Goal: Task Accomplishment & Management: Manage account settings

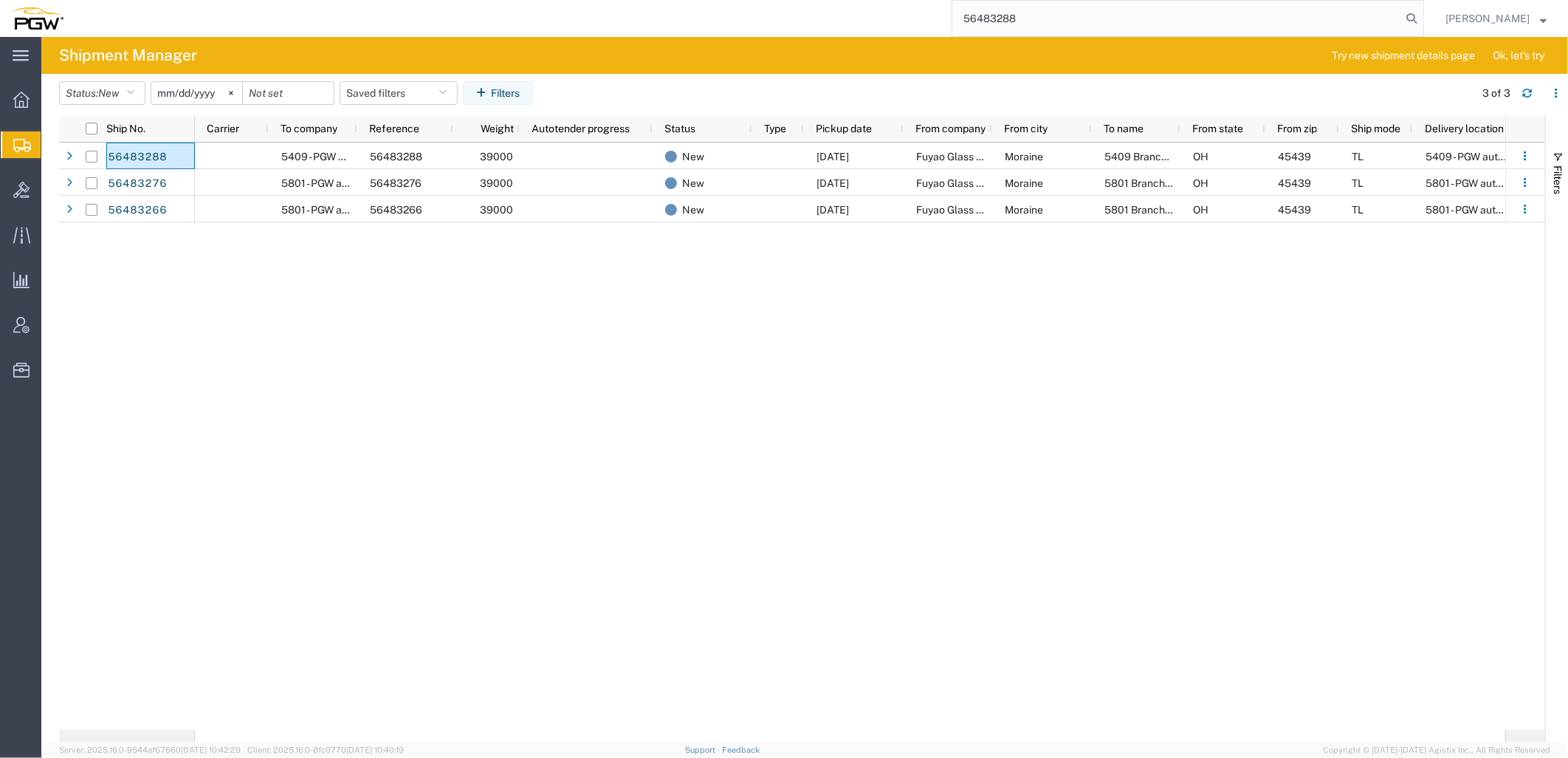
type input "56483288"
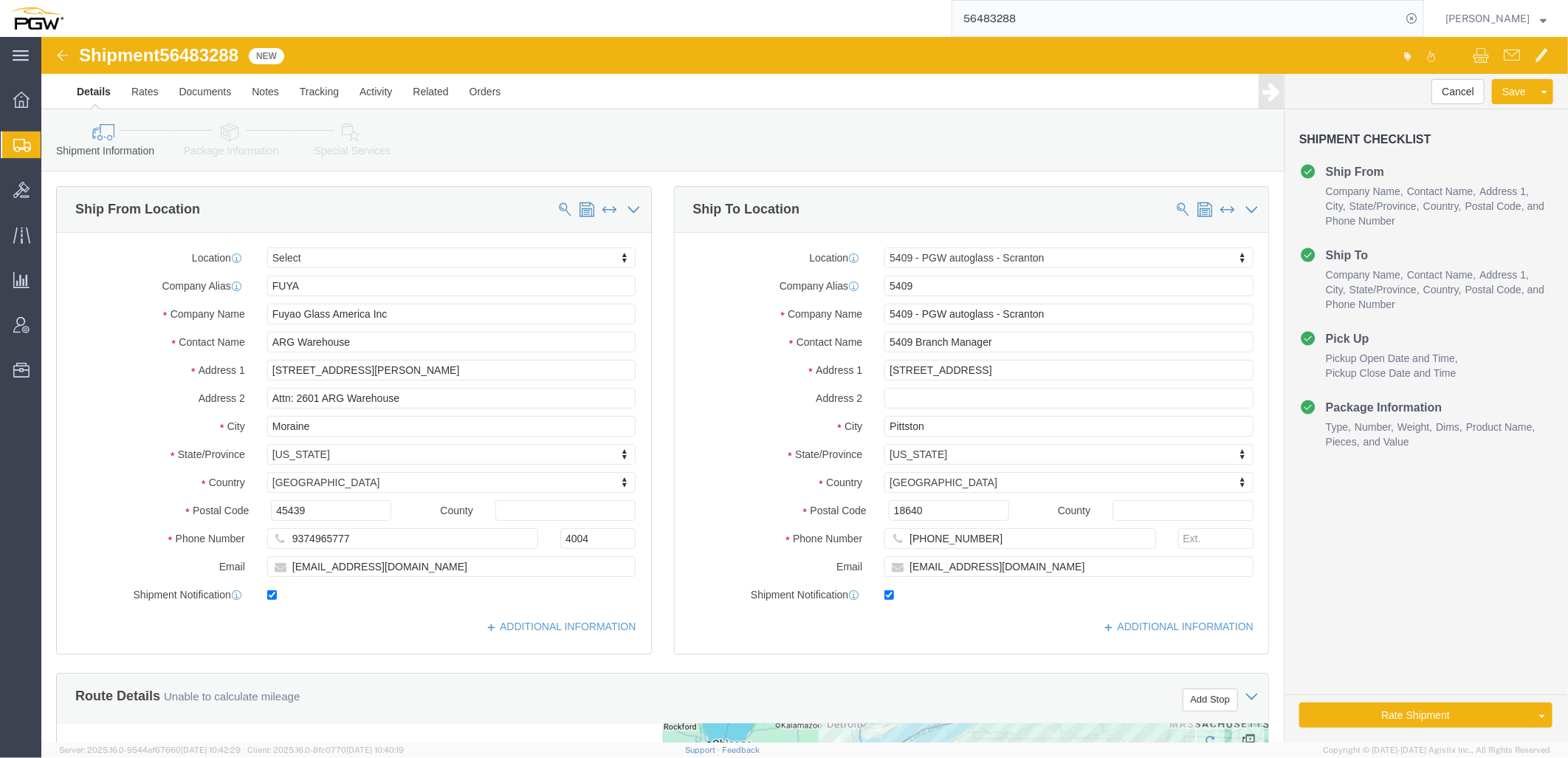
select select
select select "61931"
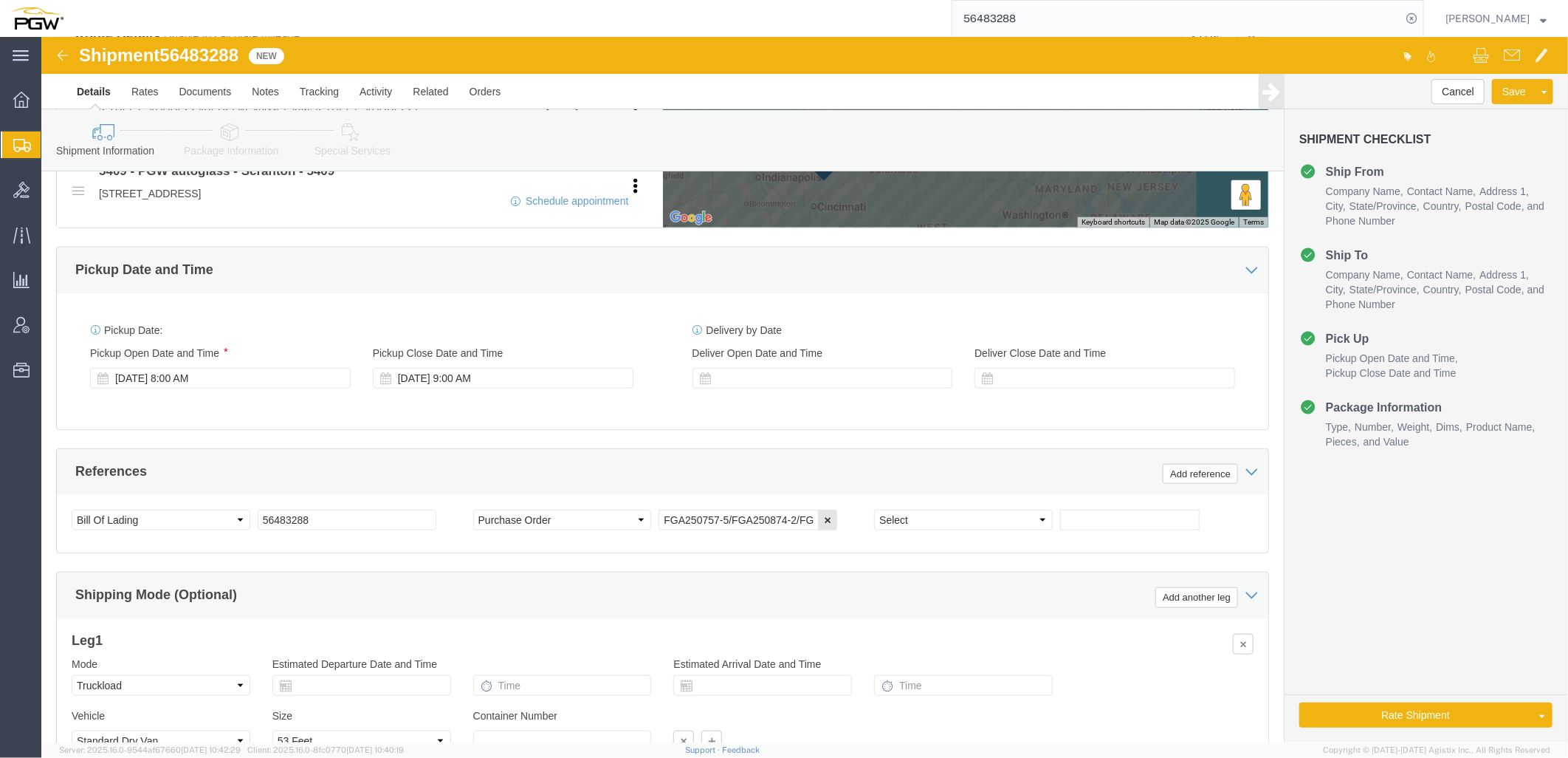
scroll to position [802, 0]
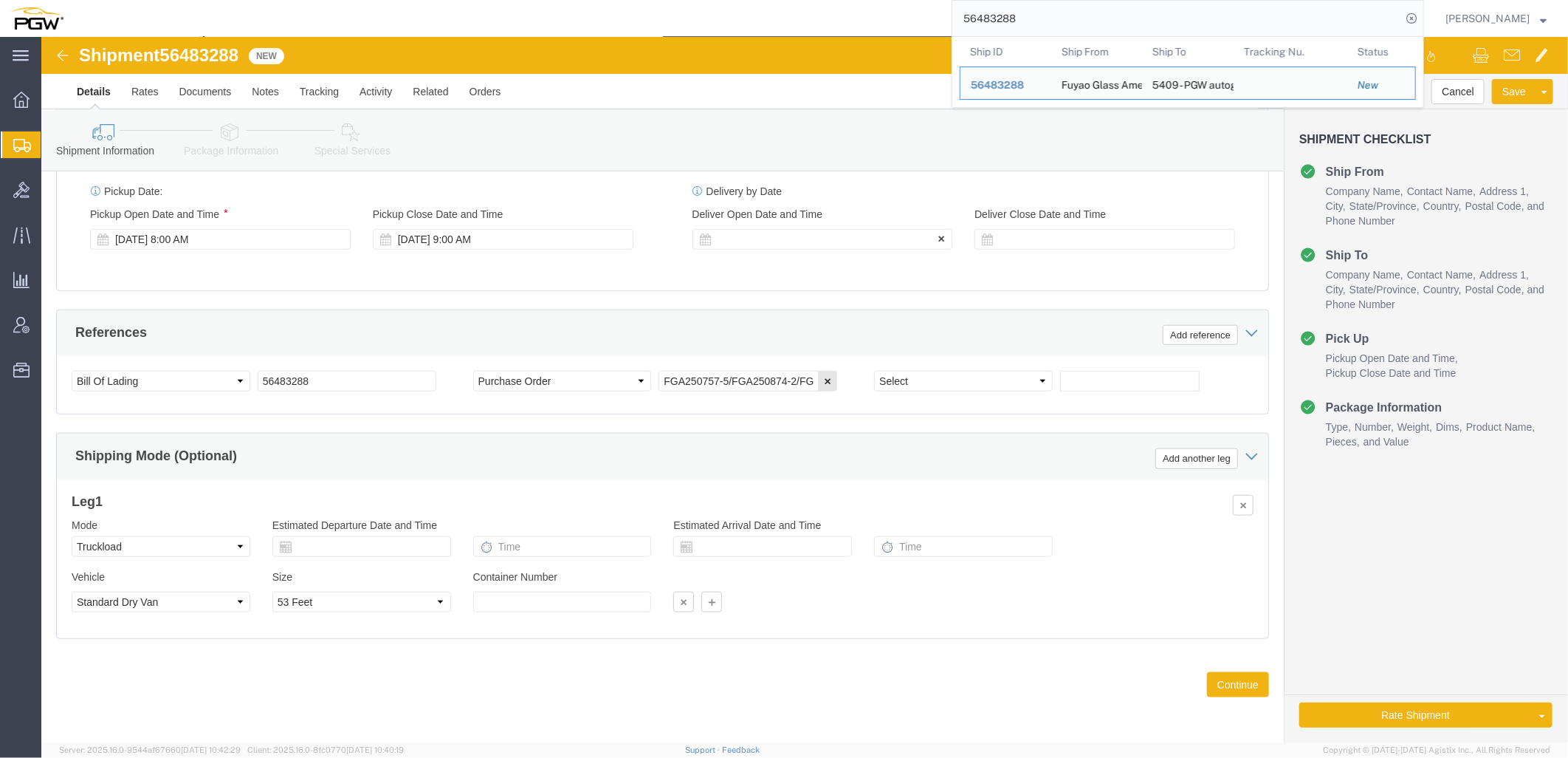
click div
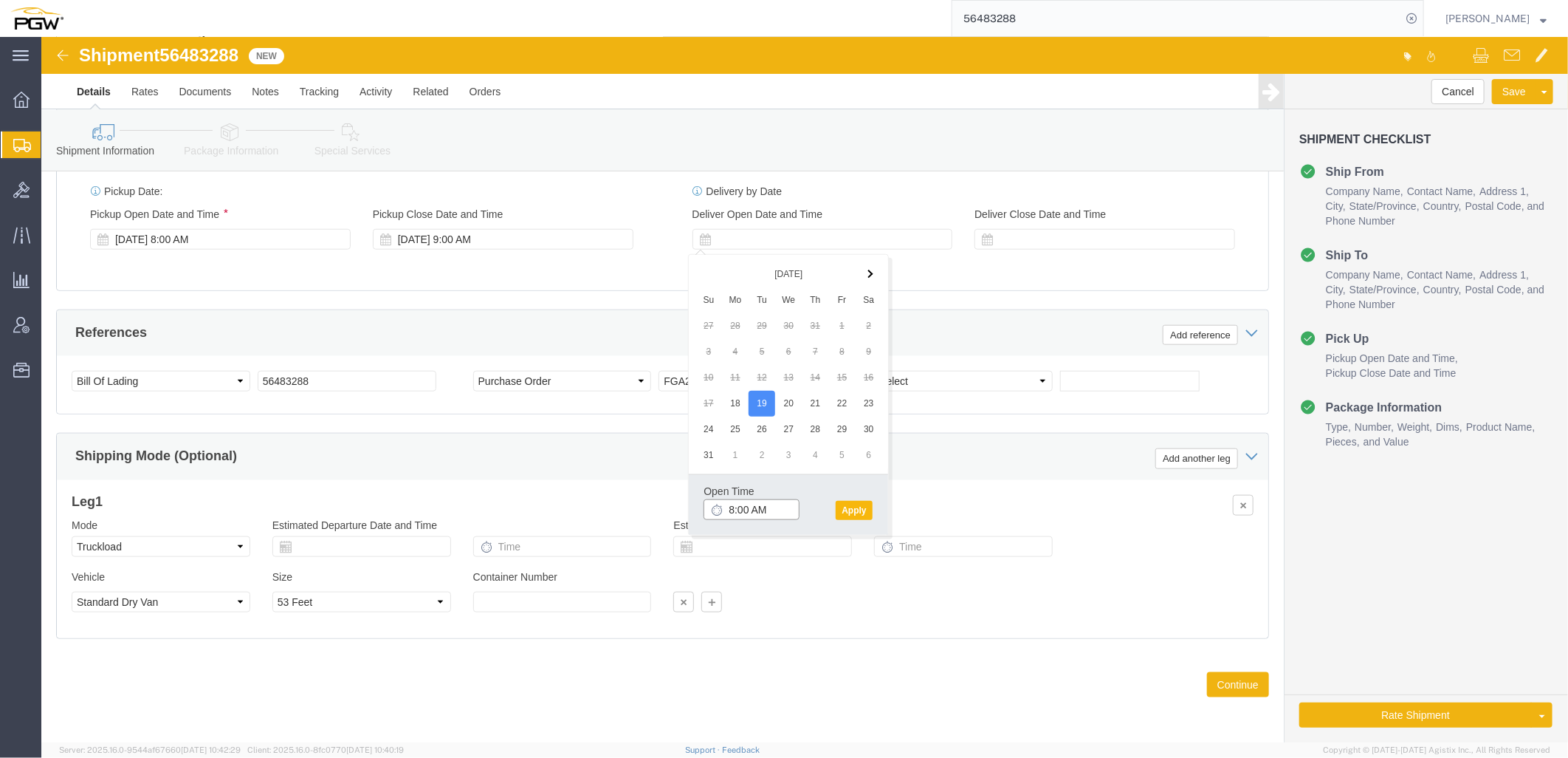
type input "8:00 AM"
click button "Apply"
click link "Rate And Autotender"
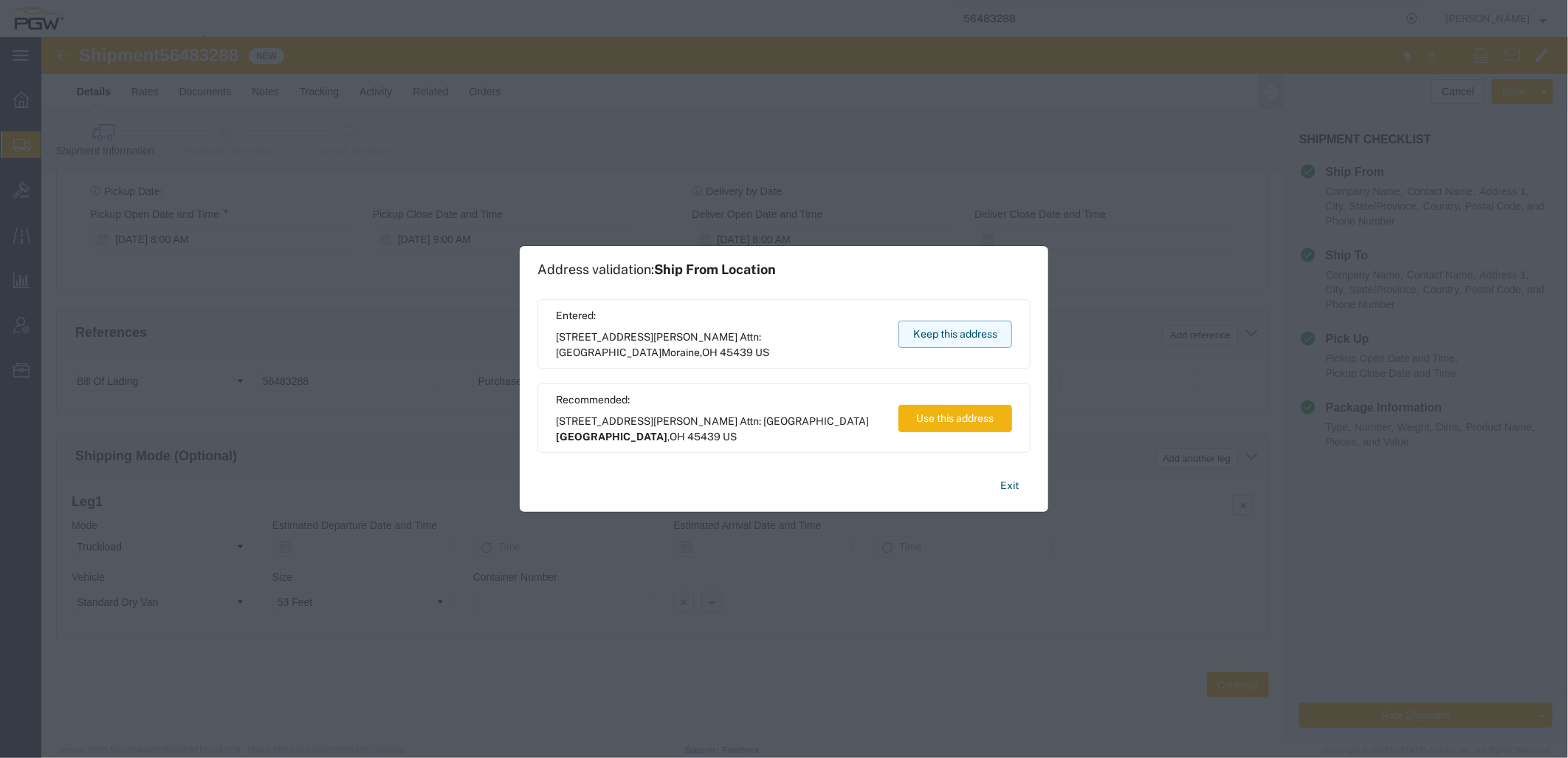
click at [971, 338] on button "Keep this address" at bounding box center [955, 335] width 113 height 27
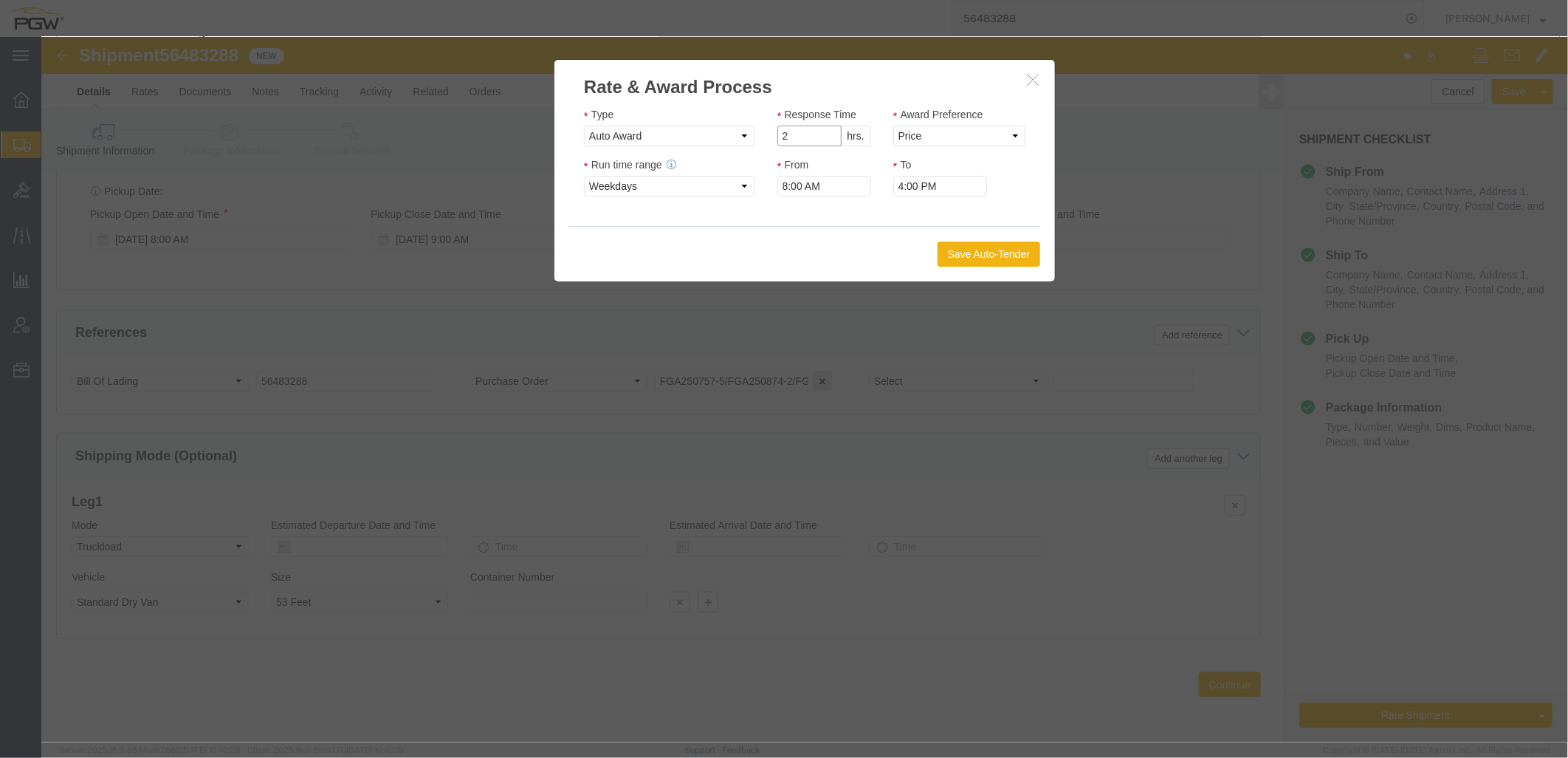
click input "2"
type input "1"
click input "1"
click select "Price Carrier Rank"
select select "LANE_RANK"
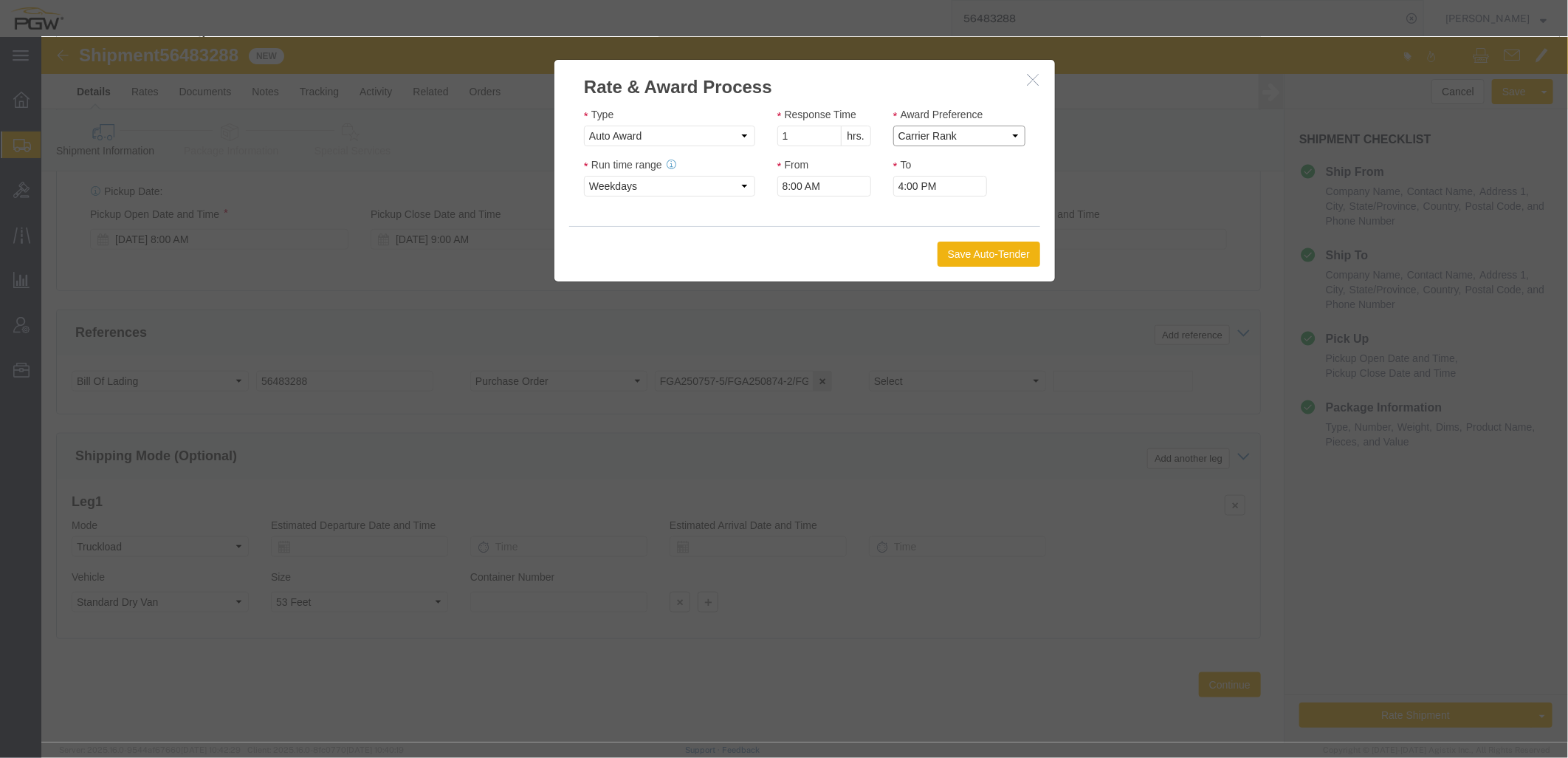
click select "Price Carrier Rank"
click button "Save Auto-Tender"
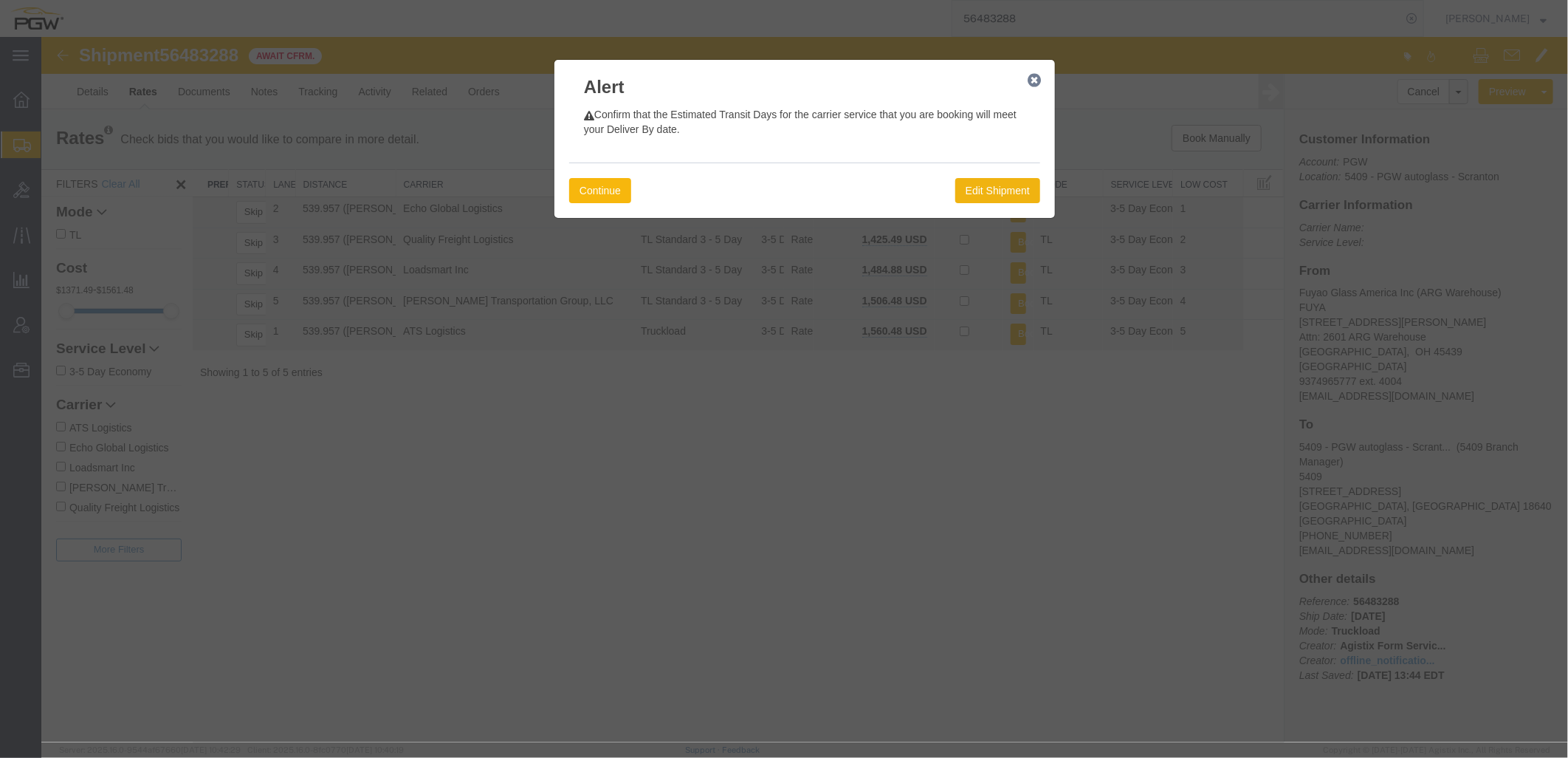
click at [606, 196] on button "Continue" at bounding box center [599, 190] width 62 height 25
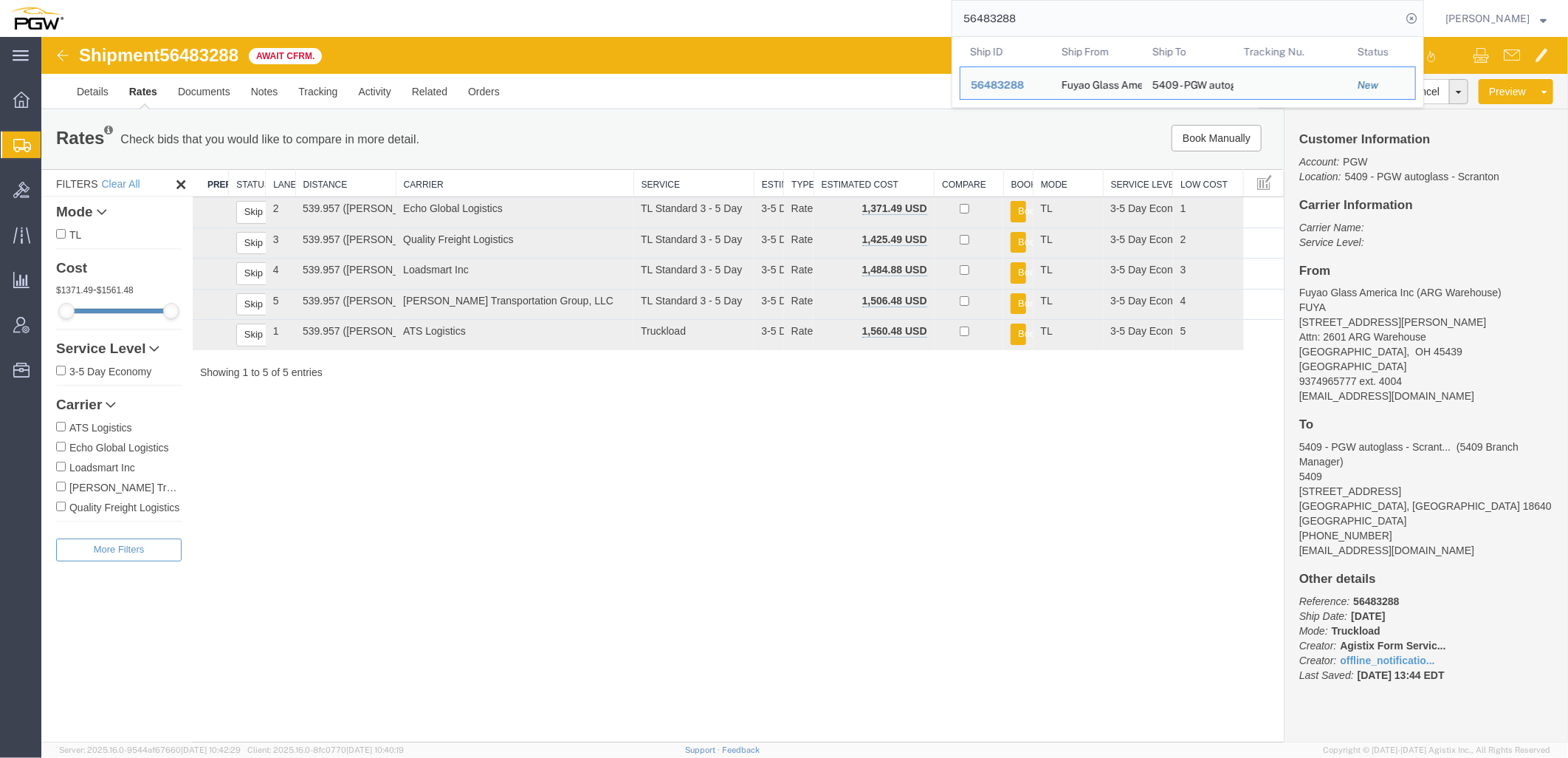
drag, startPoint x: 1216, startPoint y: 9, endPoint x: 359, endPoint y: -7, distance: 857.1
click at [359, 0] on html "main_menu Created with Sketch. Collapse Menu Overview Shipments Shipment Manage…" at bounding box center [784, 379] width 1568 height 758
paste input "66699"
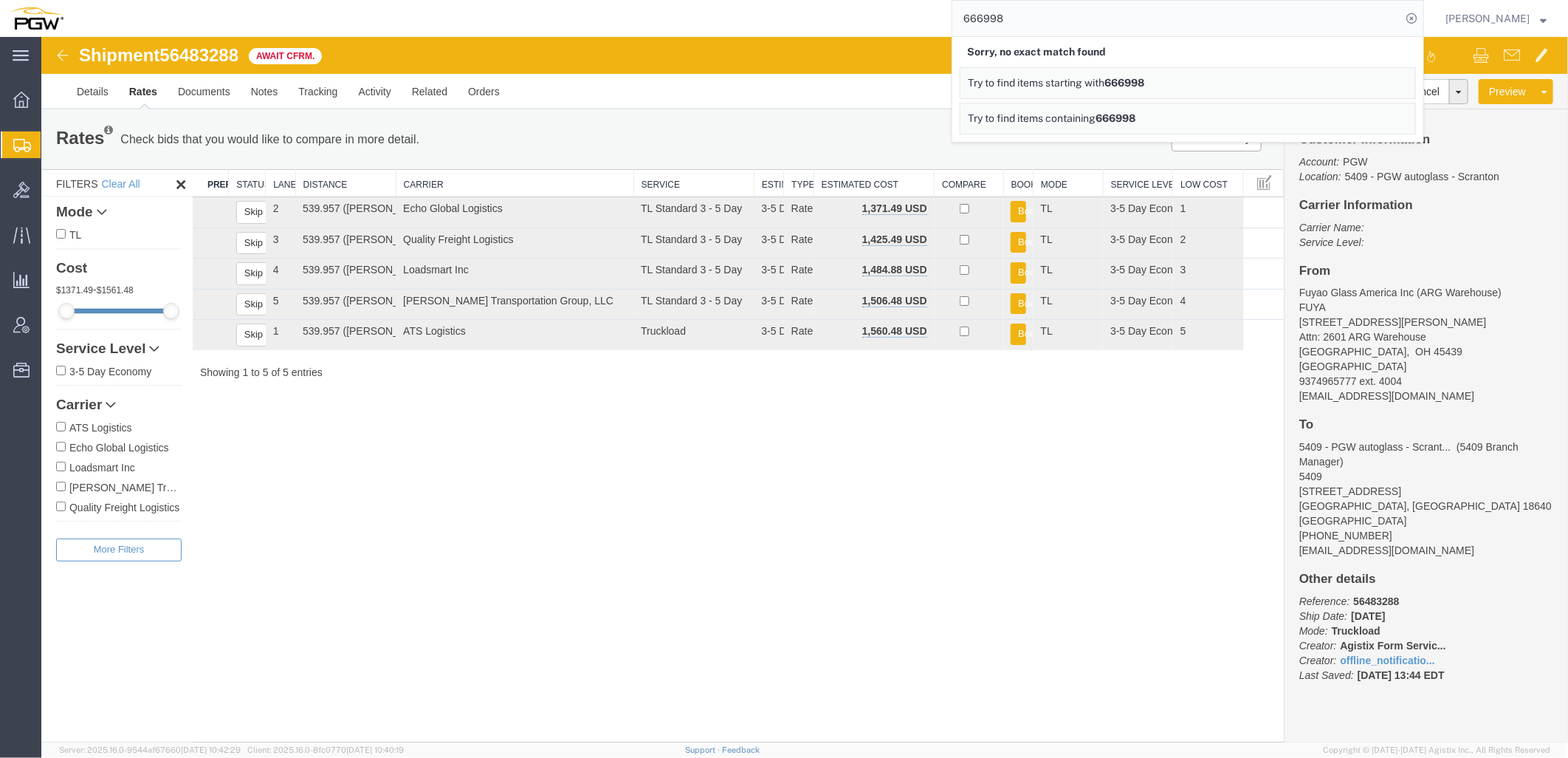
drag, startPoint x: 1066, startPoint y: 30, endPoint x: 365, endPoint y: 9, distance: 701.3
click at [365, 9] on div "666998 Sorry, no exact match found Try to find items starting with 666998 Try t…" at bounding box center [749, 18] width 1350 height 37
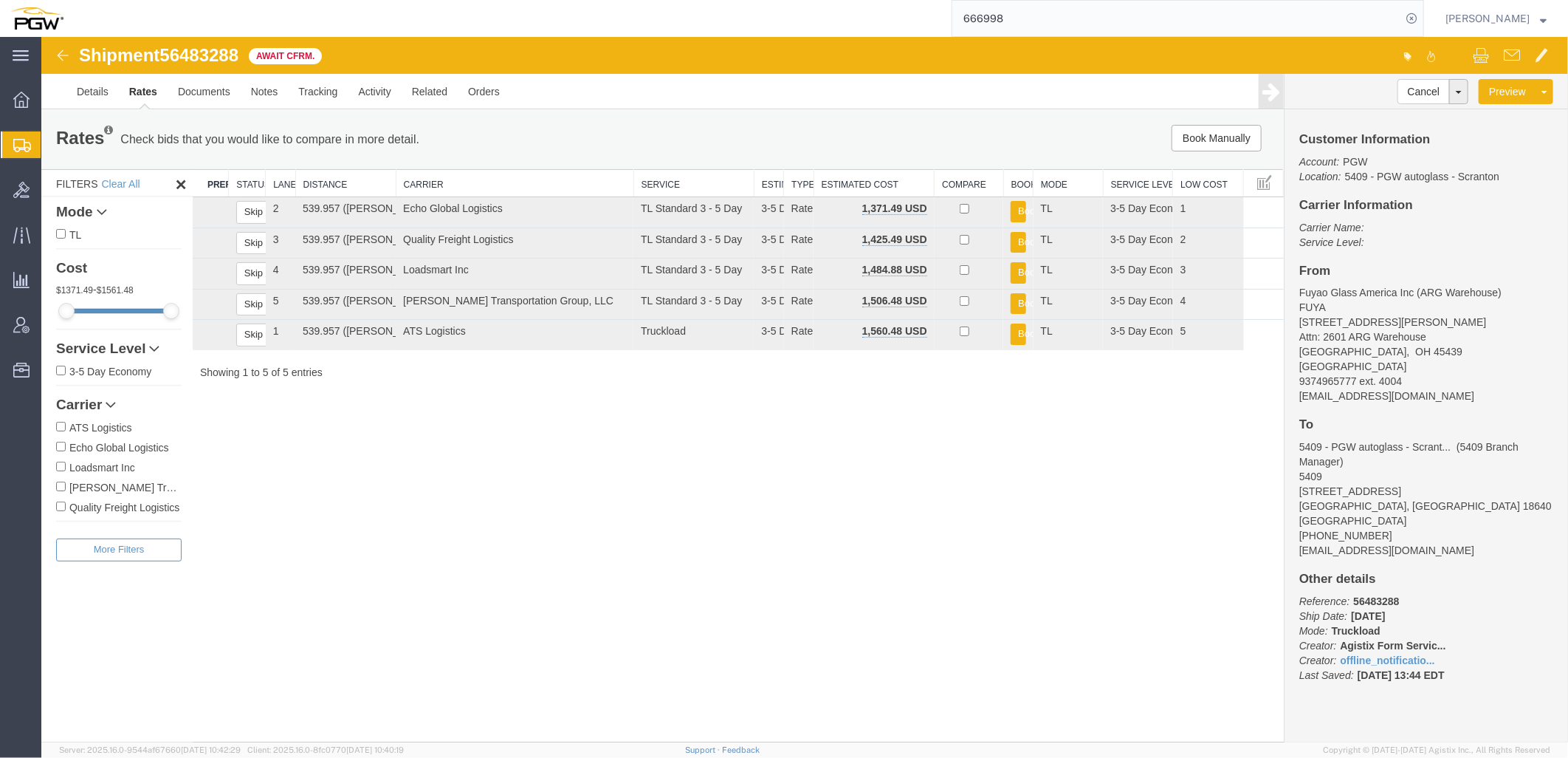
paste input "56483276"
type input "56483276"
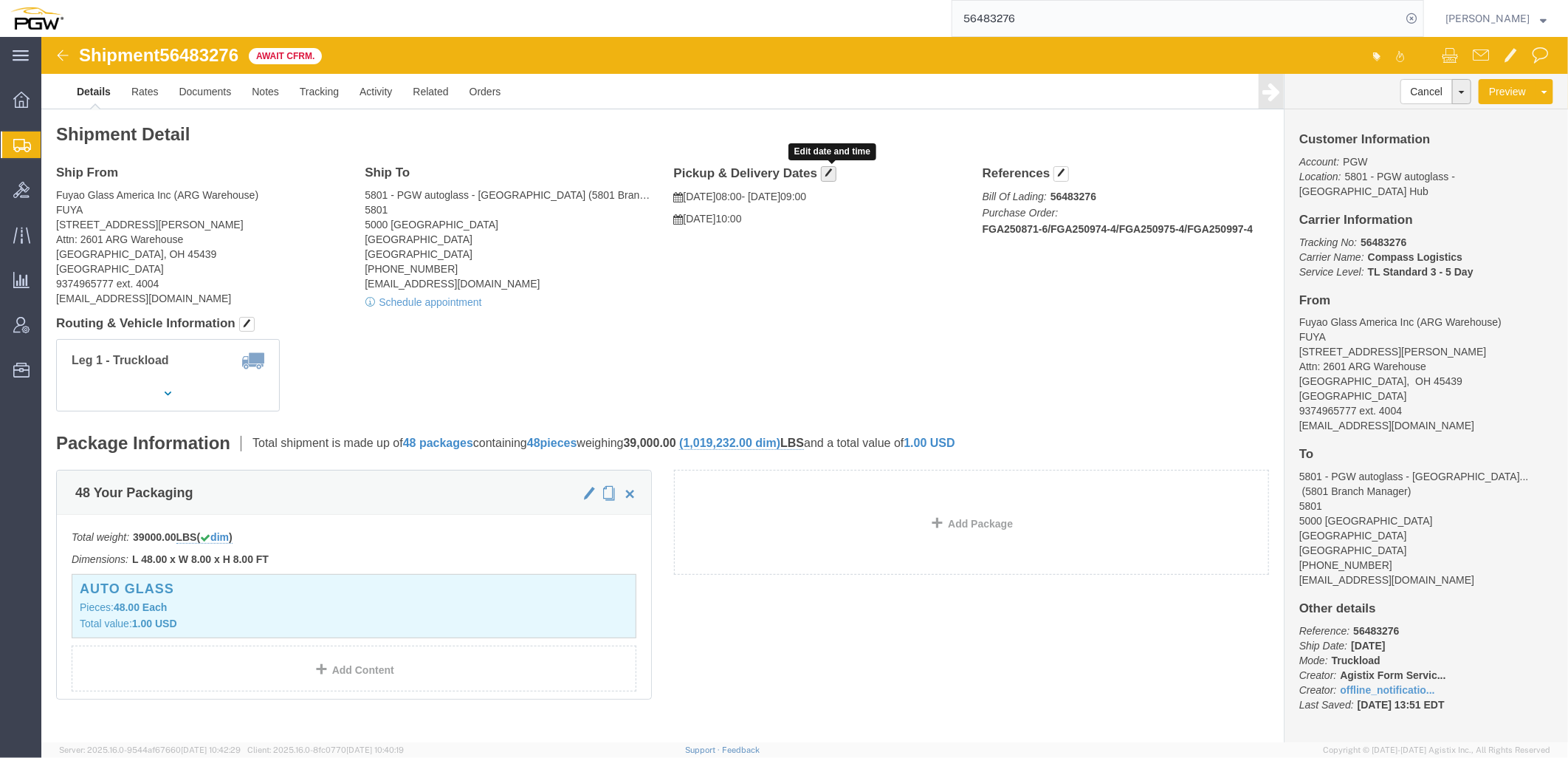
click span "button"
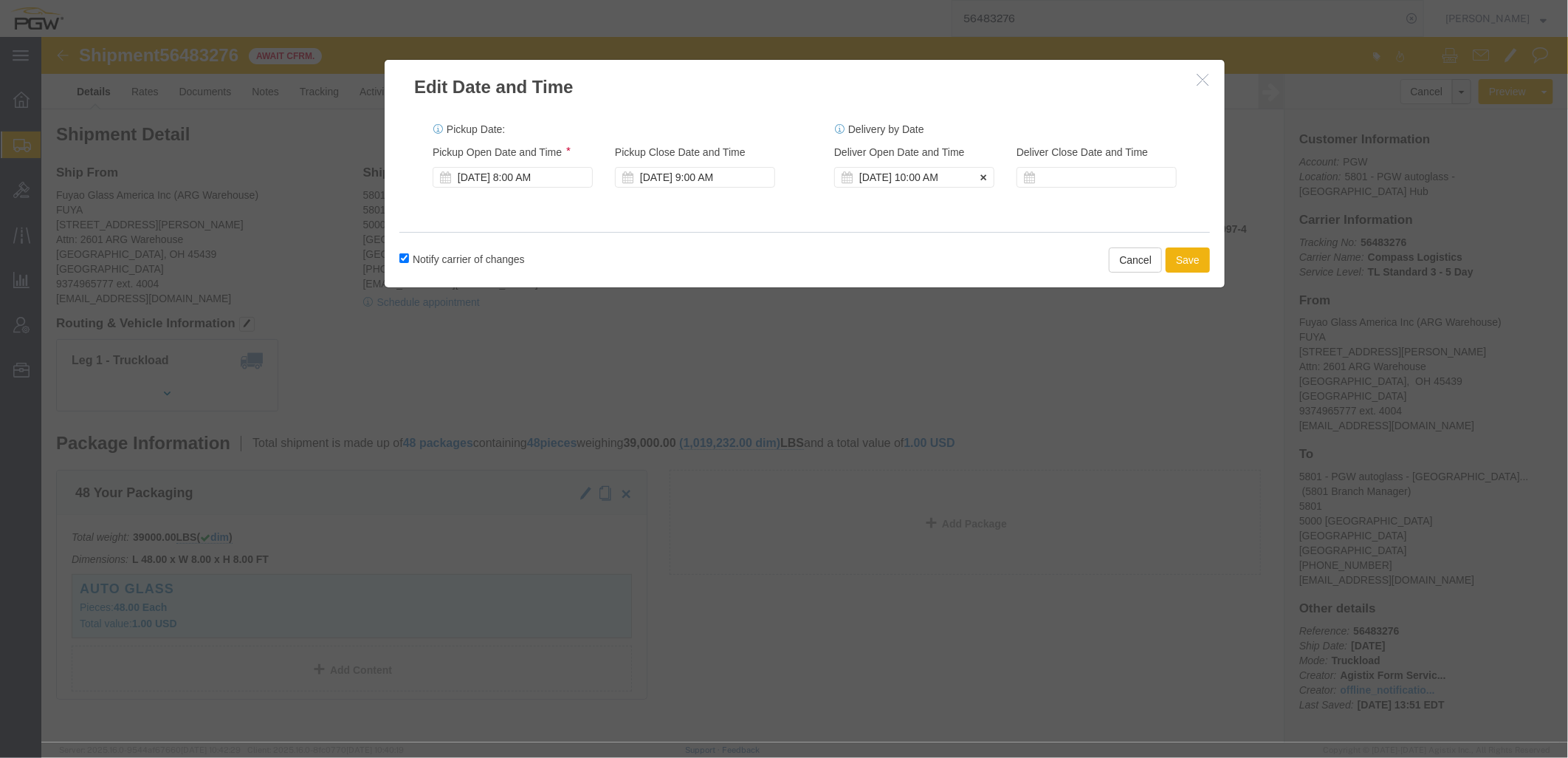
click div "[DATE] 10:00 AM"
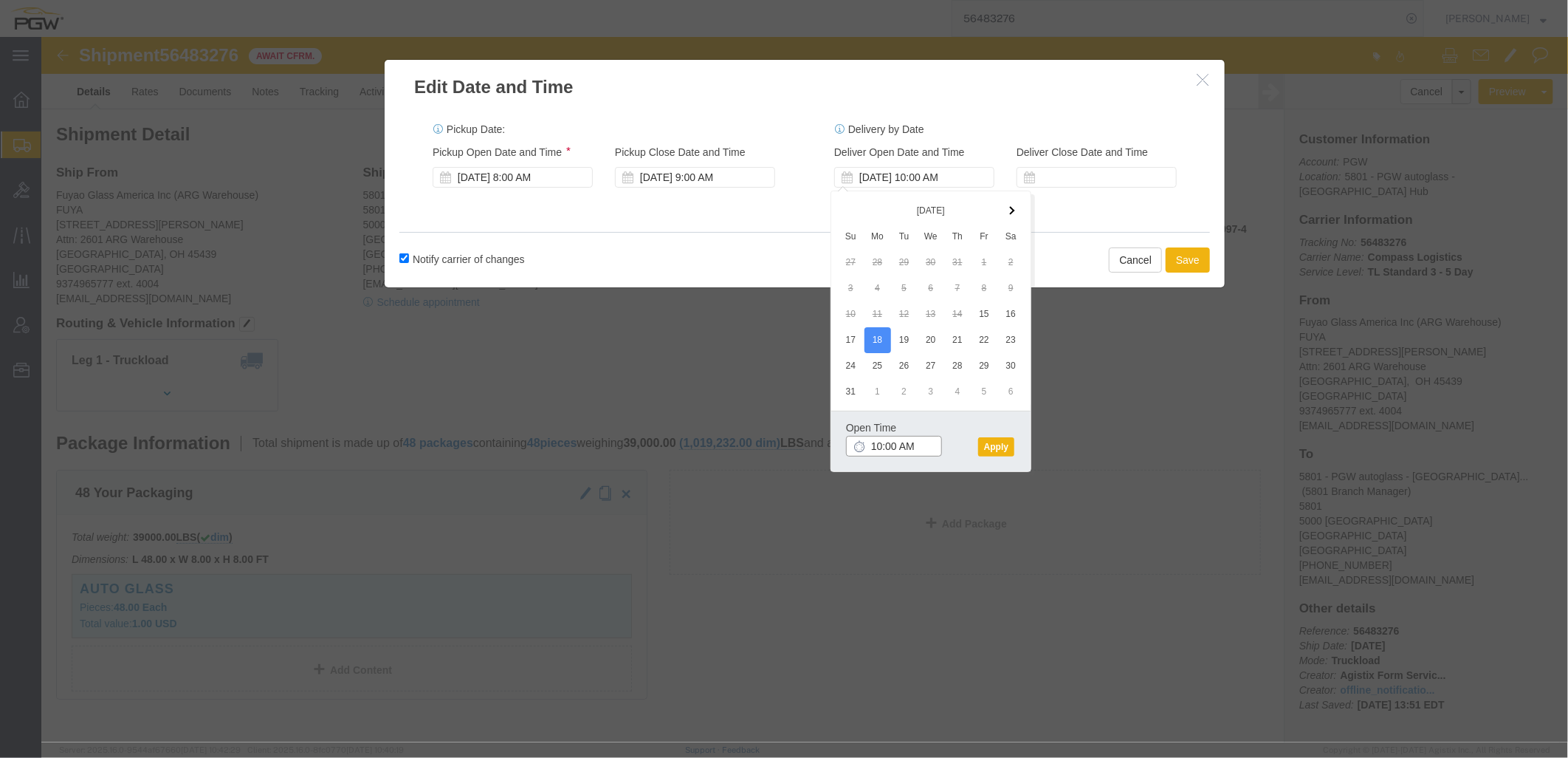
click input "10:00 AM"
type input "8:00 AM"
click button "Apply"
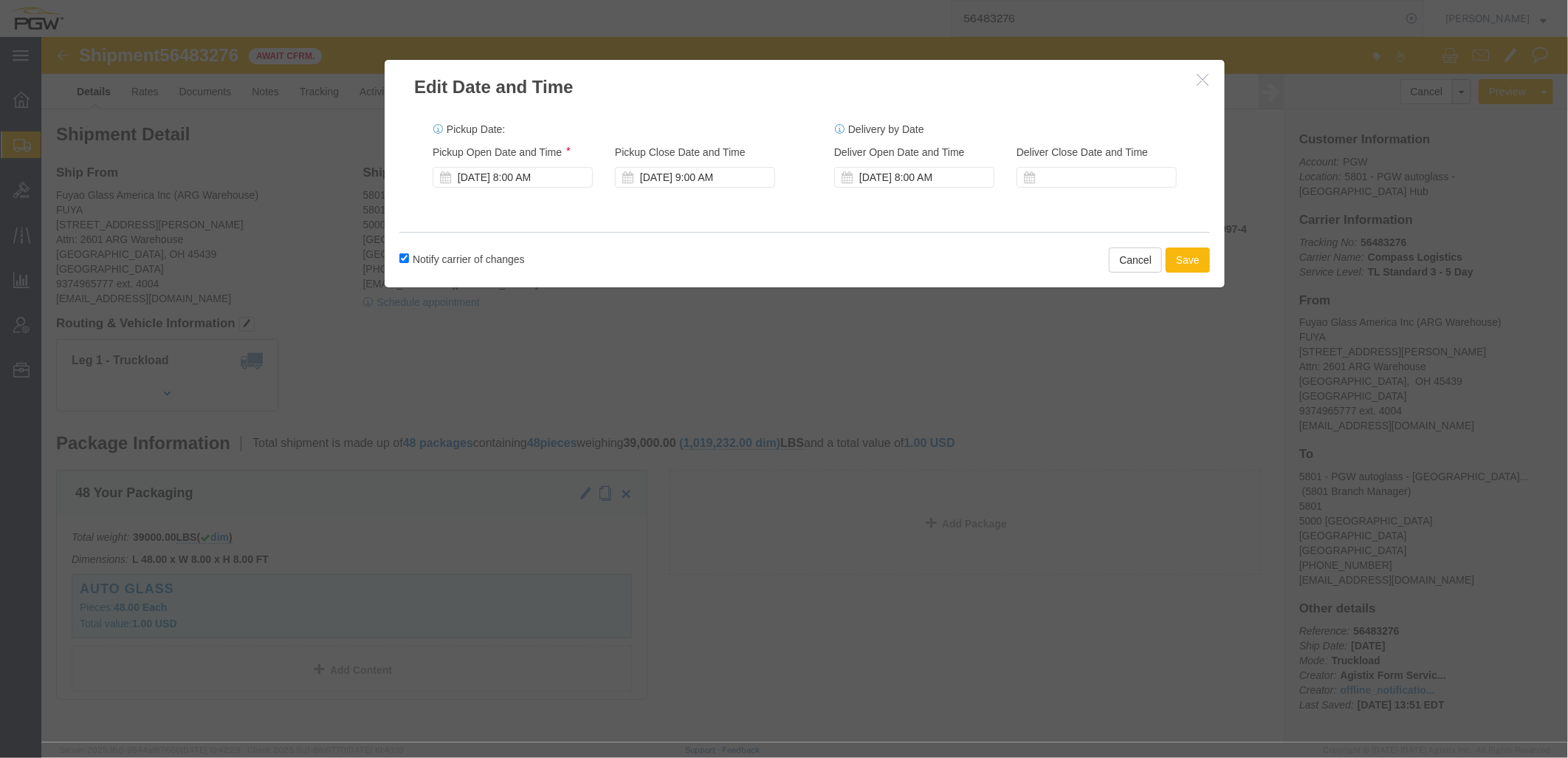
click button "Save"
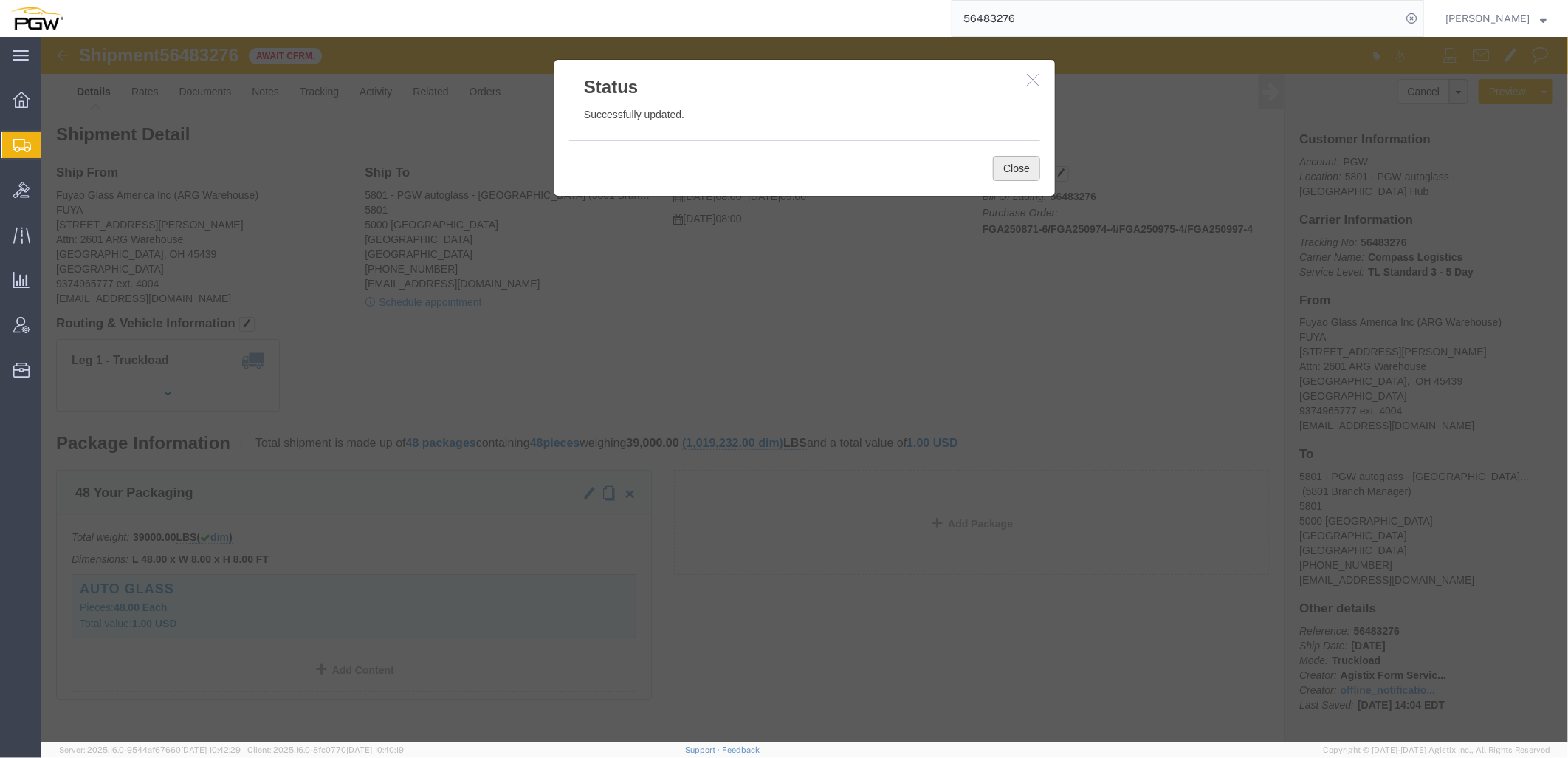
click button "Close"
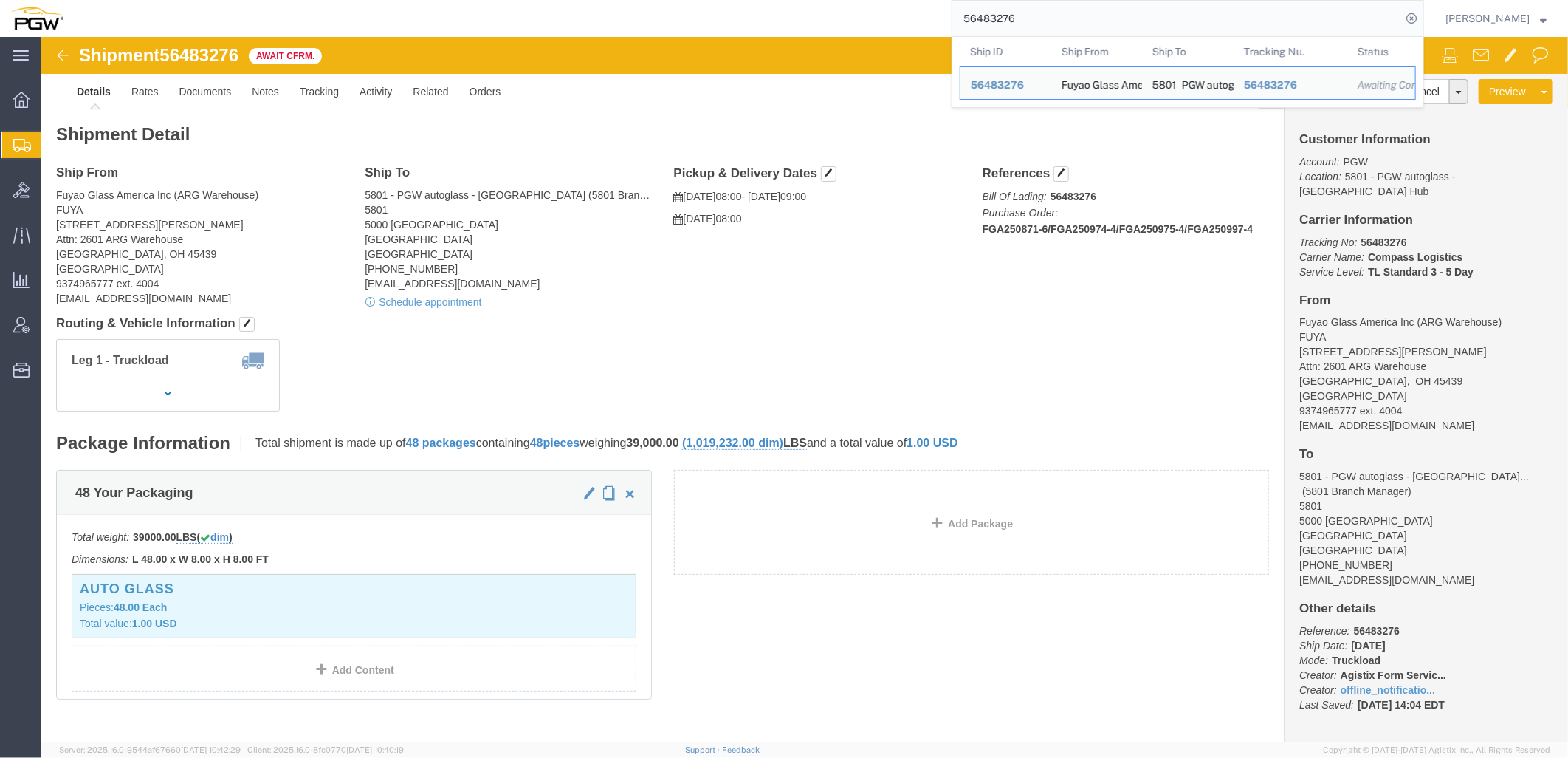
drag, startPoint x: 1065, startPoint y: 10, endPoint x: 462, endPoint y: -35, distance: 604.7
click at [462, 0] on html "main_menu Created with Sketch. Collapse Menu Overview Shipments Shipment Manage…" at bounding box center [784, 379] width 1568 height 758
paste input "6"
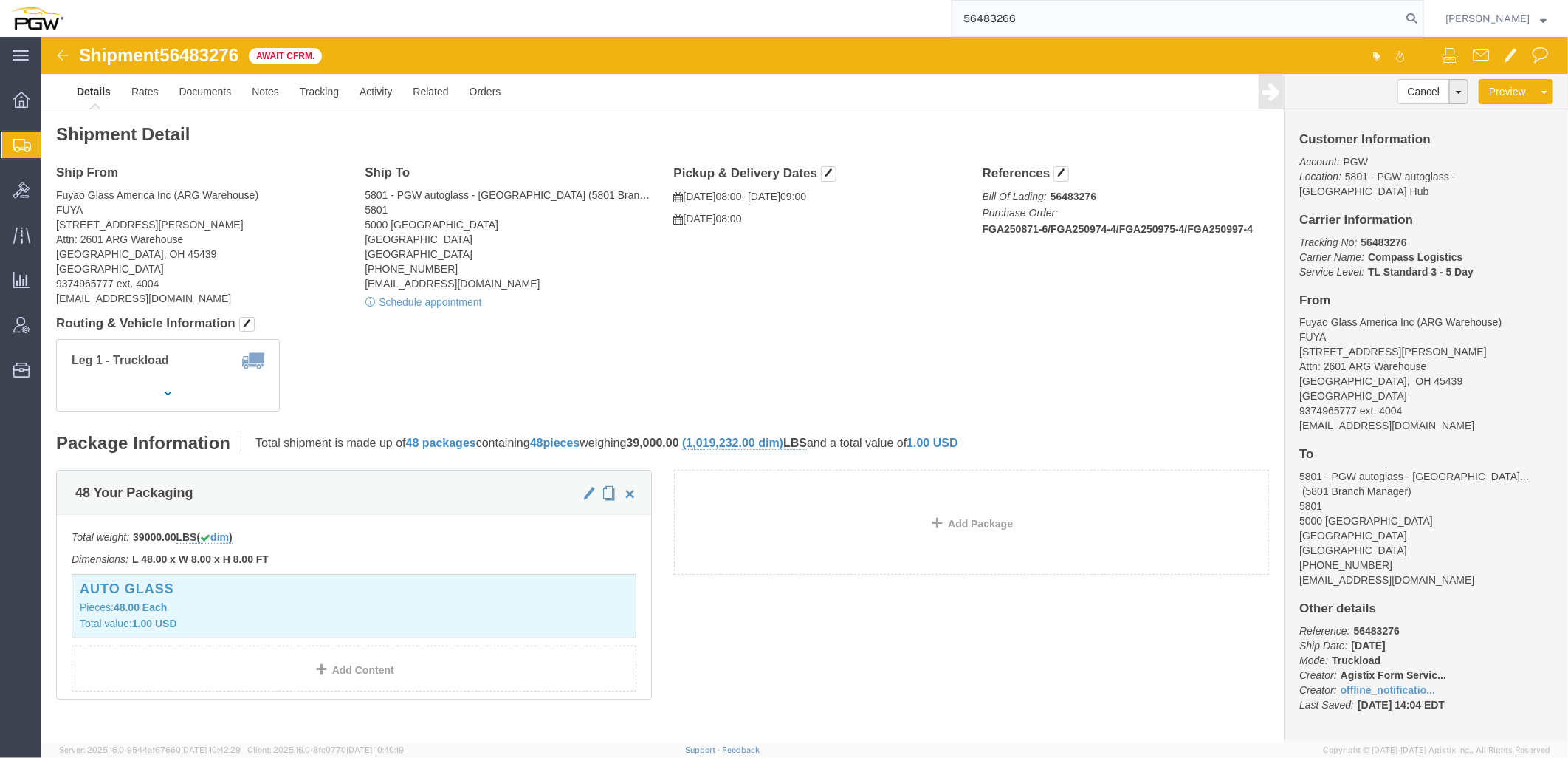
type input "56483266"
click div "Ship From Fuyao Glass America Inc (ARG Warehouse) FUYA [STREET_ADDRESS][PERSON_…"
click button "button"
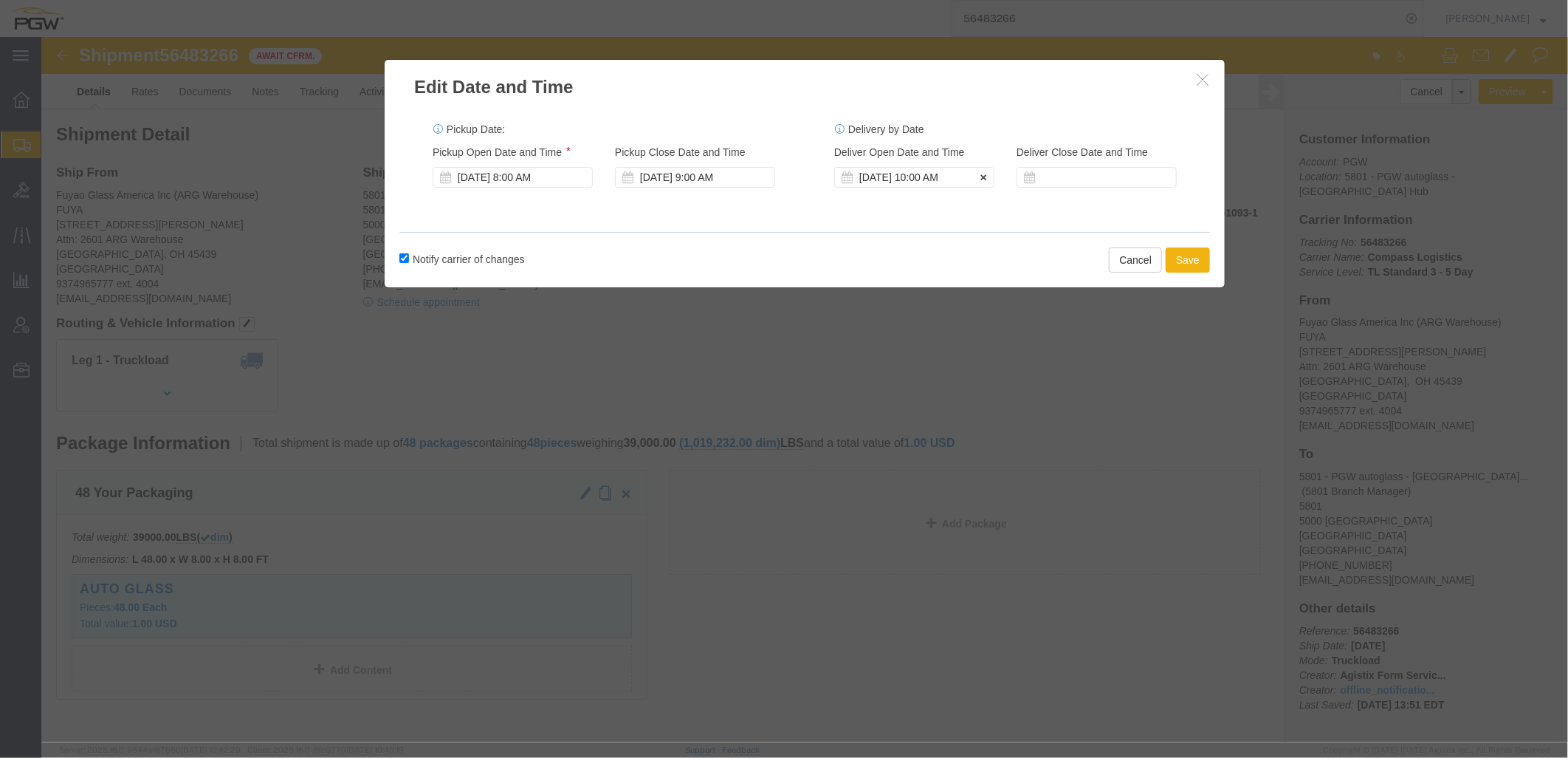
click div "[DATE] 10:00 AM"
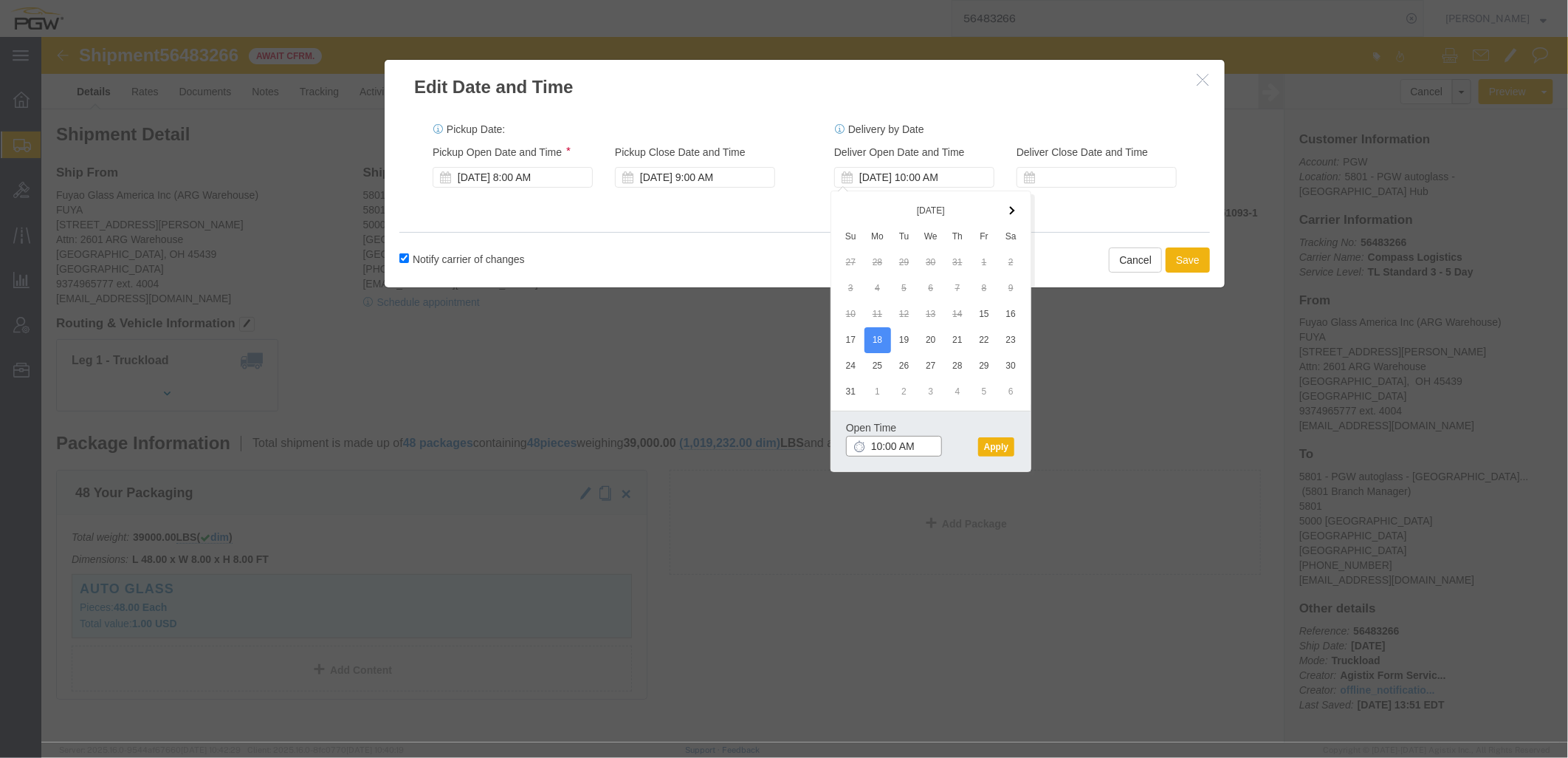
click input "10:00 AM"
type input "11:00 AM"
click button "Apply"
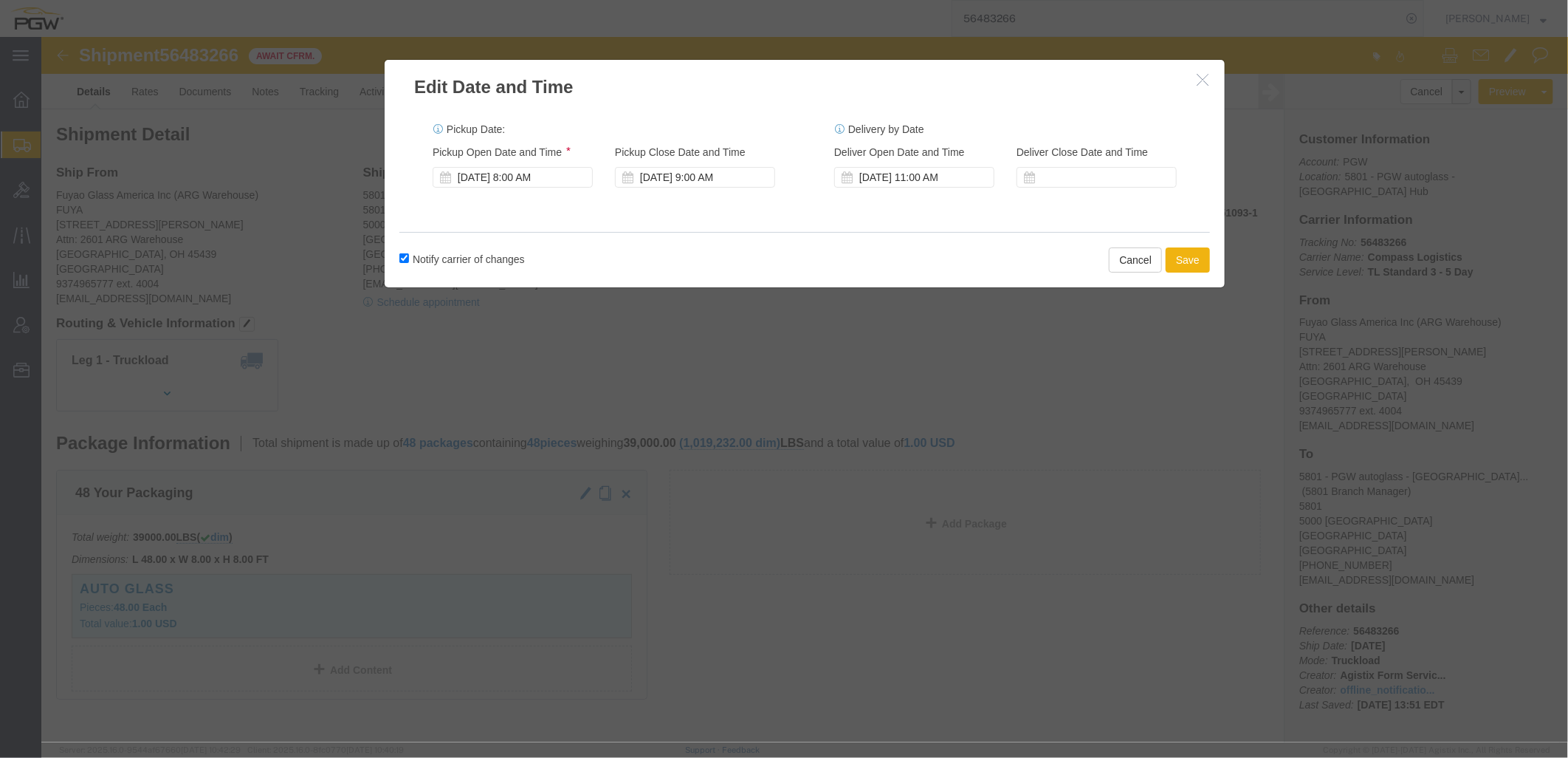
click div "Notify carrier of changes Cancel Save"
click button "Save"
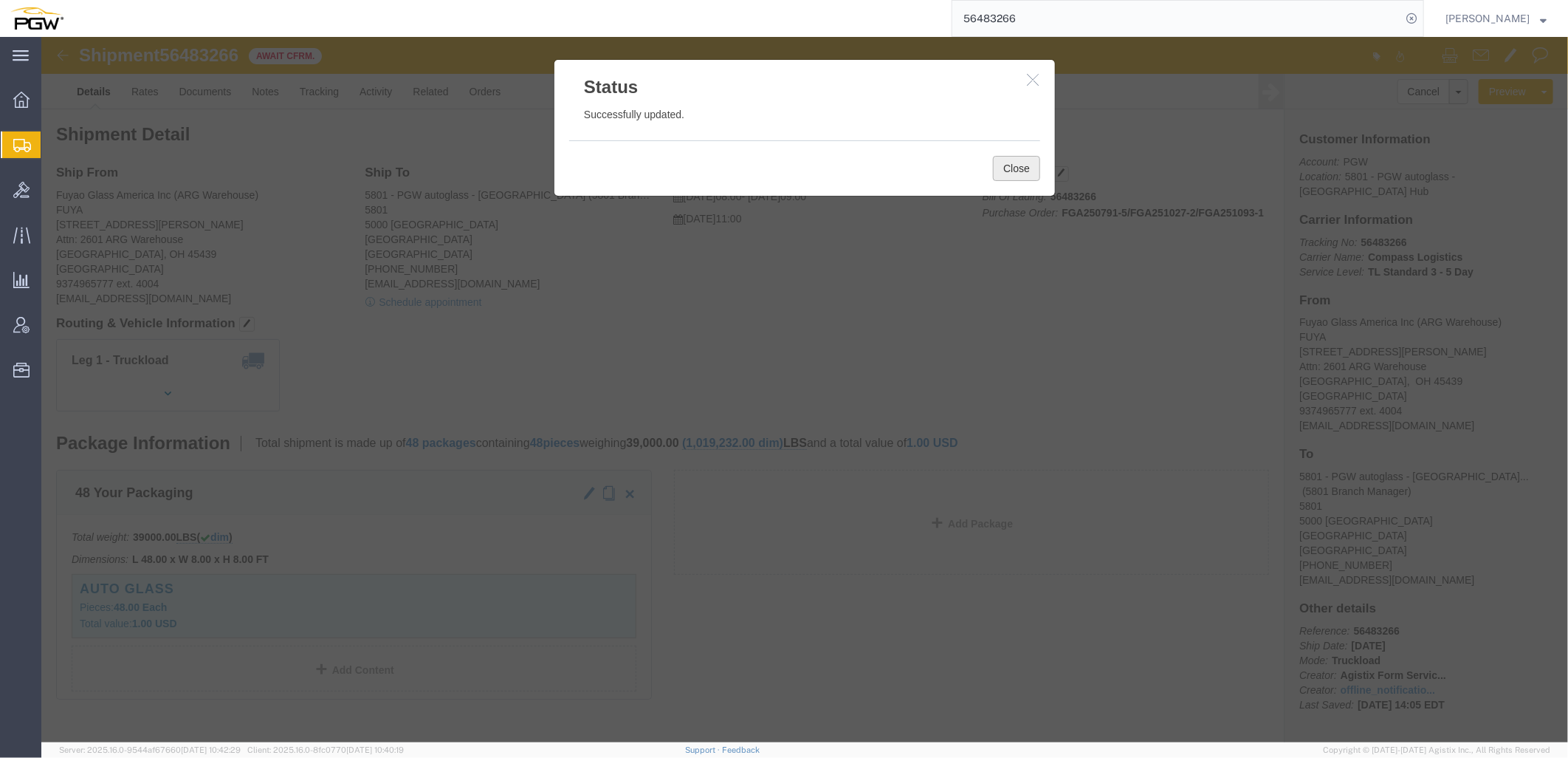
click button "Close"
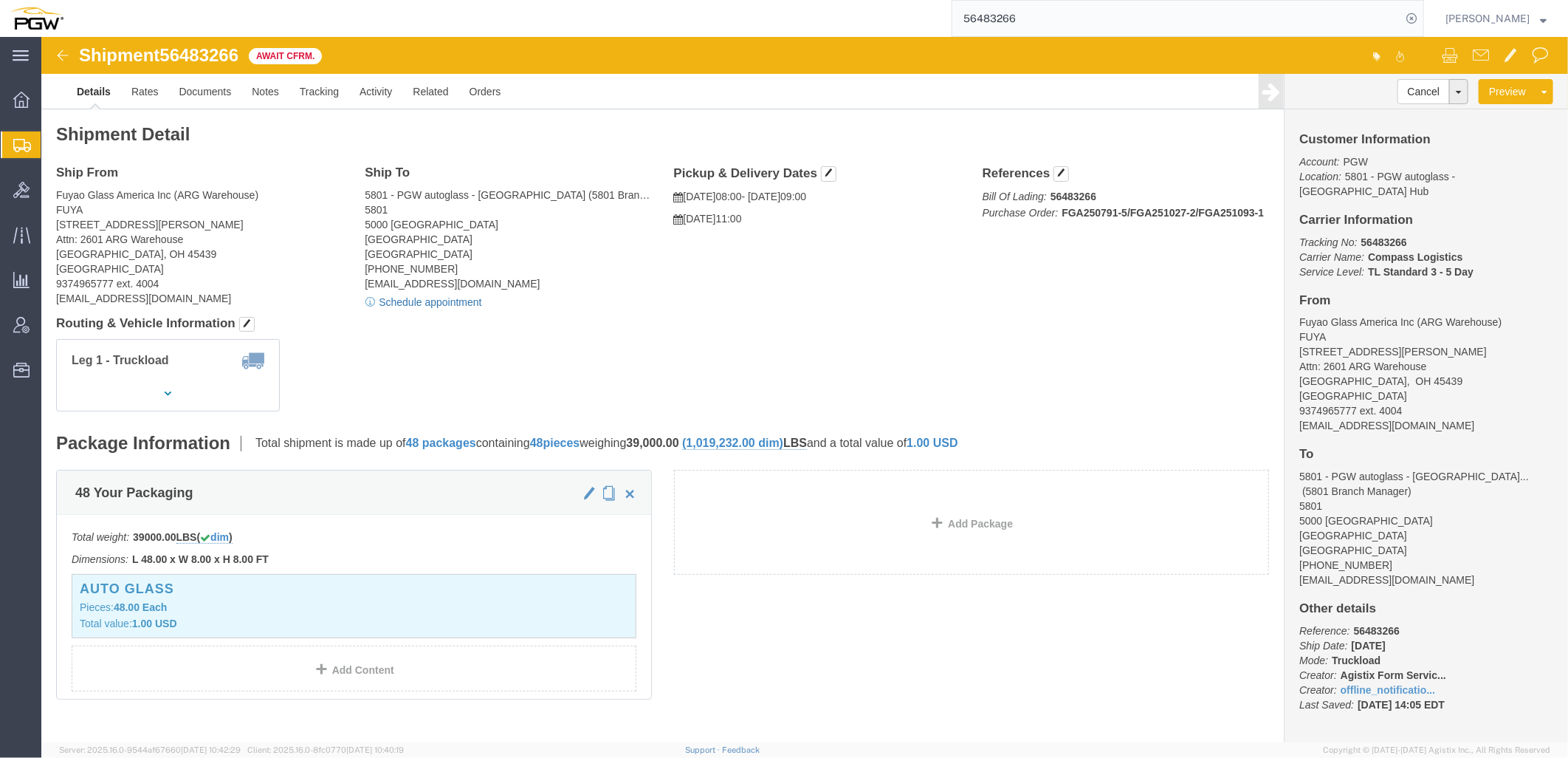
click link "Schedule appointment"
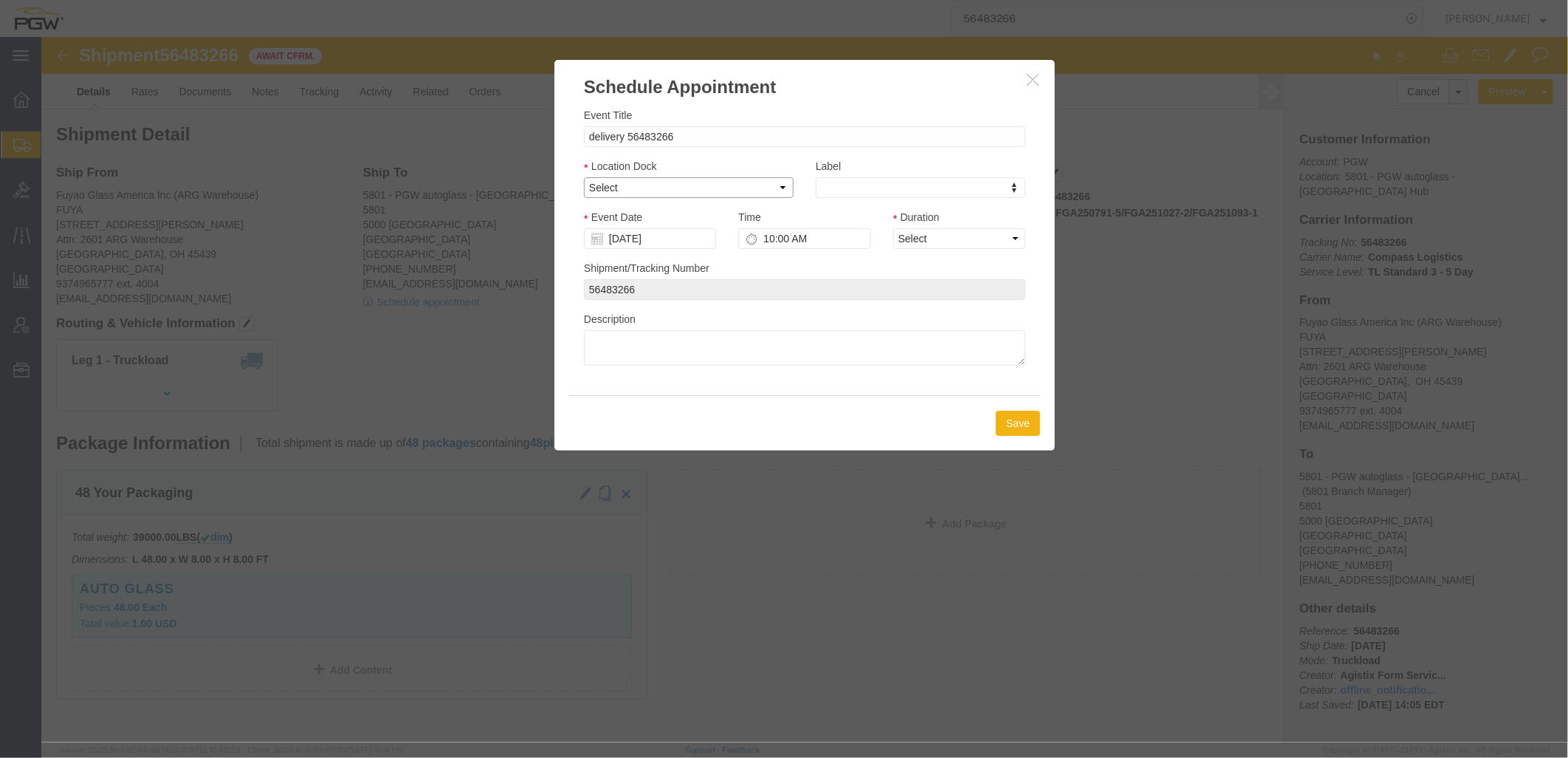
click select "Select 5801 - PGW autoglass - [GEOGRAPHIC_DATA] Hub 5801 - Inbound 5801 - Outbo…"
select select "1"
click select "Select 5801 - PGW autoglass - [GEOGRAPHIC_DATA] Hub 5801 - Inbound 5801 - Outbo…"
click input "[DATE]"
click td "18"
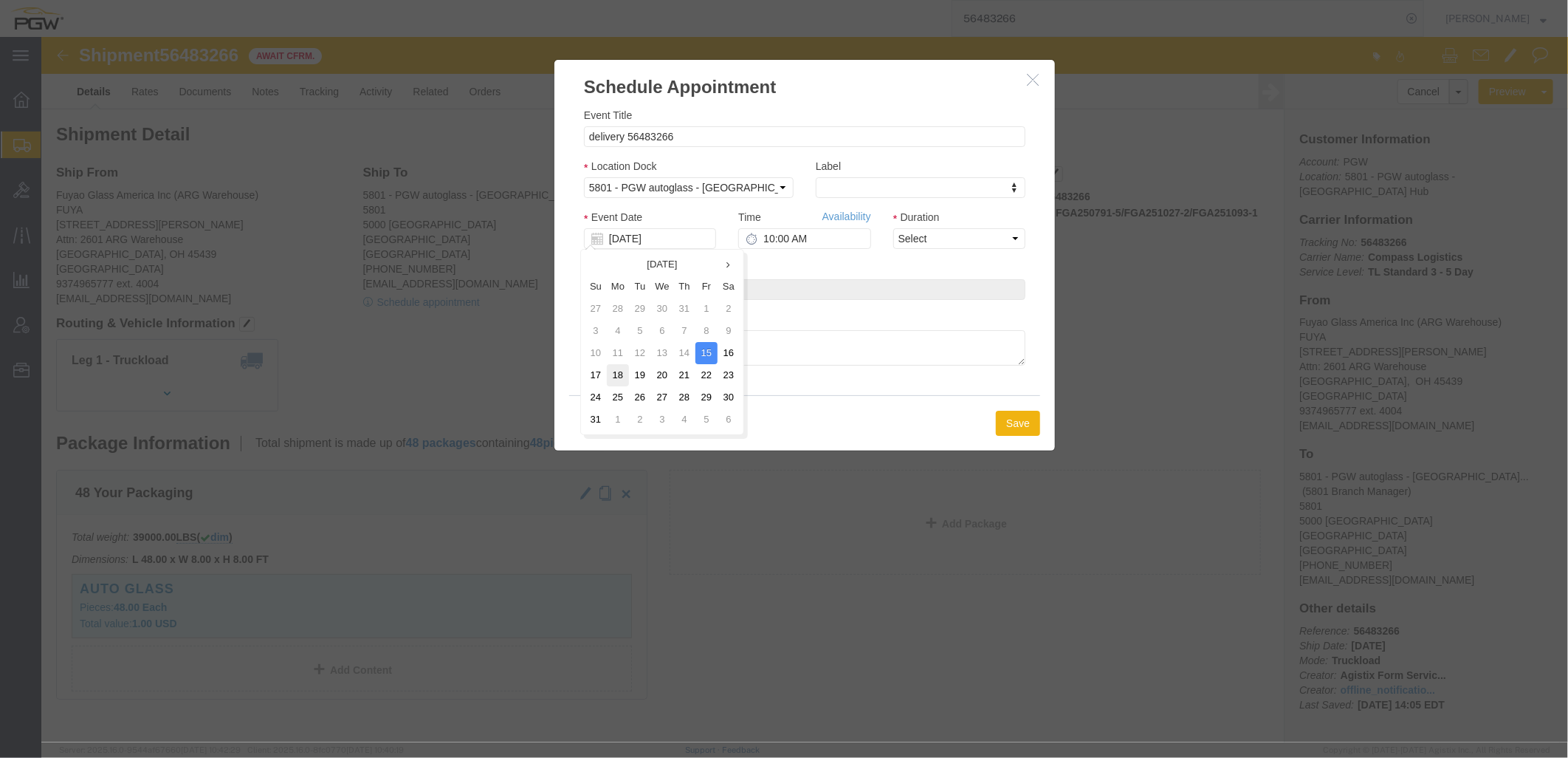
type input "[DATE]"
click input "10:00 AM"
type input "11:00 AM"
click select "Select 15 min 30 min 45 min 1 hr 2 hr 3 hr 4 hr"
select select "60"
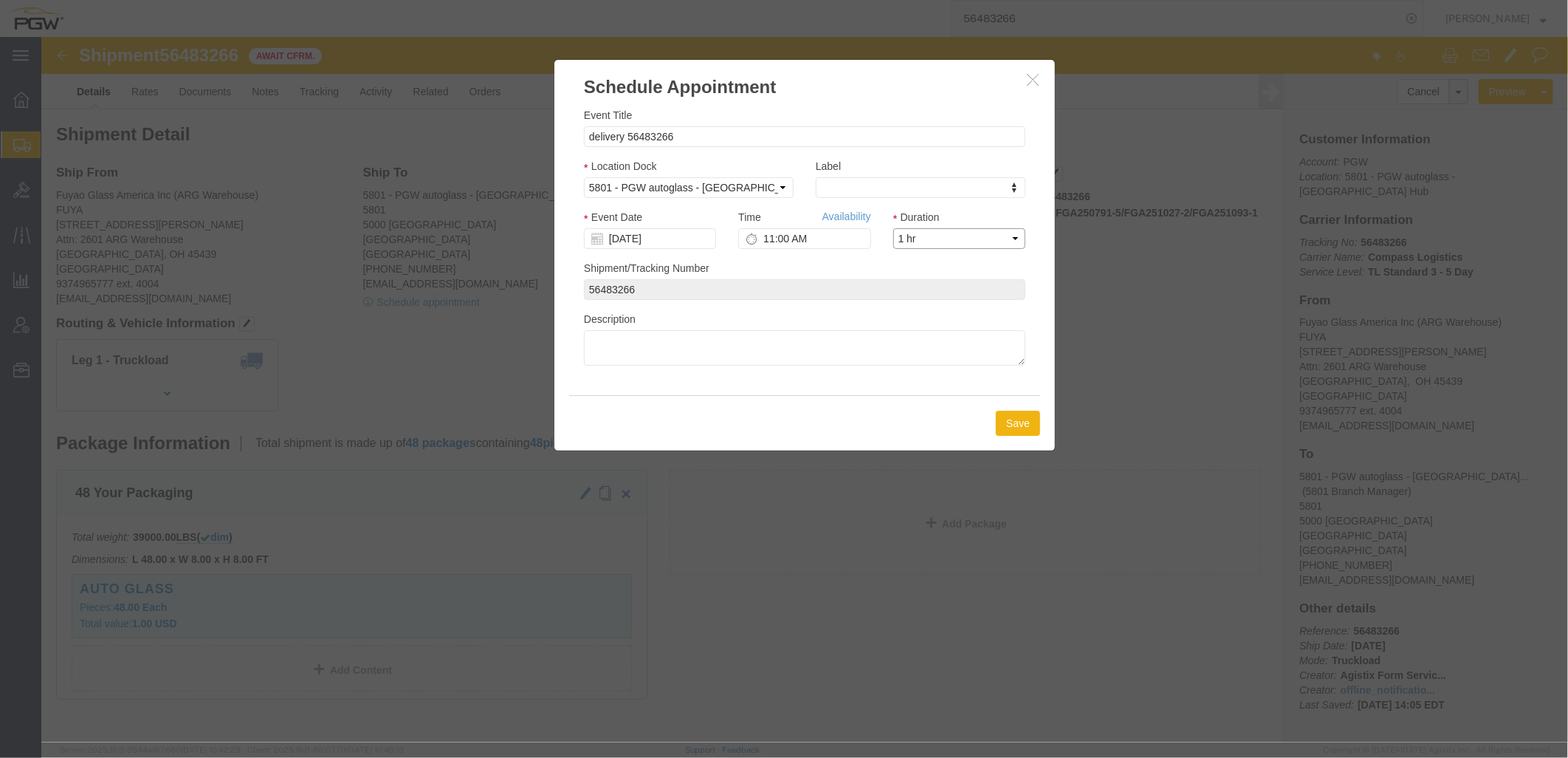
click select "Select 15 min 30 min 45 min 1 hr 2 hr 3 hr 4 hr"
click icon "button"
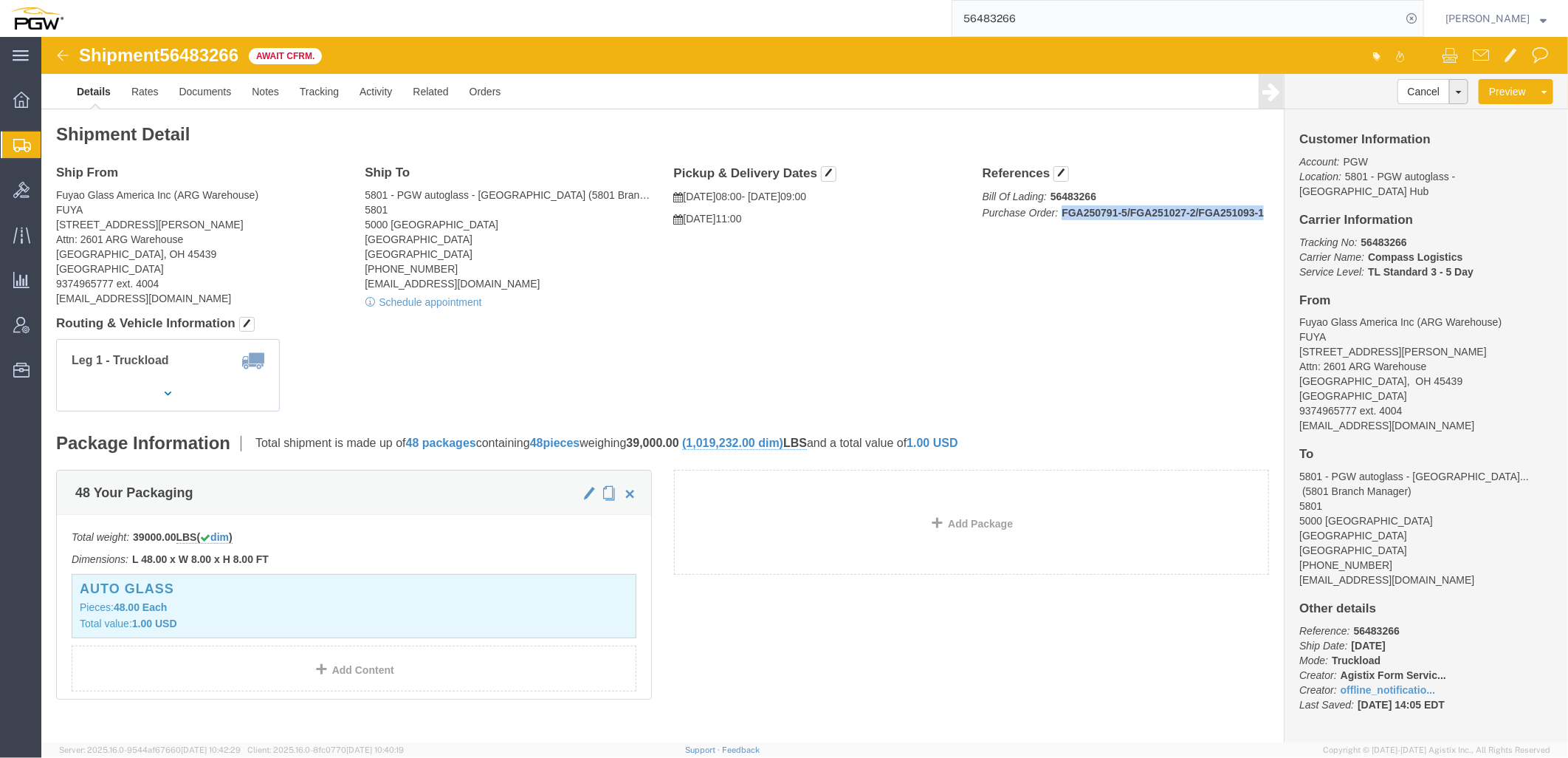
drag, startPoint x: 1016, startPoint y: 174, endPoint x: 1219, endPoint y: 172, distance: 203.0
click div "References Bill Of Lading: 56483266 Purchase Order: FGA250791-5/FGA251027-2/FGA…"
click link "Schedule appointment"
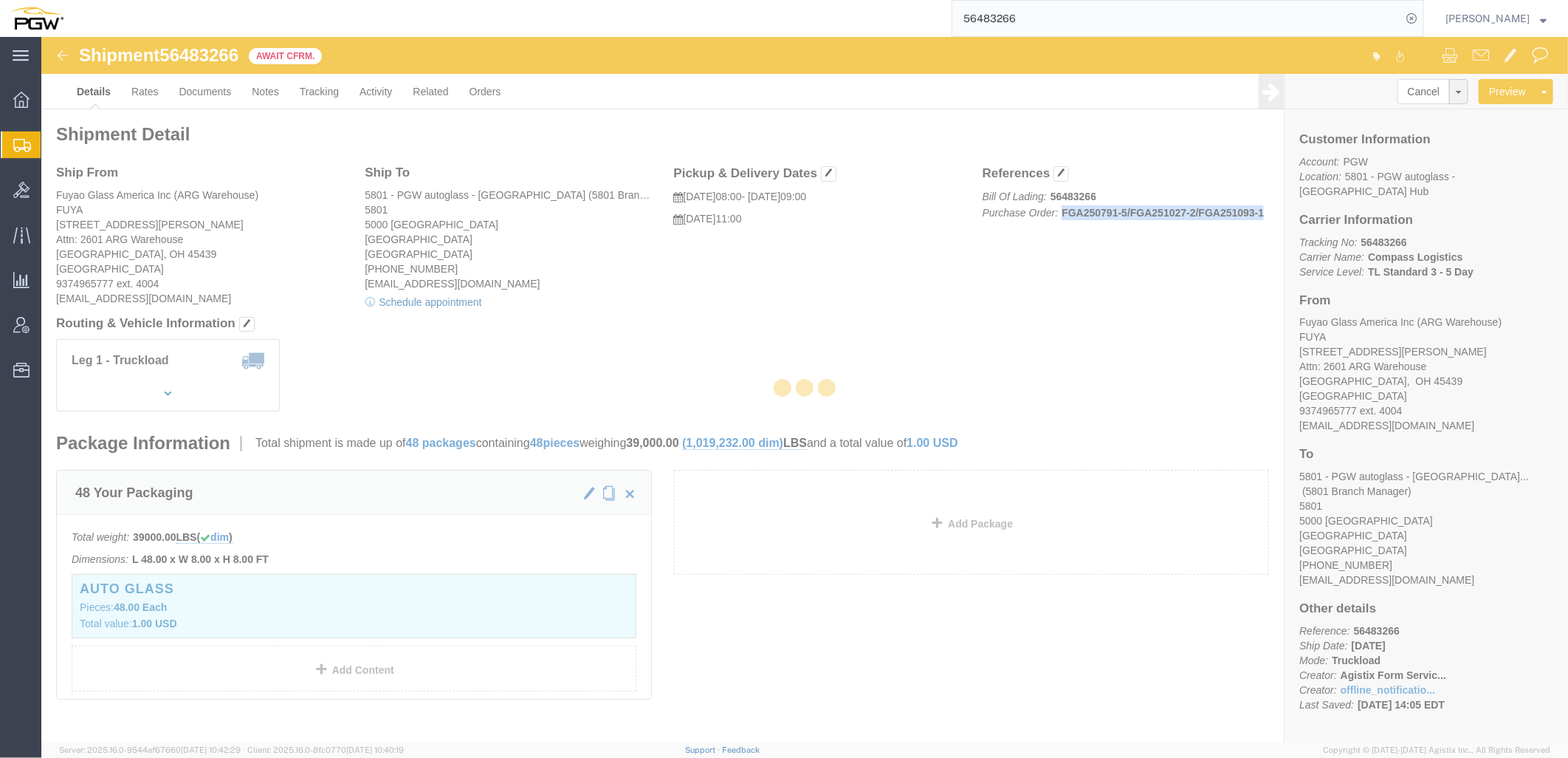
select select
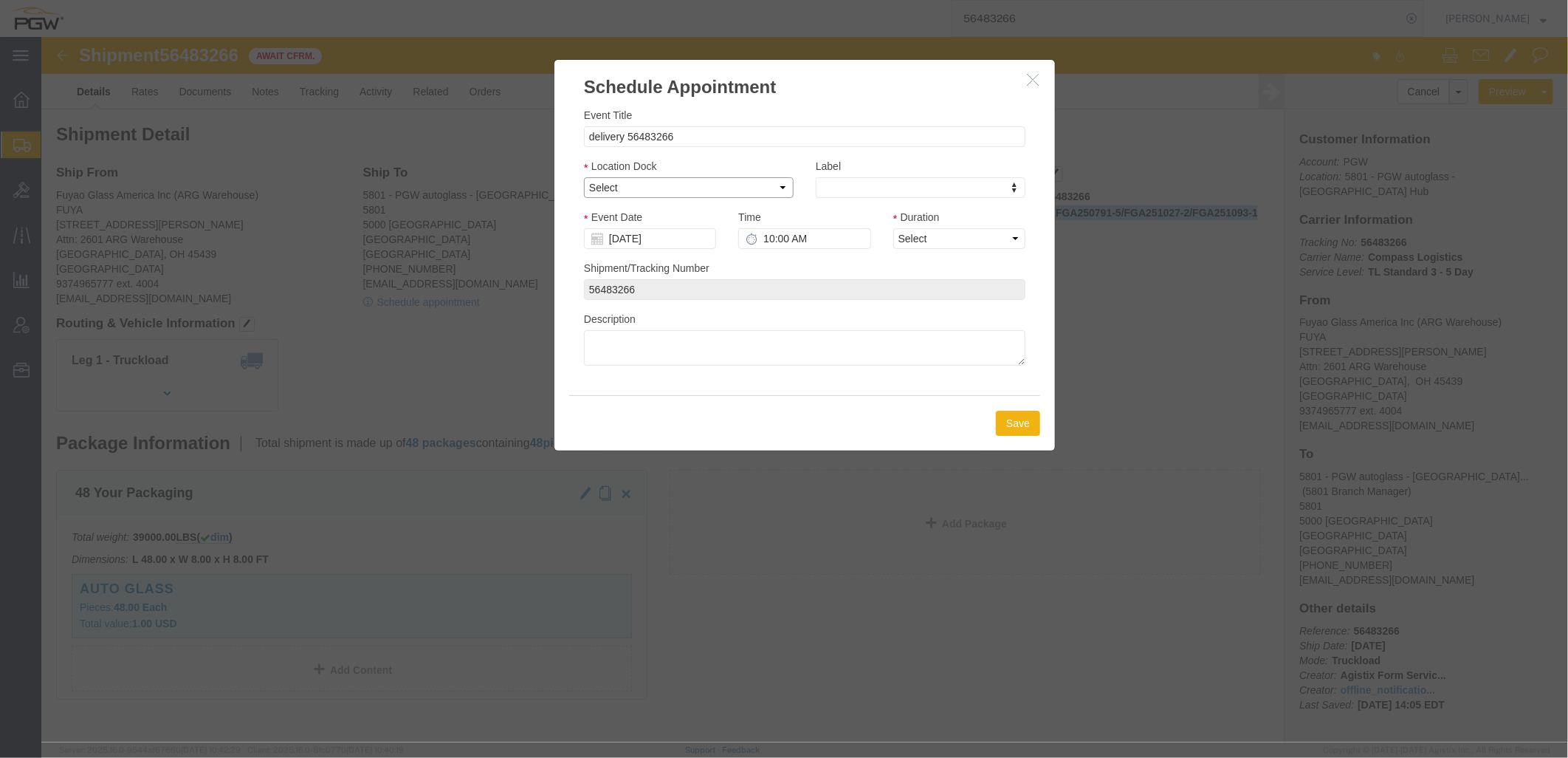
click select "Select 5801 - PGW autoglass - [GEOGRAPHIC_DATA] Hub 5801 - Inbound 5801 - Outbo…"
select select "1"
click select "Select 5801 - PGW autoglass - [GEOGRAPHIC_DATA] Hub 5801 - Inbound 5801 - Outbo…"
click input "delivery 56483266"
drag, startPoint x: 584, startPoint y: 102, endPoint x: 160, endPoint y: 72, distance: 425.1
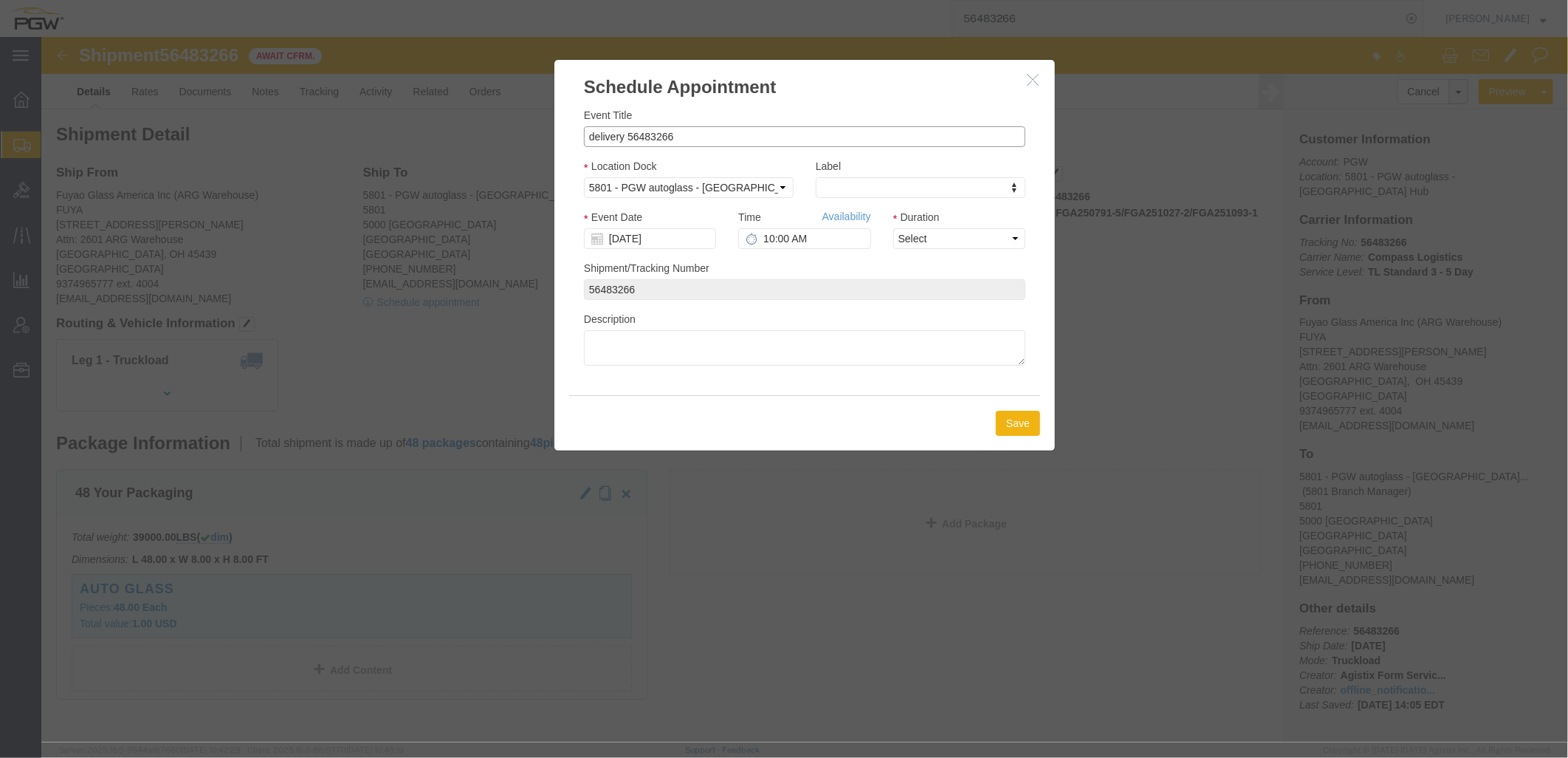
click div "Schedule Appointment Event Title delivery 56483266 Location Dock Select 5801 - …"
click input "Fuyao-56483266"
paste input "FGA250791-5/FGA251027-2/FGA251093-1"
type input "Fuyao-56483266-FGA250791-5/FGA251027-2/FGA251093-1"
click input "[DATE]"
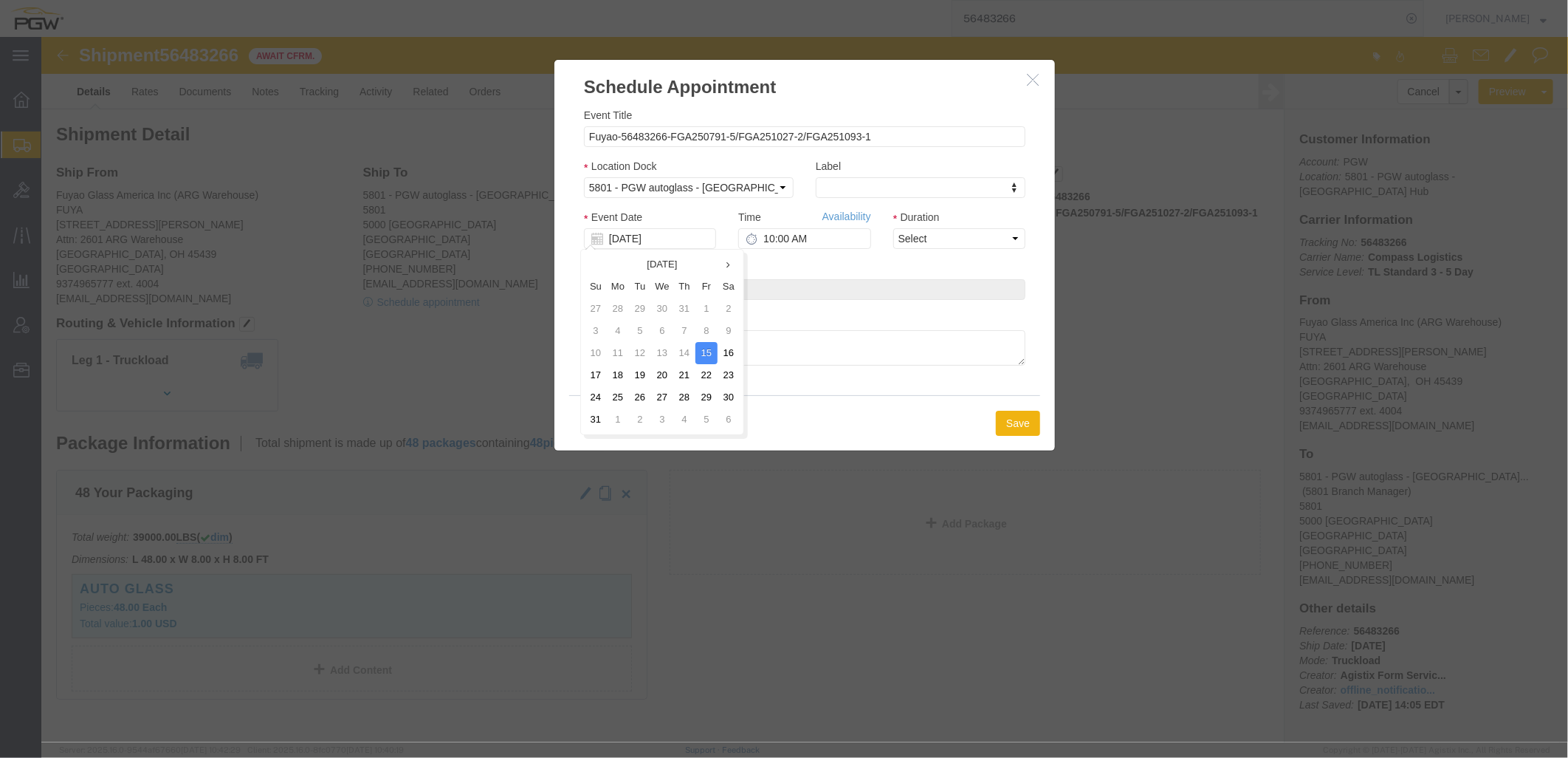
drag, startPoint x: 578, startPoint y: 336, endPoint x: 595, endPoint y: 307, distance: 33.6
click td "18"
type input "[DATE]"
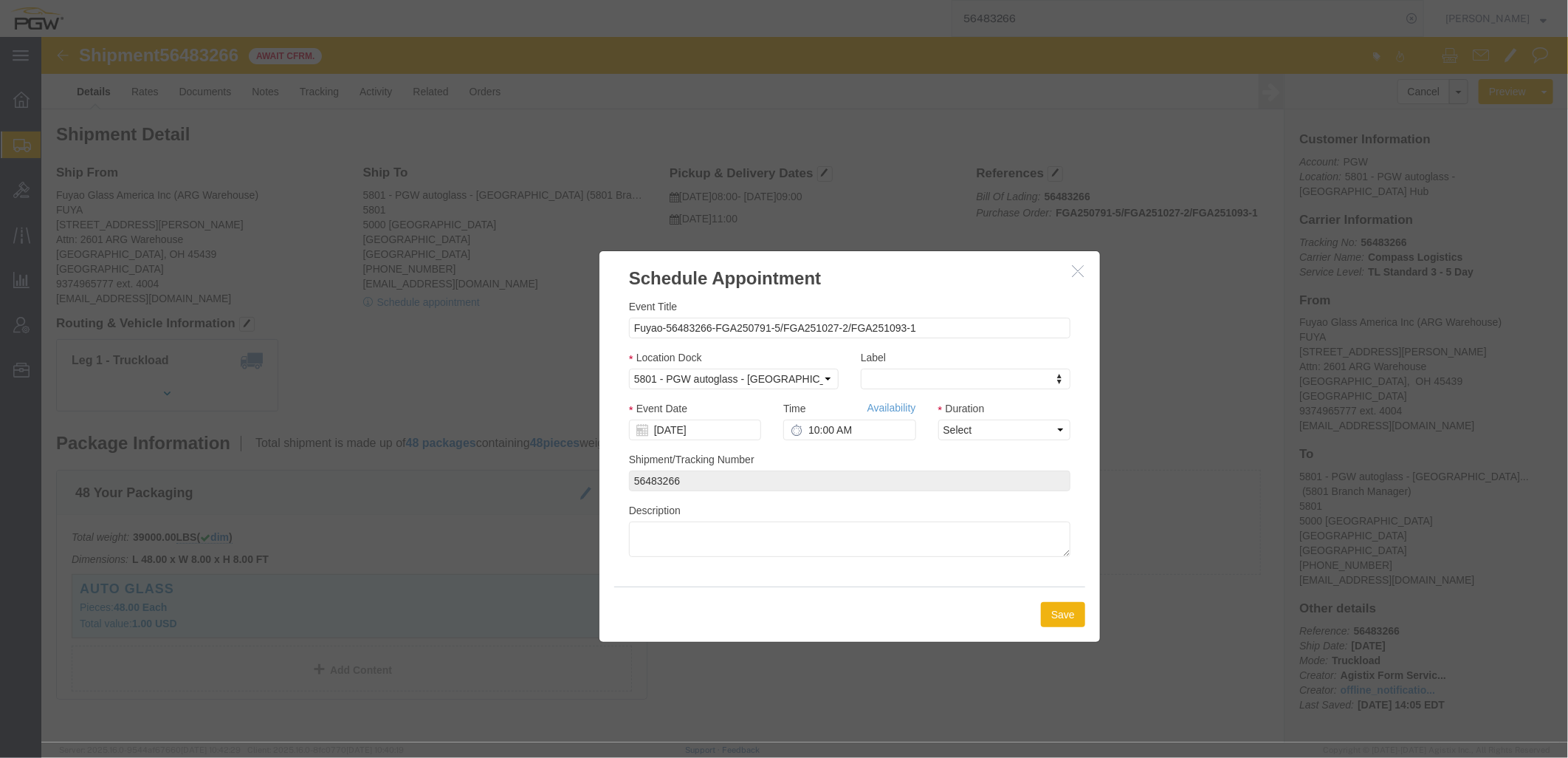
drag, startPoint x: 671, startPoint y: 52, endPoint x: 715, endPoint y: 244, distance: 197.0
click h3 "Schedule Appointment"
click input "10:00 AM"
type input "11:00 AM"
click select "Select 15 min 30 min 45 min 1 hr 2 hr 3 hr 4 hr"
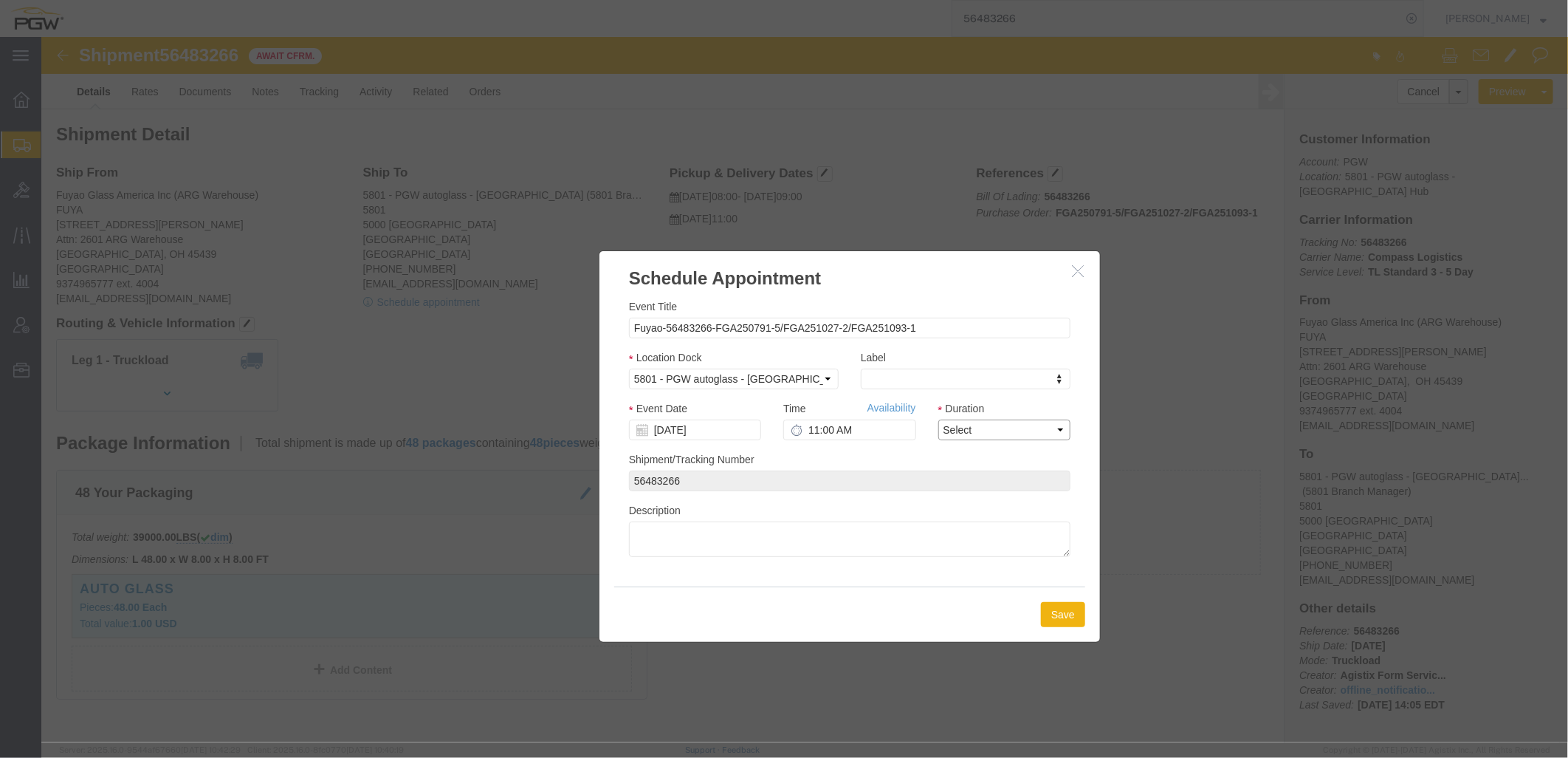
select select "60"
click select "Select 15 min 30 min 45 min 1 hr 2 hr 3 hr 4 hr"
drag, startPoint x: 1013, startPoint y: 574, endPoint x: 920, endPoint y: 581, distance: 93.3
click button "Save"
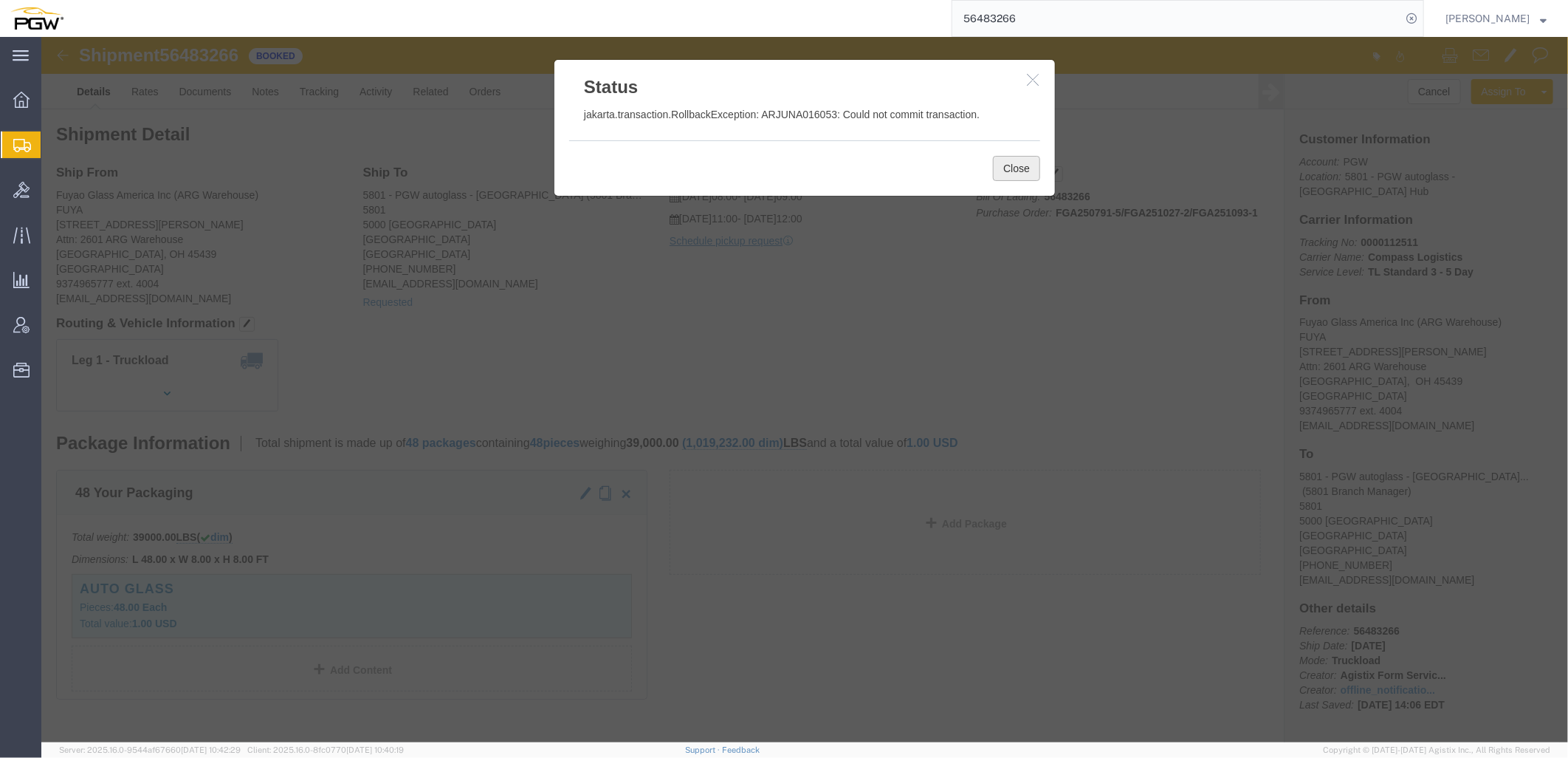
click button "Close"
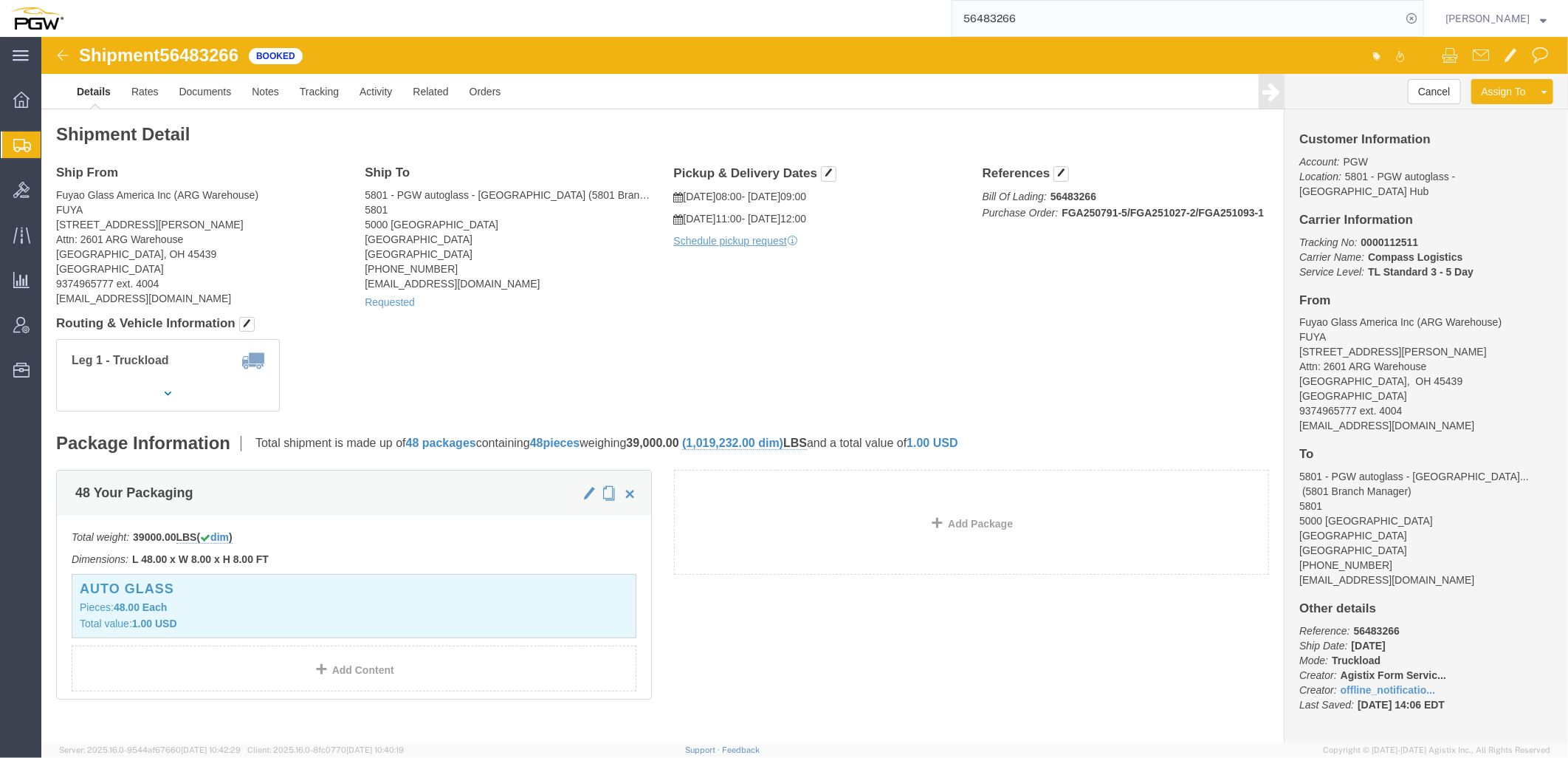
click div "Requested"
click link "Requested"
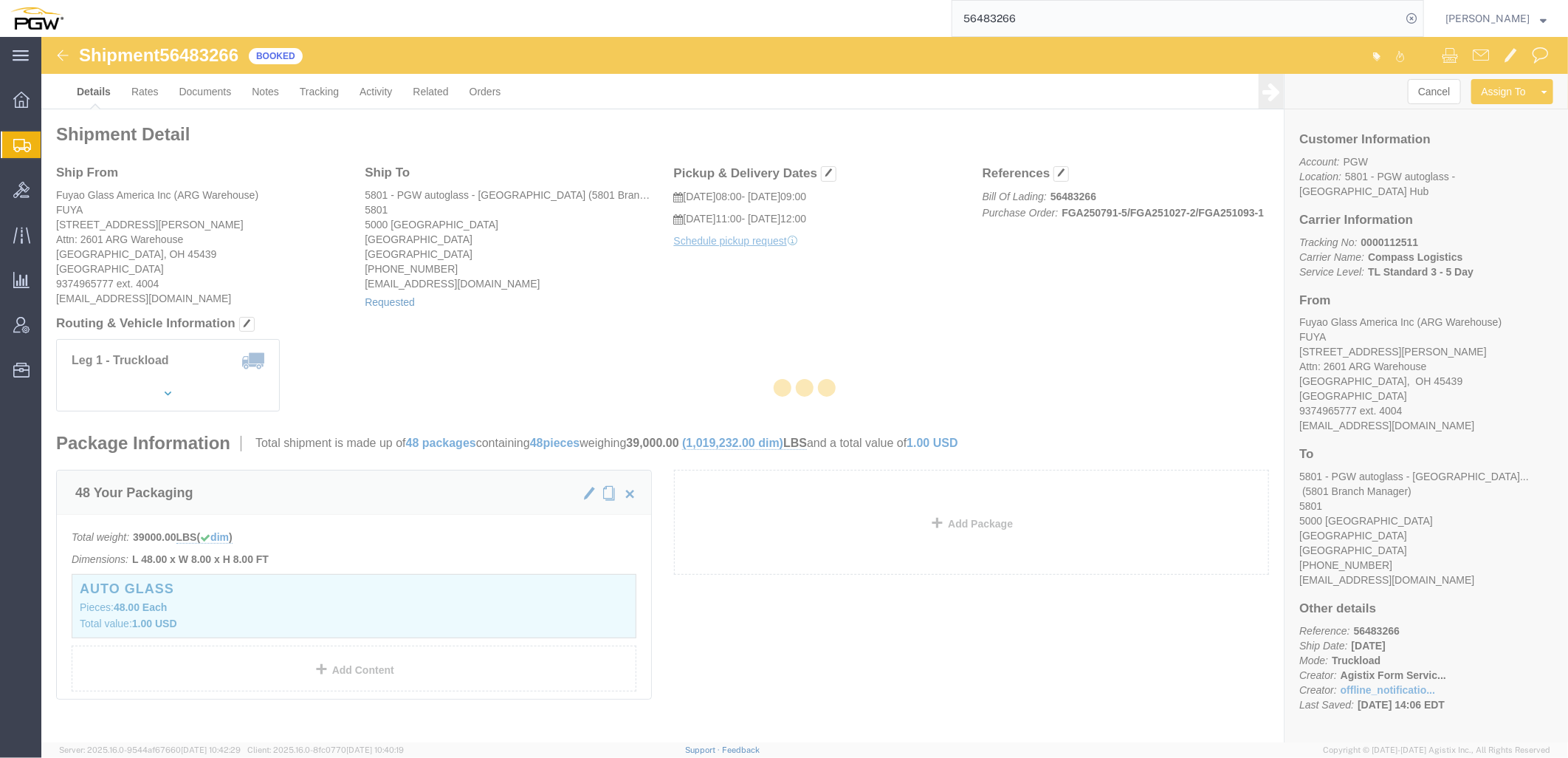
select select "1"
select select
select select "60"
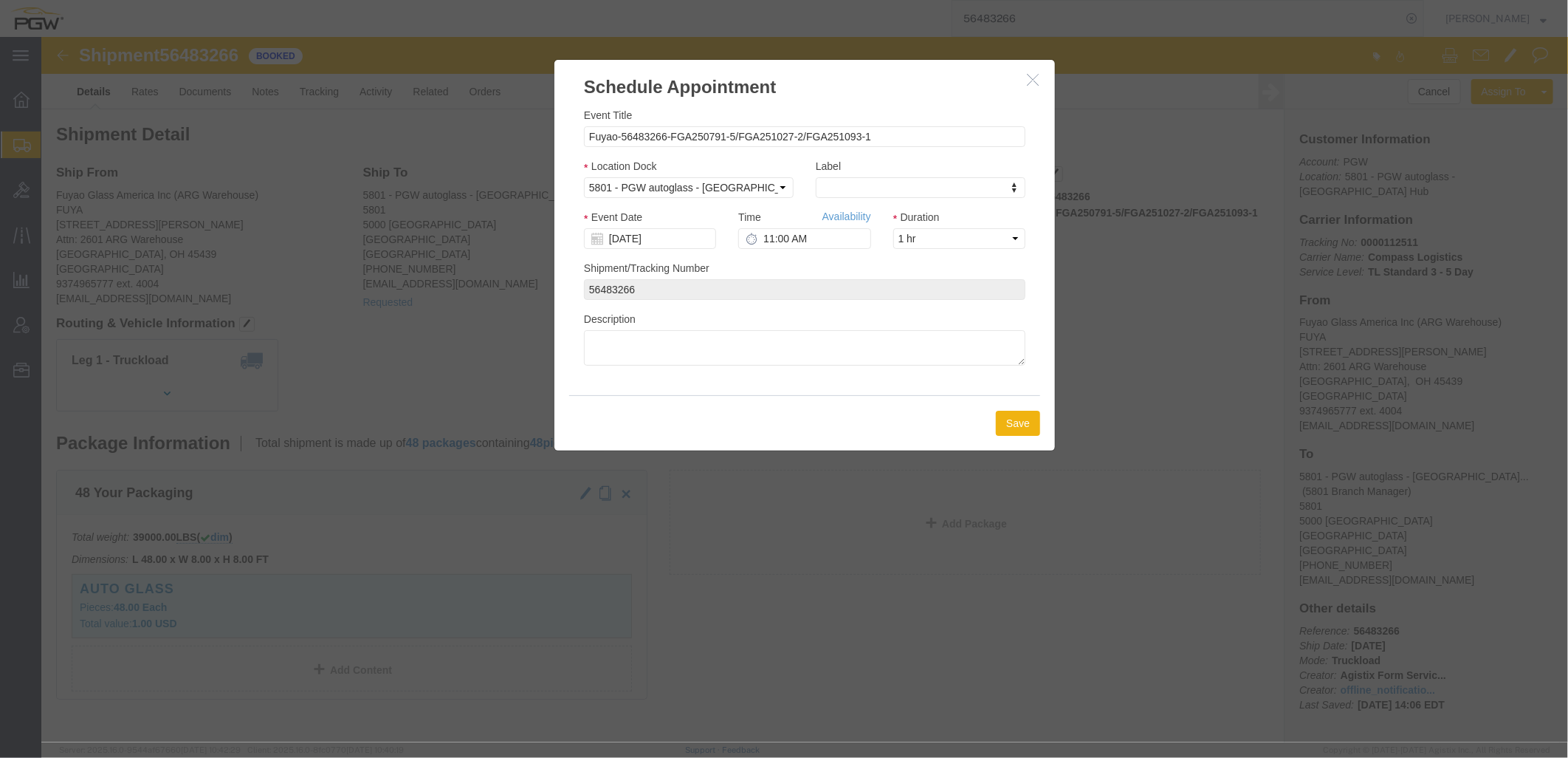
click icon "button"
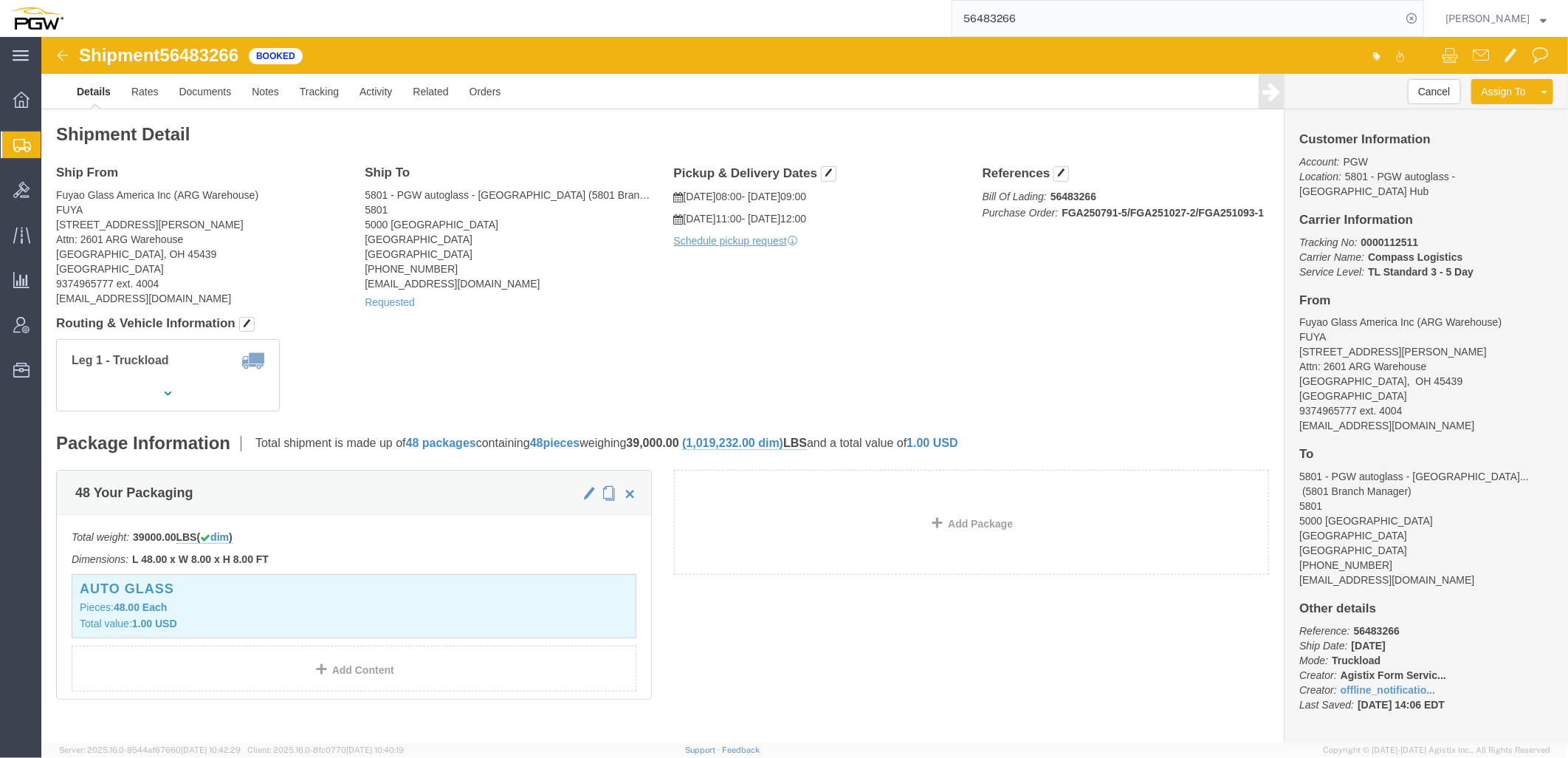
click div "Leg 1 - Truckload Vehicle 1: Standard Dry Van (53 Feet) Number of trucks: 1"
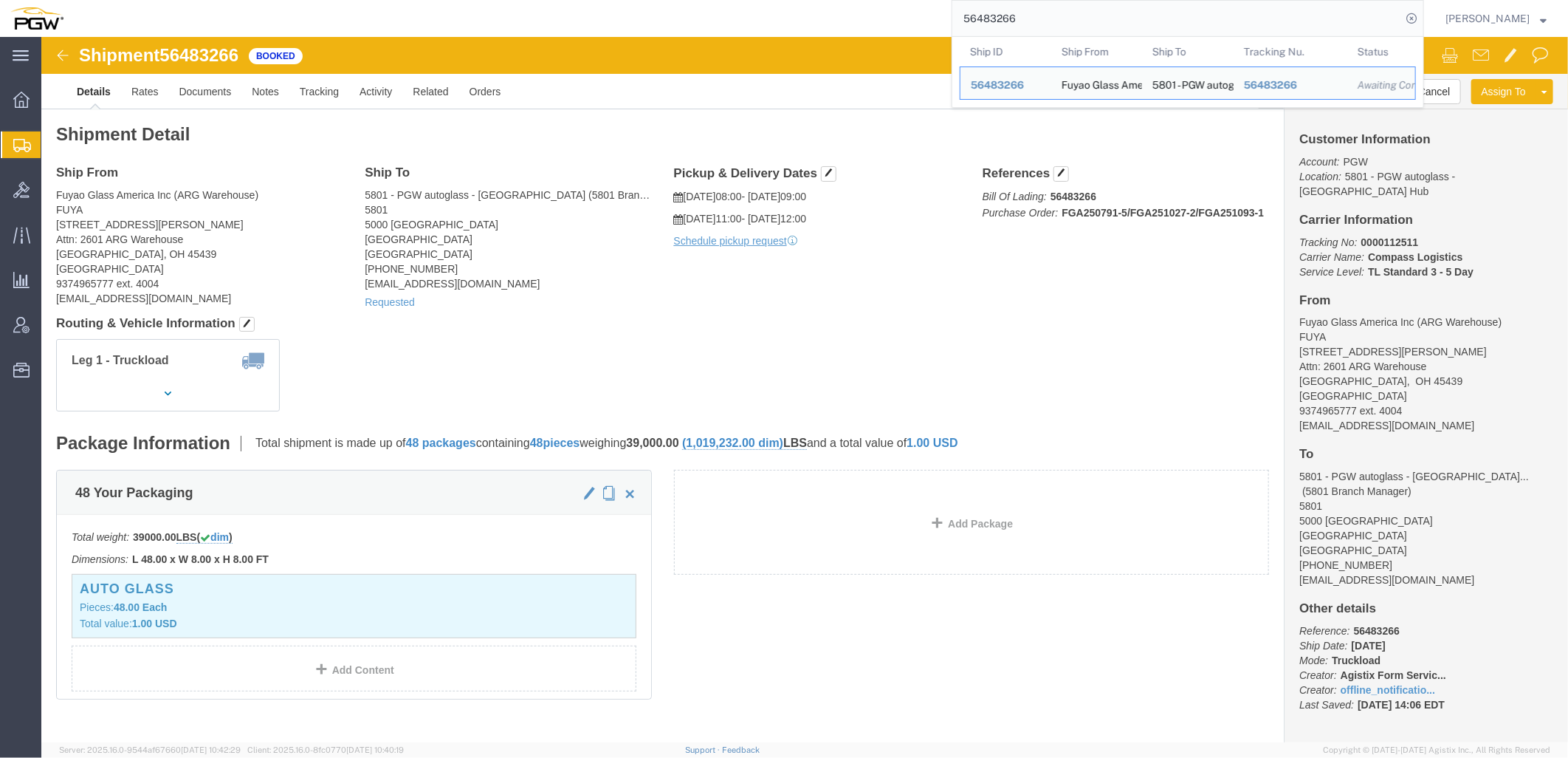
drag, startPoint x: 1093, startPoint y: 24, endPoint x: 452, endPoint y: -23, distance: 642.7
click at [452, 0] on html "main_menu Created with Sketch. Collapse Menu Overview Shipments Shipment Manage…" at bounding box center [784, 379] width 1568 height 758
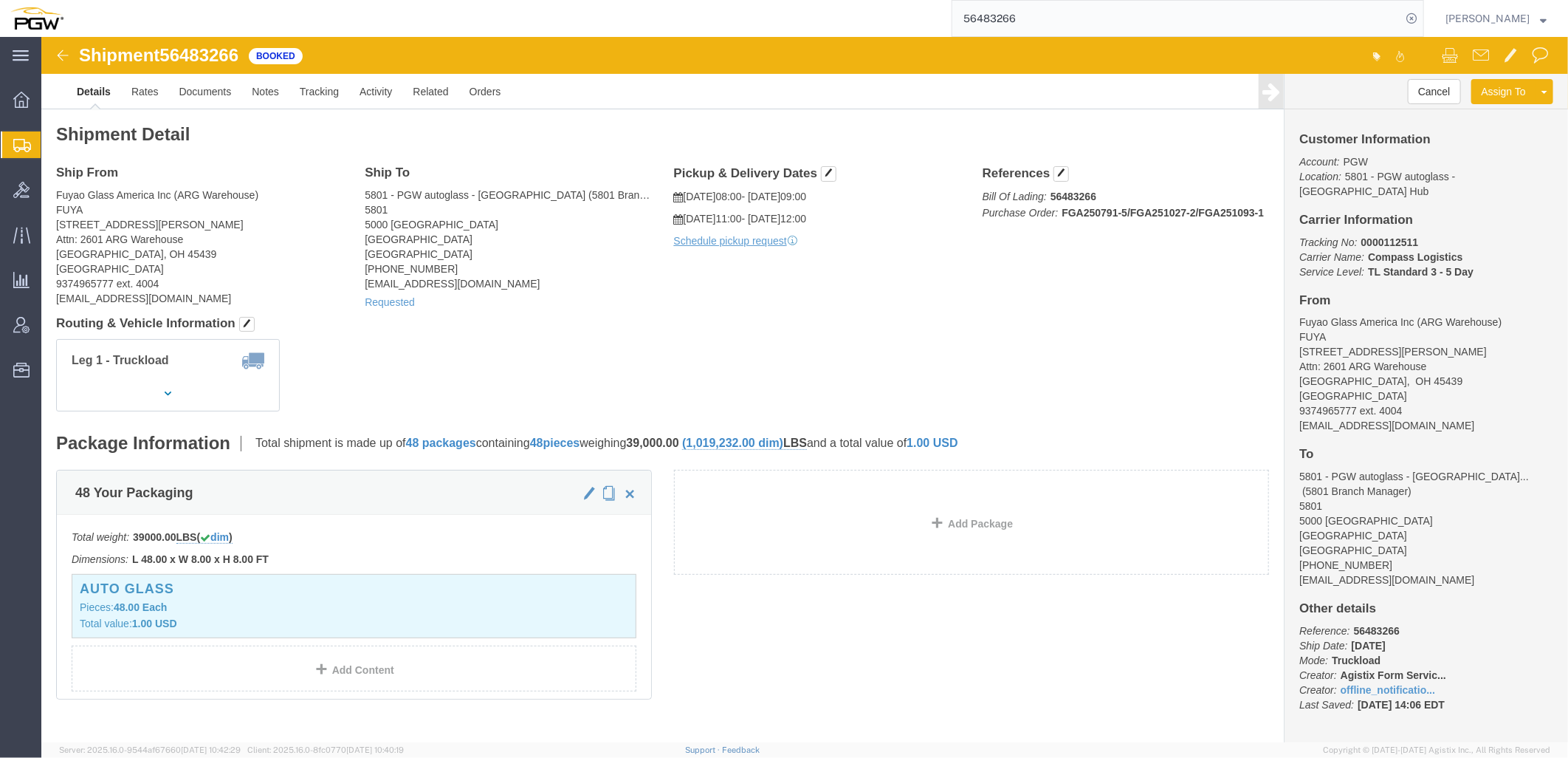
paste input "7"
type input "56483276"
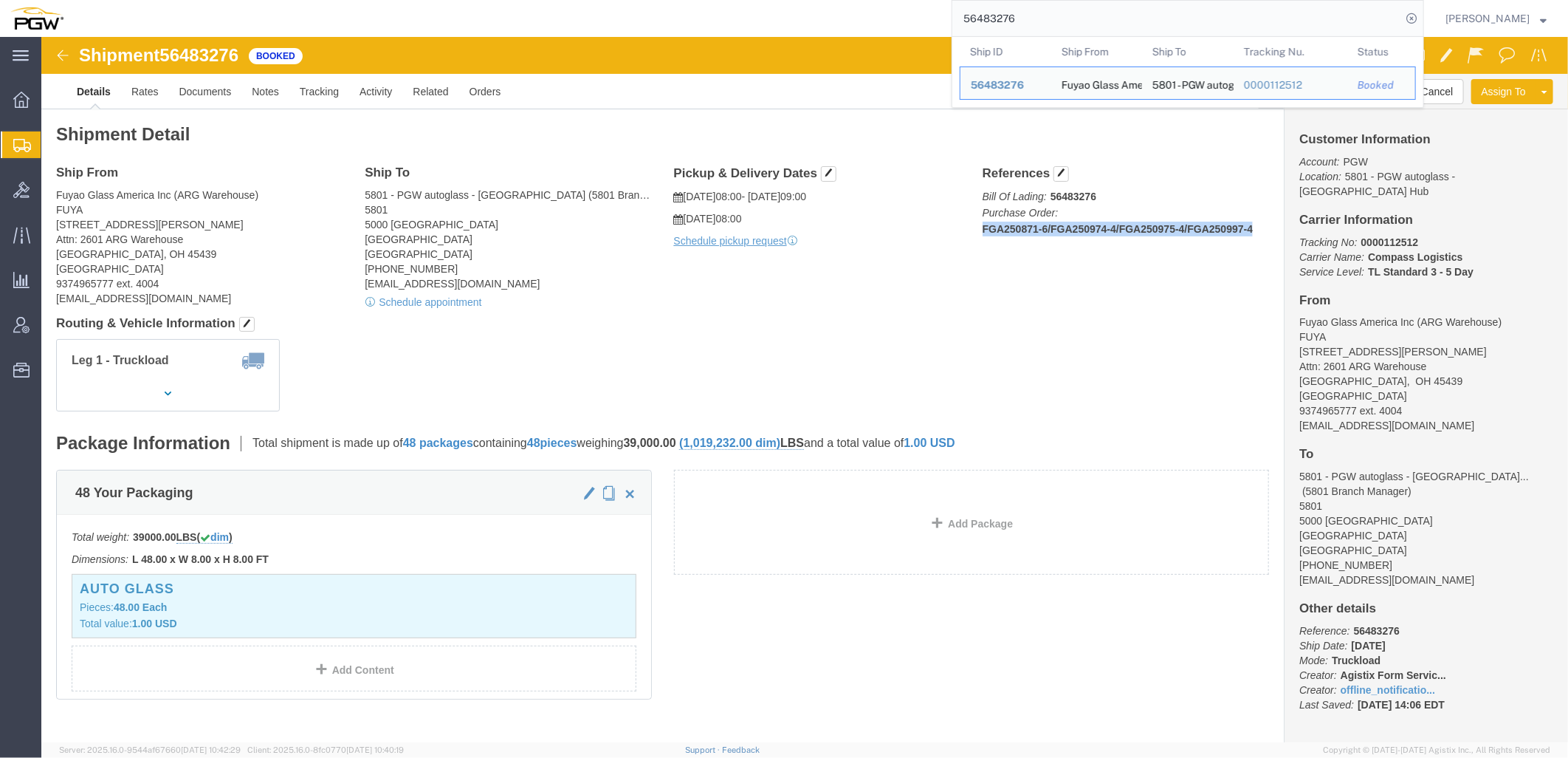
drag, startPoint x: 932, startPoint y: 192, endPoint x: 1227, endPoint y: 195, distance: 295.0
click div "References Bill Of Lading: 56483276 Purchase Order: FGA250871-6/FGA250974-4/FGA…"
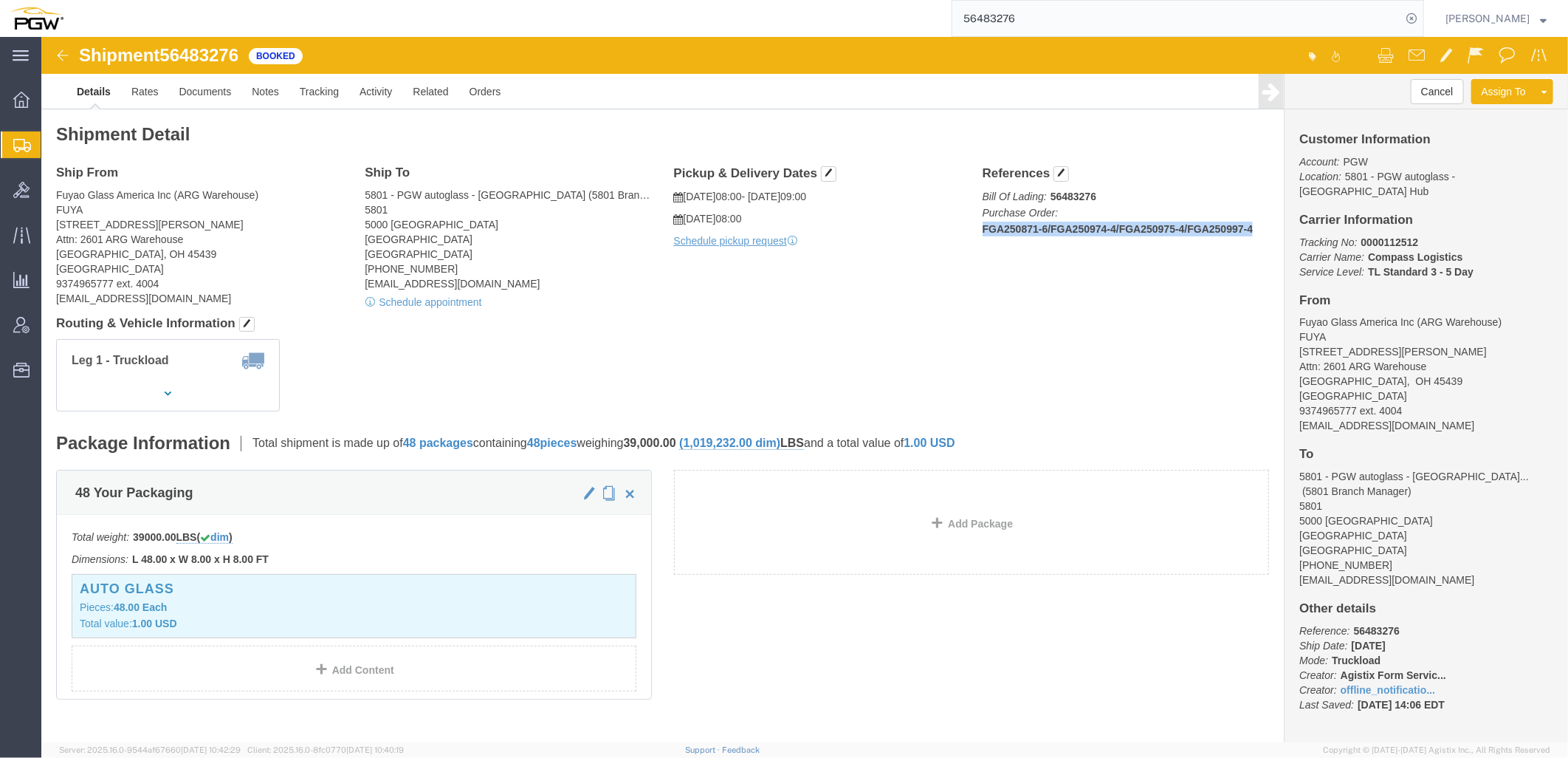
copy b "FGA250871-6/FGA250974-4/FGA250975-4/FGA250997-4"
click link "Schedule appointment"
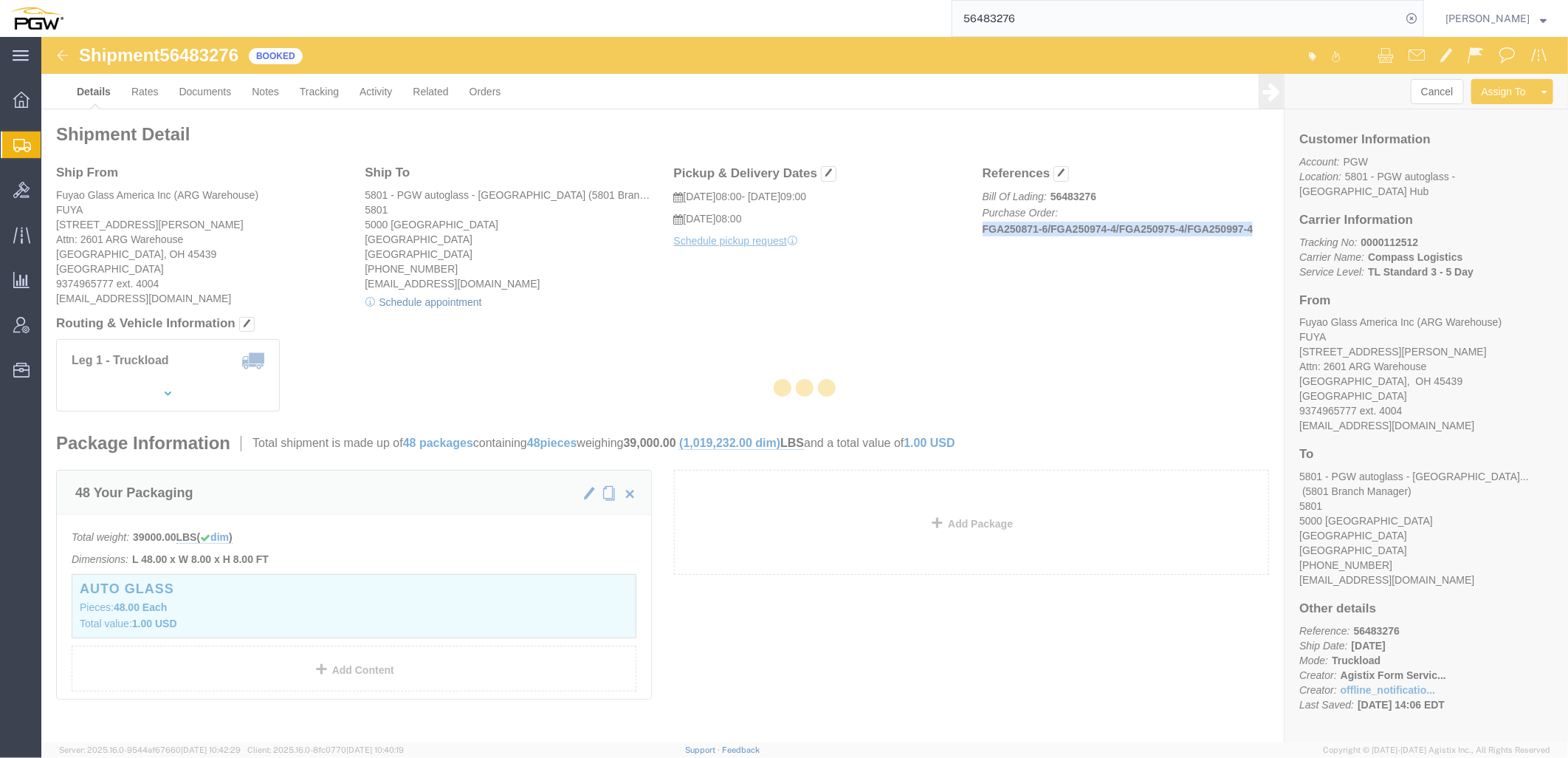
select select
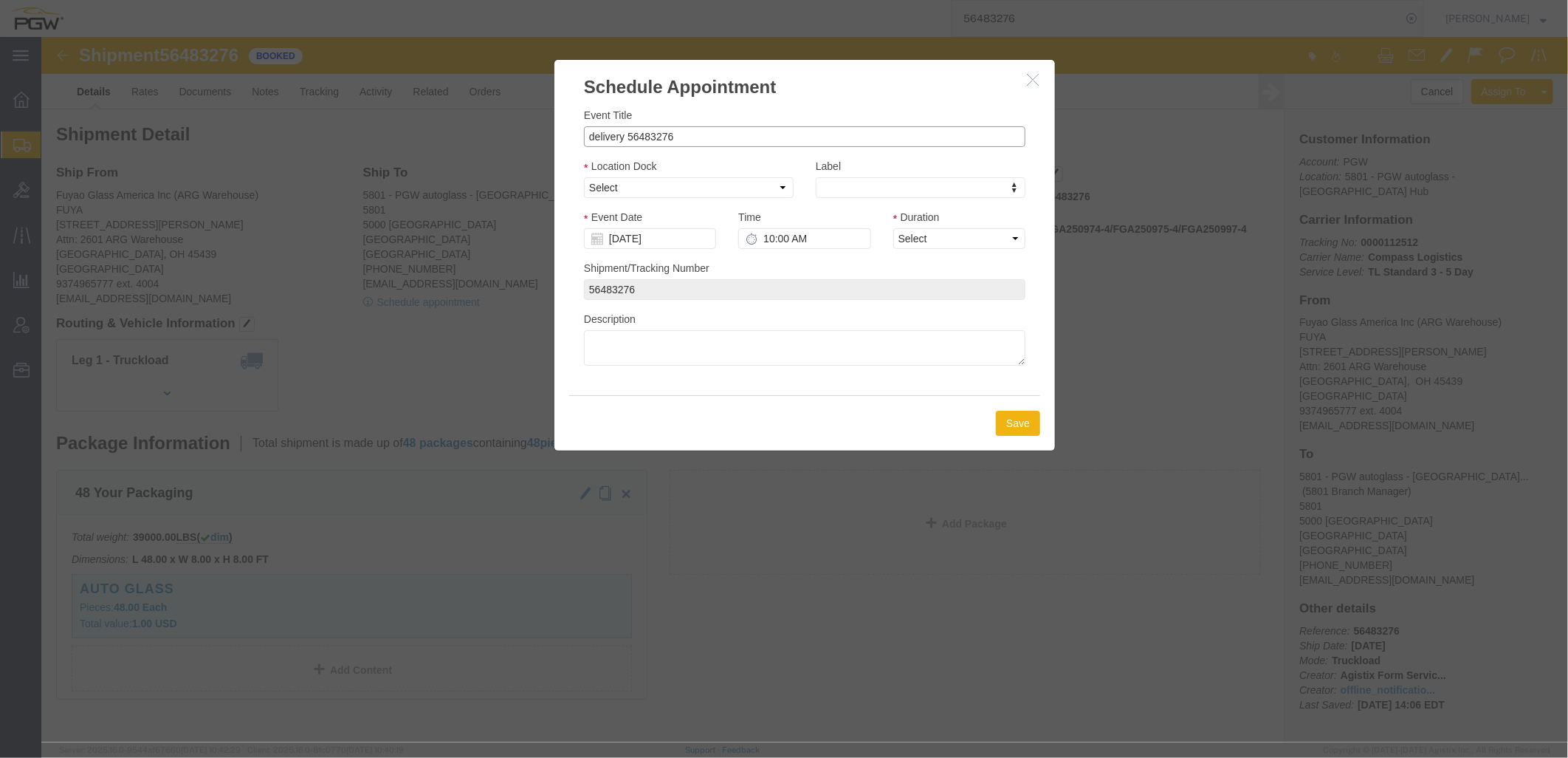
click input "delivery 56483276"
paste input "FGA250871-6/FGA250974-4/FGA250975-4/FGA250997-4"
drag, startPoint x: 580, startPoint y: 98, endPoint x: 325, endPoint y: 102, distance: 255.0
click div "Schedule Appointment Event Title delivery 56483276-FGA250871-6/FGA250974-4/FGA2…"
type input "Fuyao- 56483276-FGA250871-6/FGA250974-4/FGA250975-4/FGA250997-4"
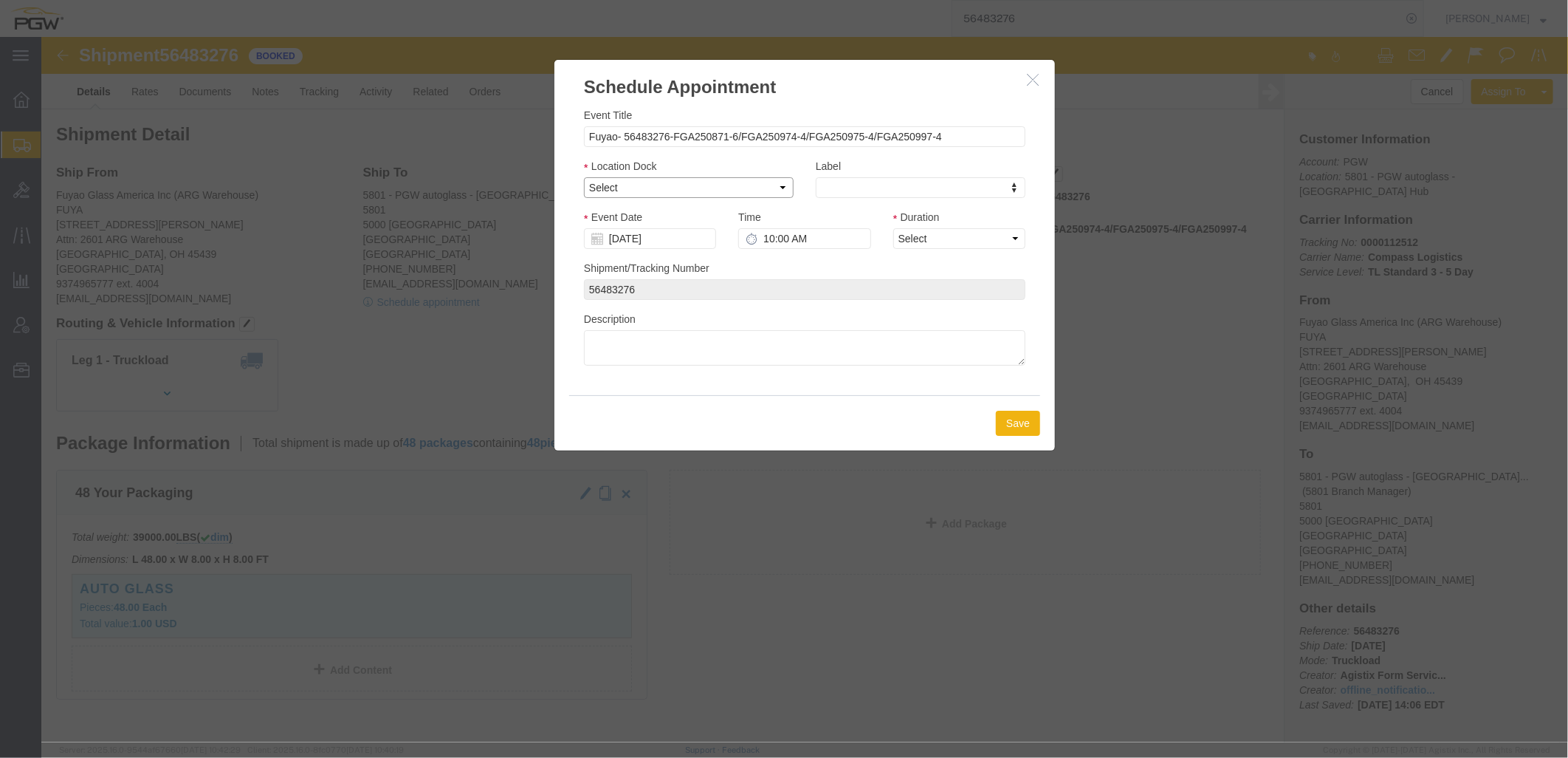
click select "Select 5801 - PGW autoglass - [GEOGRAPHIC_DATA] Hub 5801 - Inbound 5801 - Outbo…"
select select "1"
click select "Select 5801 - PGW autoglass - [GEOGRAPHIC_DATA] Hub 5801 - Inbound 5801 - Outbo…"
click input "[DATE]"
click td "18"
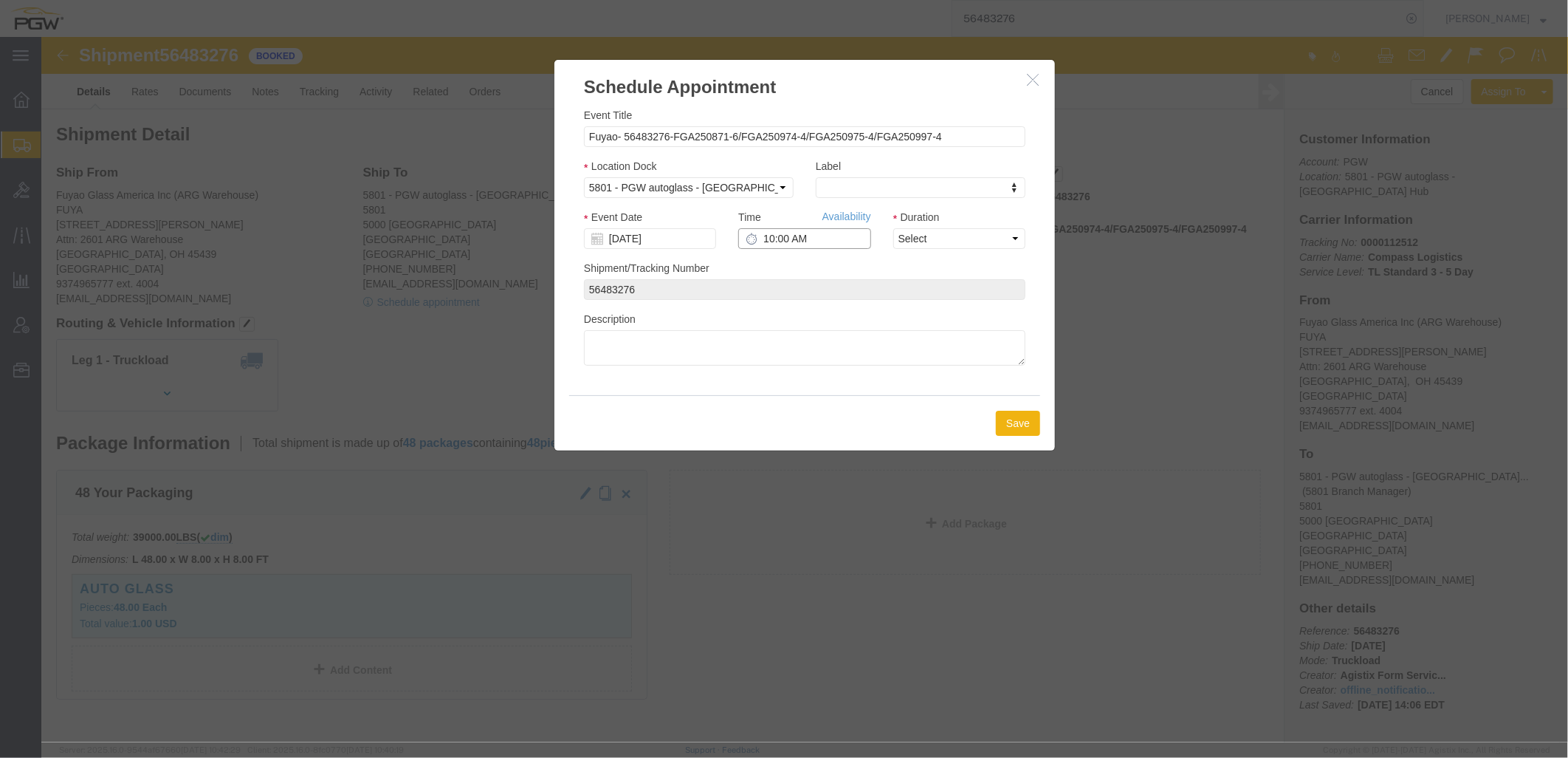
click input "10:00 AM"
type input "8:00 AM"
drag, startPoint x: 901, startPoint y: 201, endPoint x: 897, endPoint y: 208, distance: 8.1
click select "Select 15 min 30 min 45 min 1 hr 2 hr 3 hr 4 hr"
select select "60"
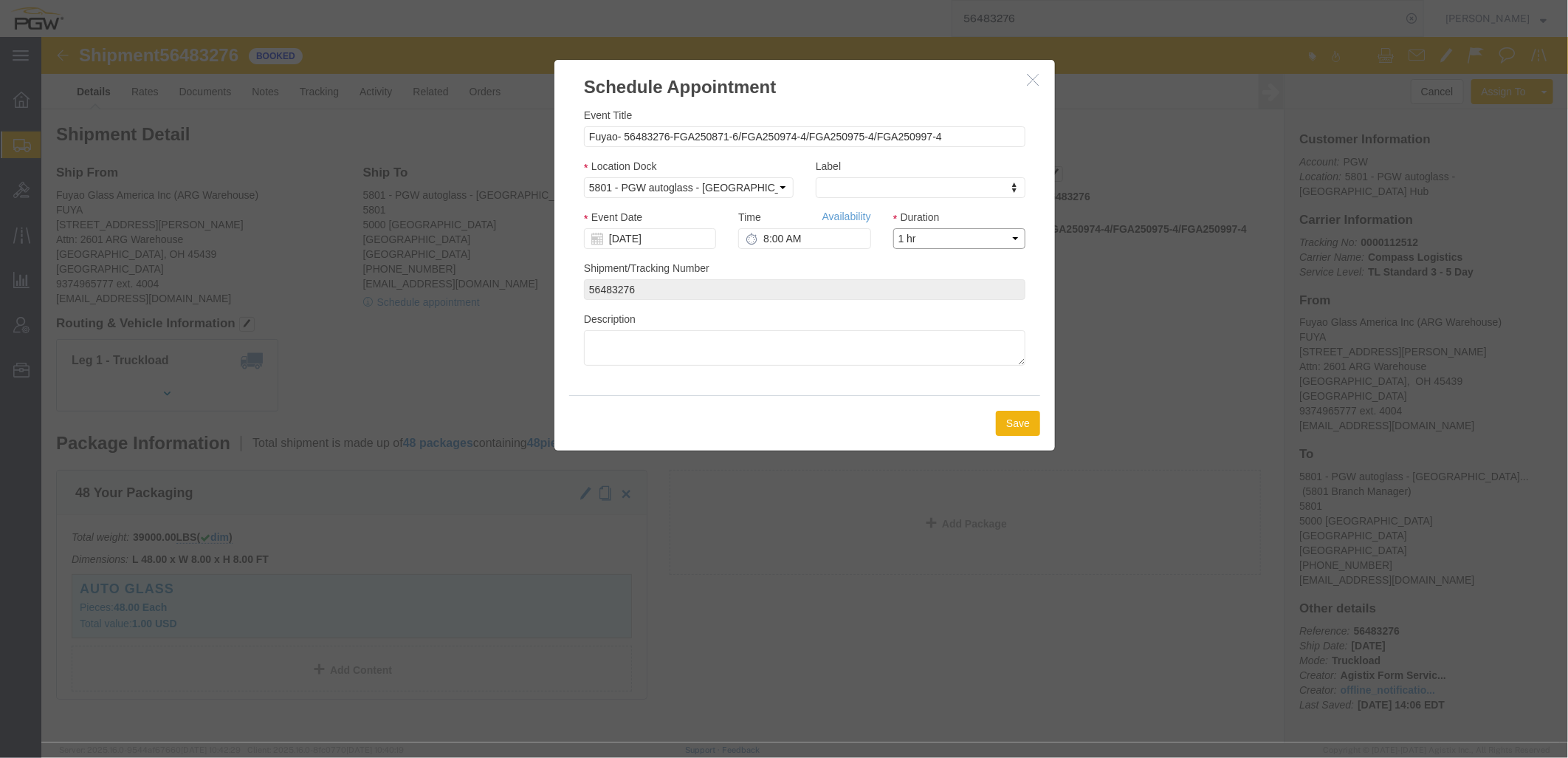
click select "Select 15 min 30 min 45 min 1 hr 2 hr 3 hr 4 hr"
click button "Save"
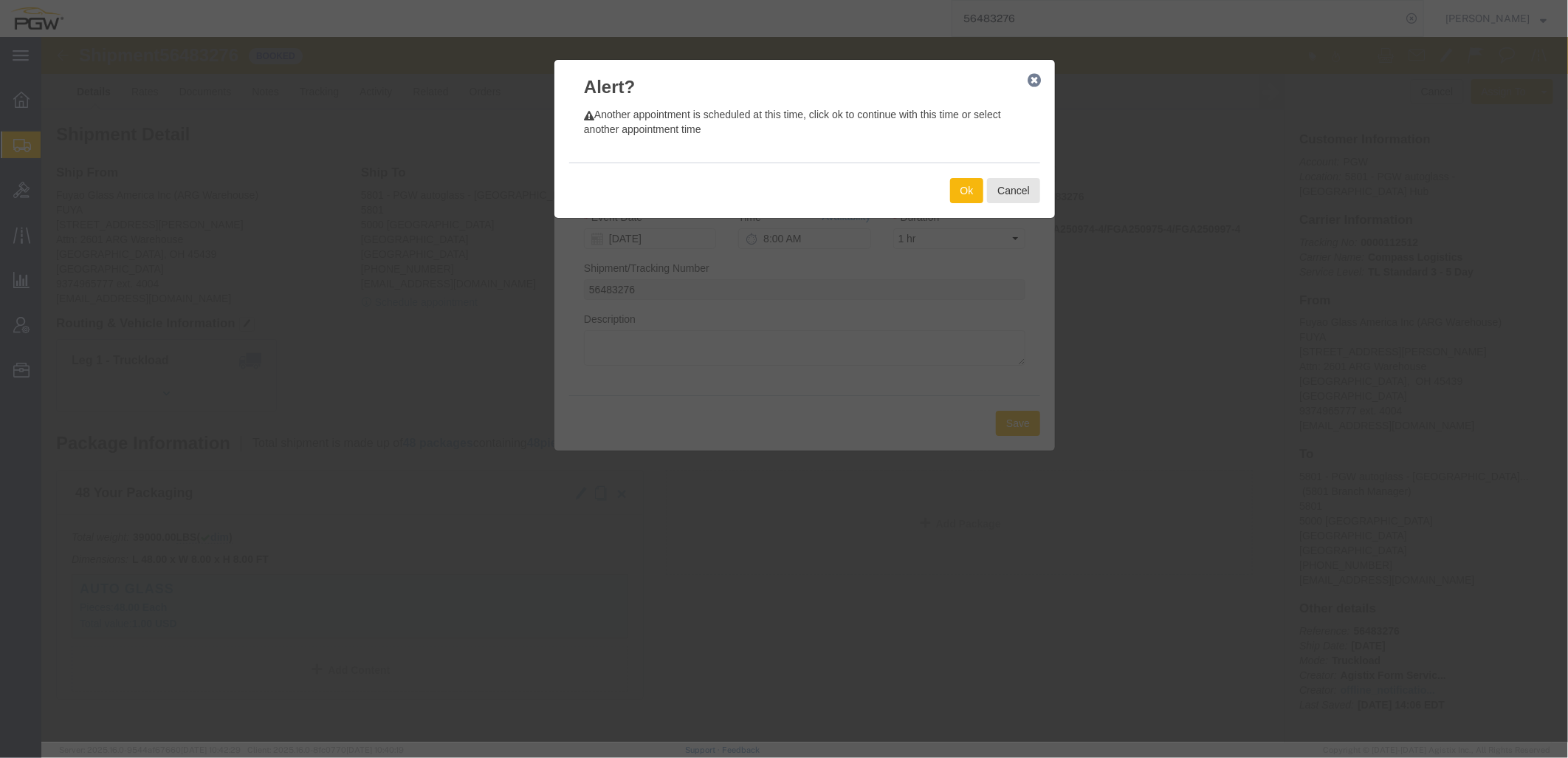
click button "Ok"
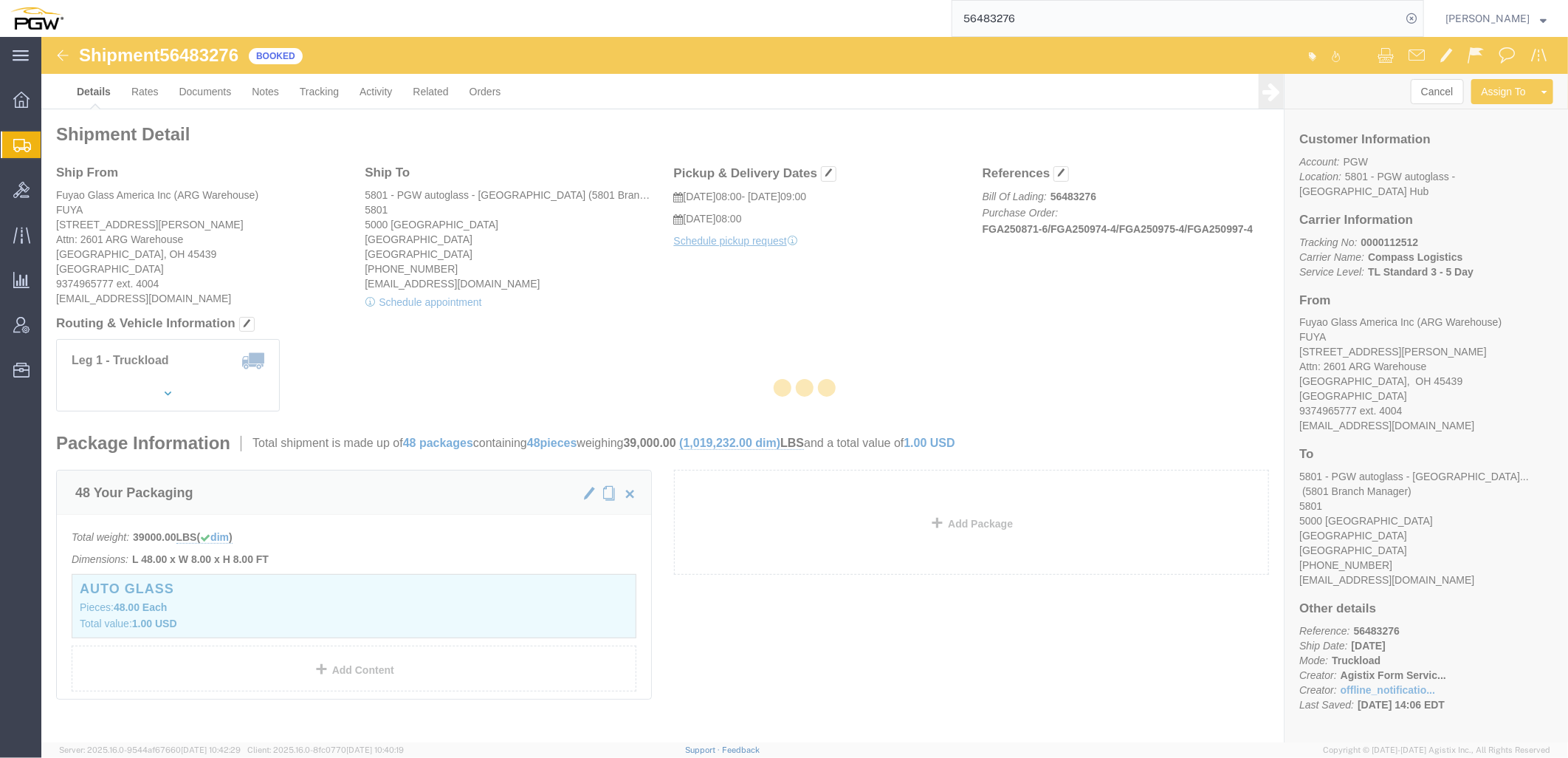
click at [624, 348] on div at bounding box center [804, 389] width 1526 height 705
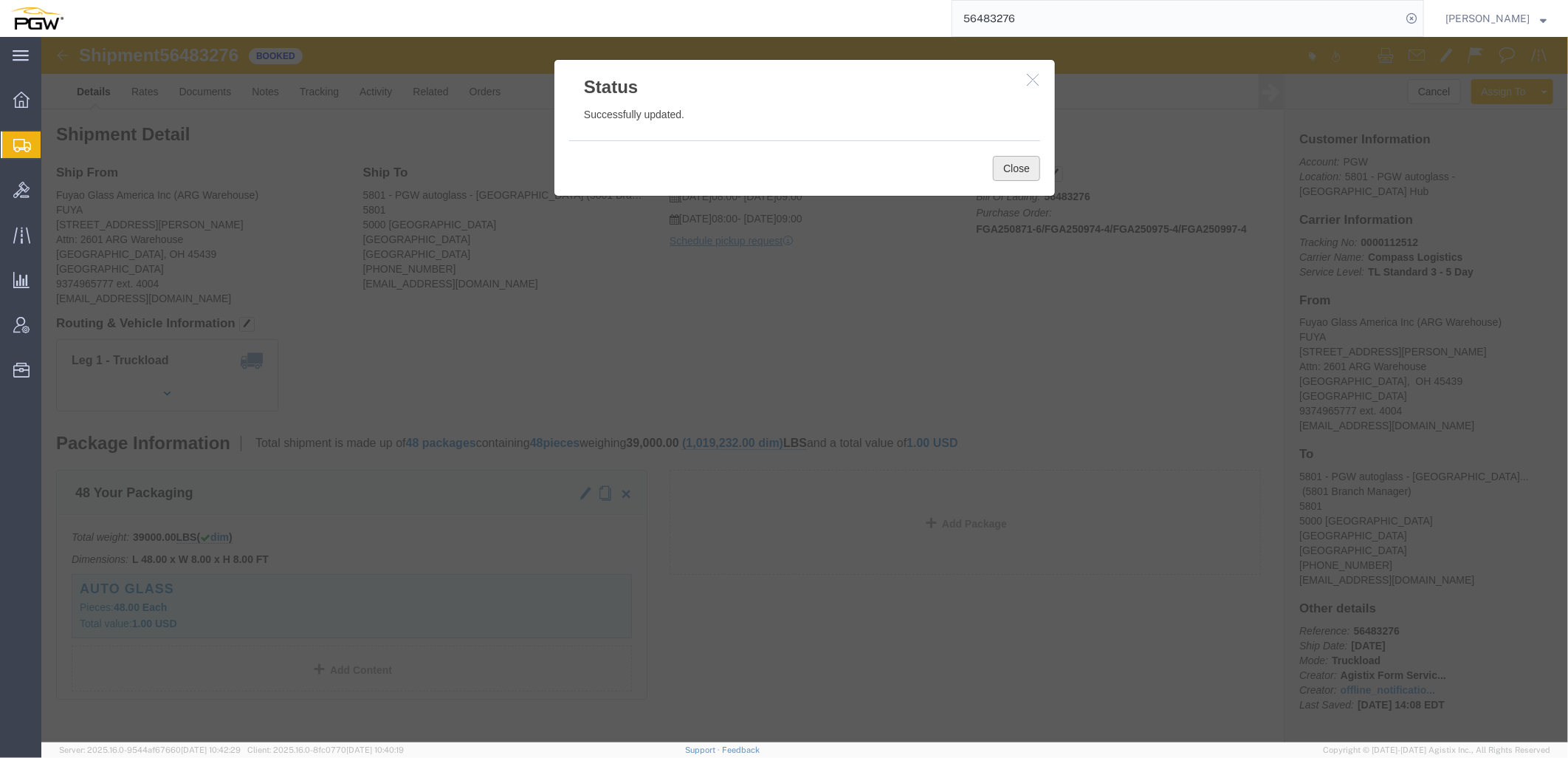
click button "Close"
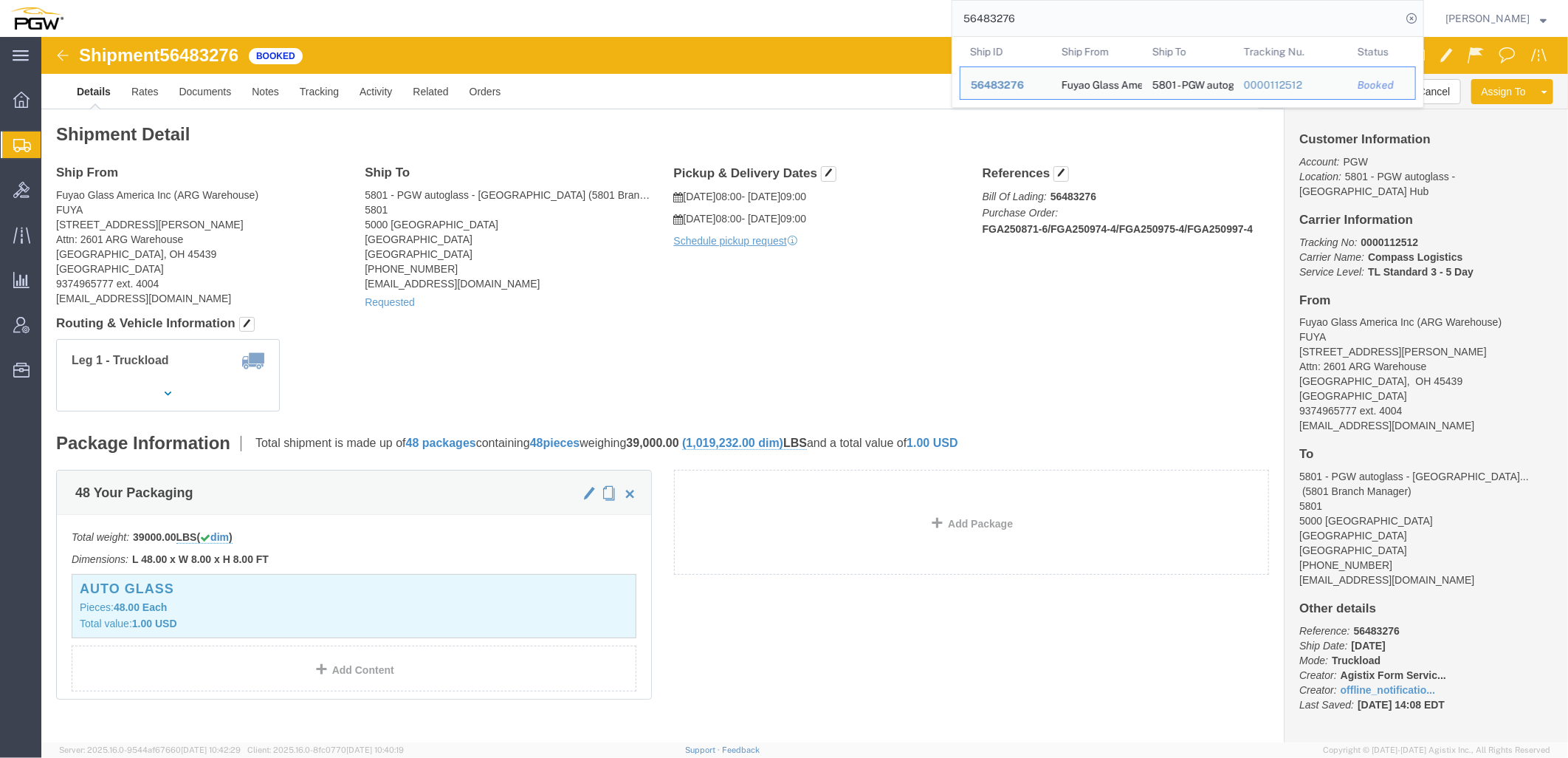
drag, startPoint x: 1096, startPoint y: 18, endPoint x: 491, endPoint y: -31, distance: 607.0
click at [491, 0] on html "main_menu Created with Sketch. Collapse Menu Overview Shipments Shipment Manage…" at bounding box center [784, 379] width 1568 height 758
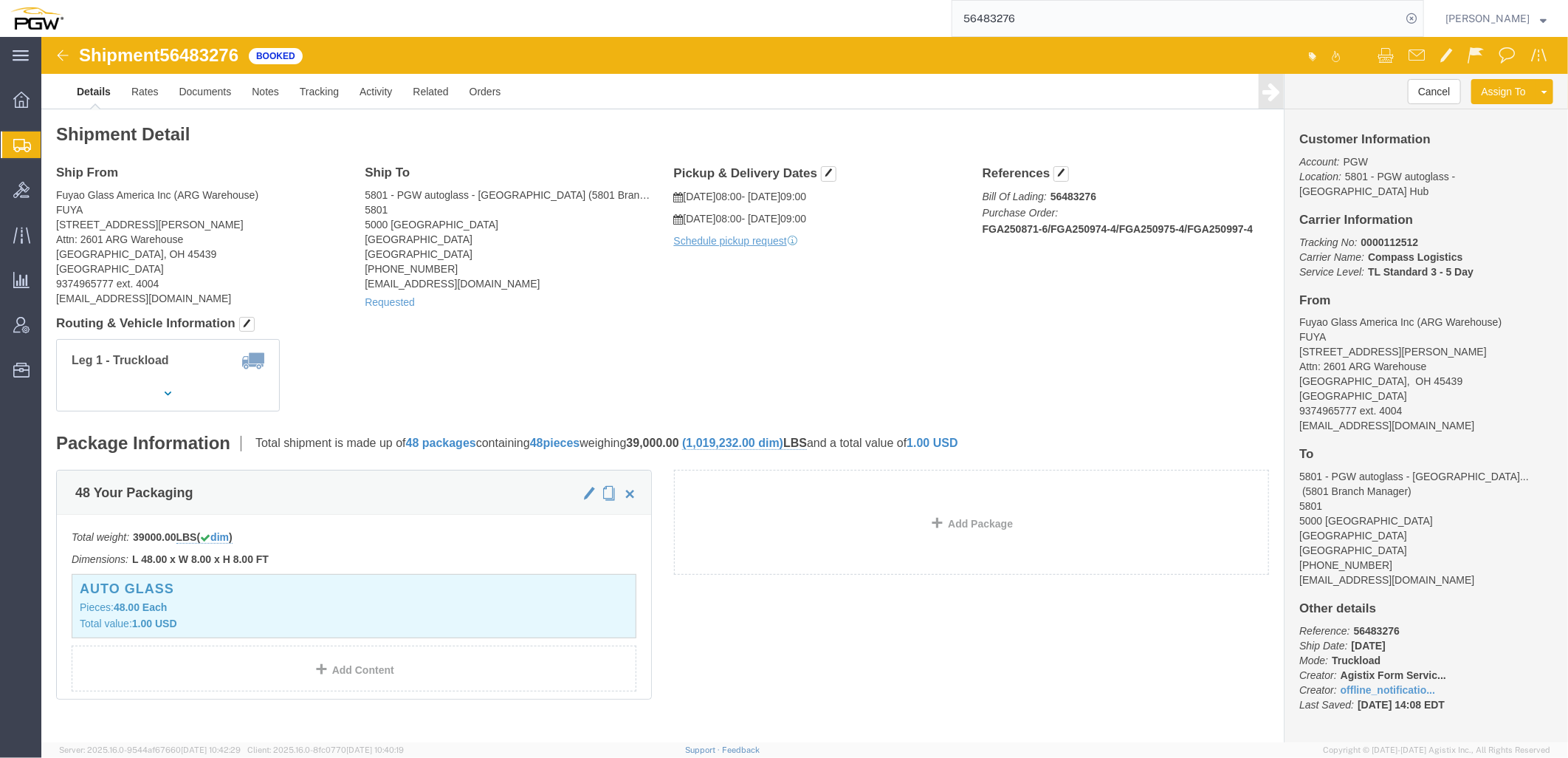
paste input "29001"
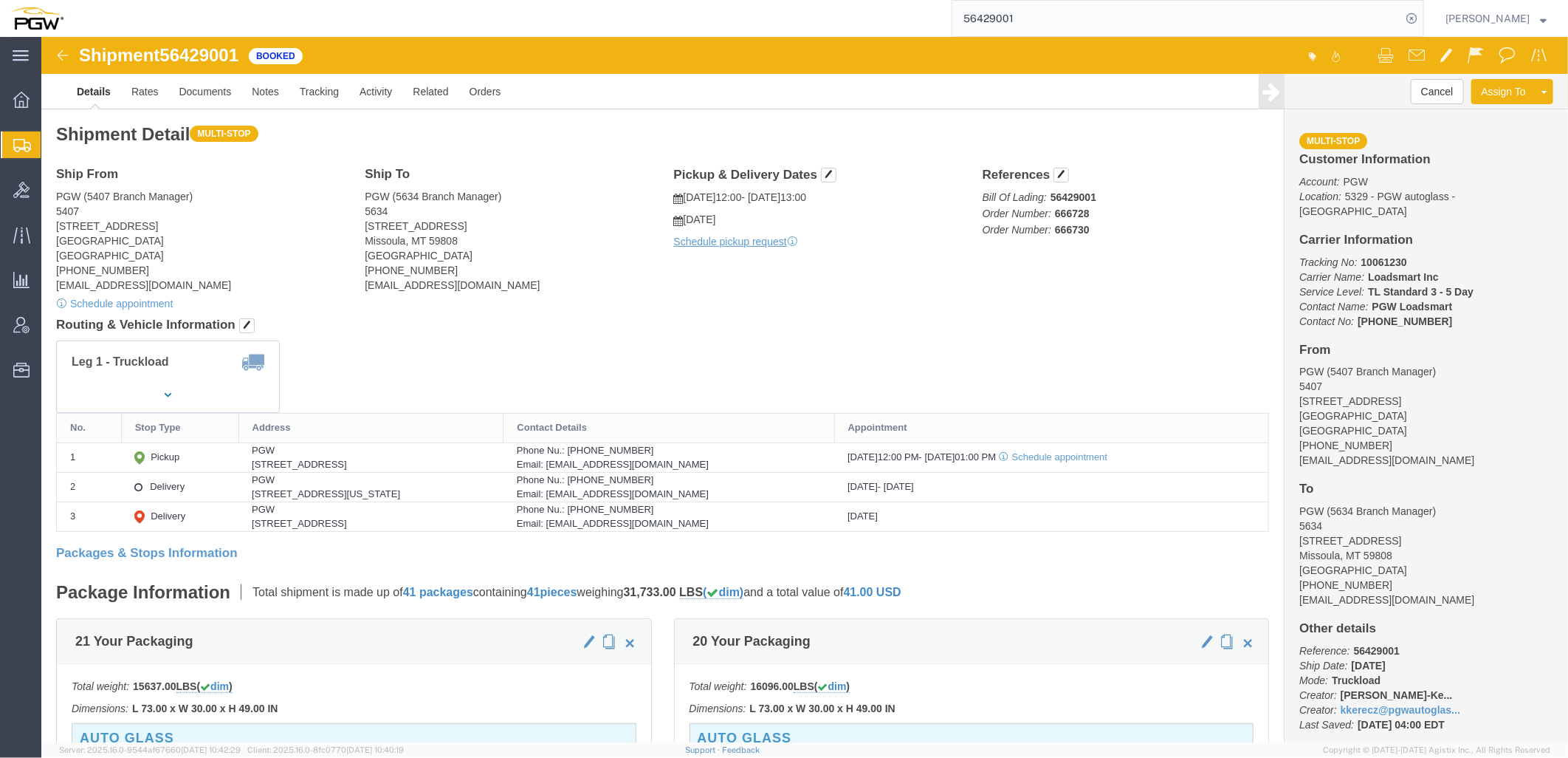
click address "PGW (5407 Branch Manager) [STREET_ADDRESS] [PHONE_NUMBER] [EMAIL_ADDRESS][DOMAI…"
click at [0, 0] on span "Shipment Manager" at bounding box center [0, 0] width 0 height 0
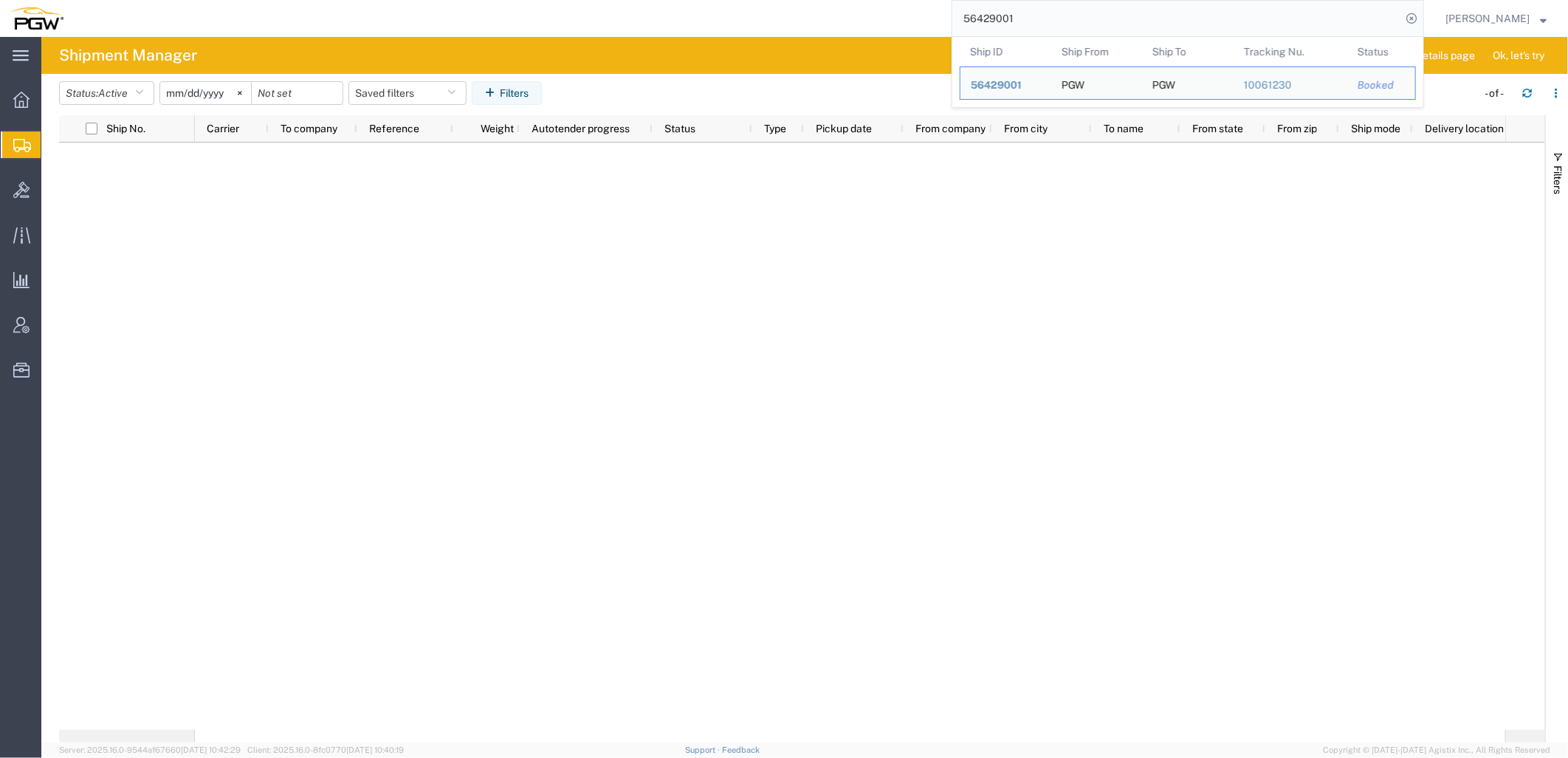
drag, startPoint x: 1065, startPoint y: 30, endPoint x: 398, endPoint y: 19, distance: 667.1
click at [432, 4] on div "56429001 Ship ID Ship From Ship To Tracking Nu. Status Ship ID 56429001 Ship Fr…" at bounding box center [749, 18] width 1350 height 37
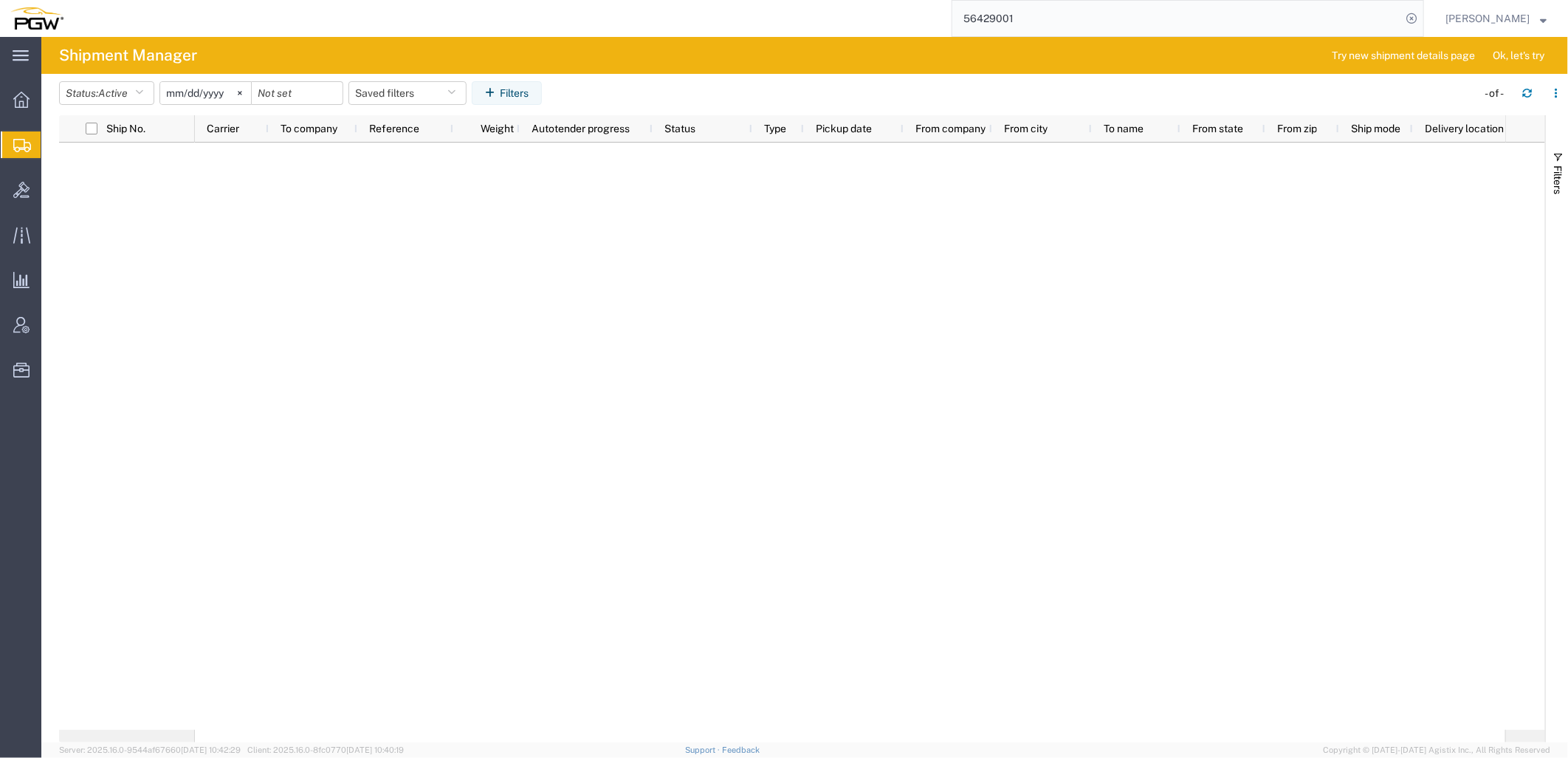
paste input "043486"
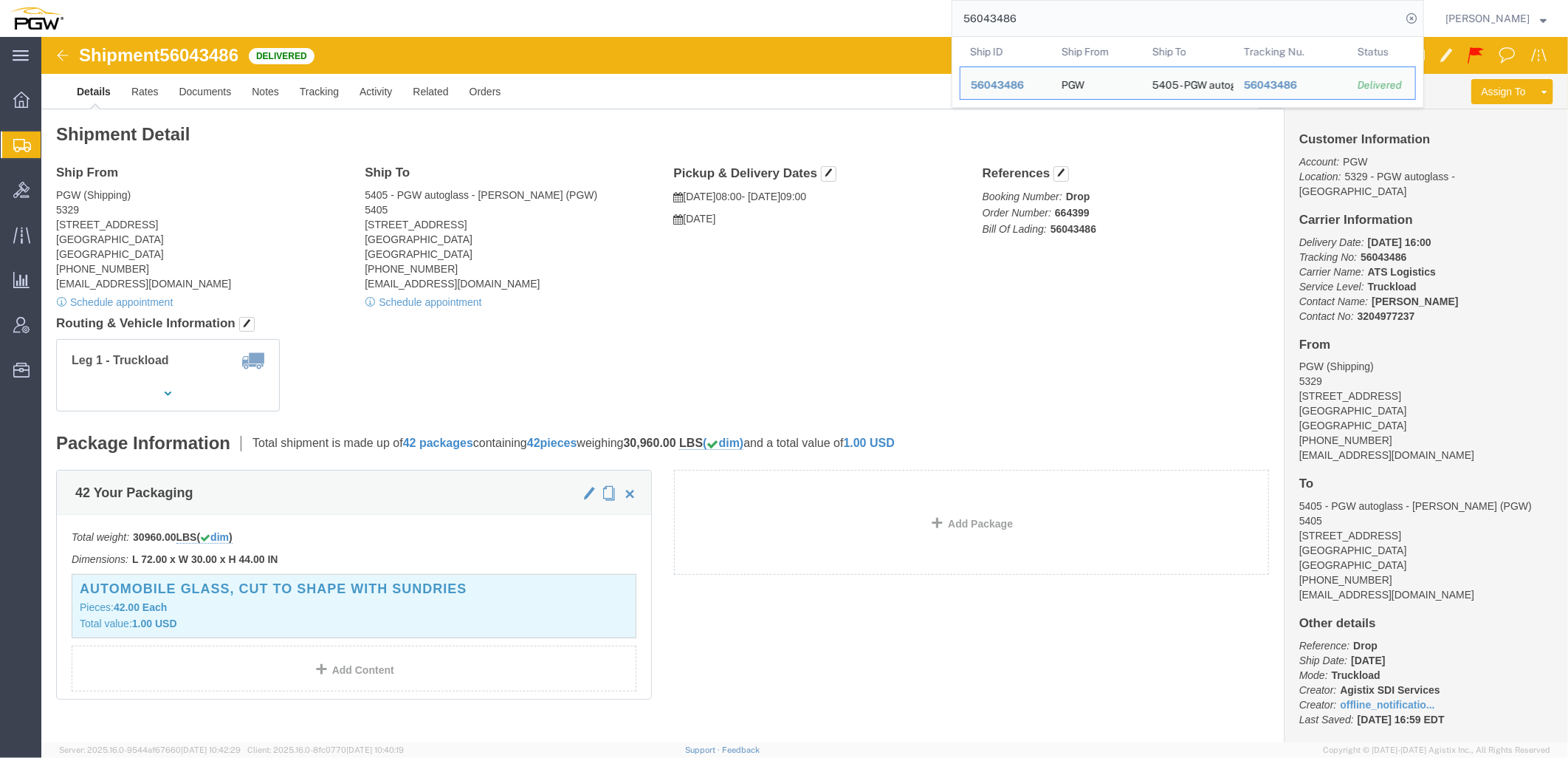
drag, startPoint x: 1125, startPoint y: 19, endPoint x: 141, endPoint y: 12, distance: 984.0
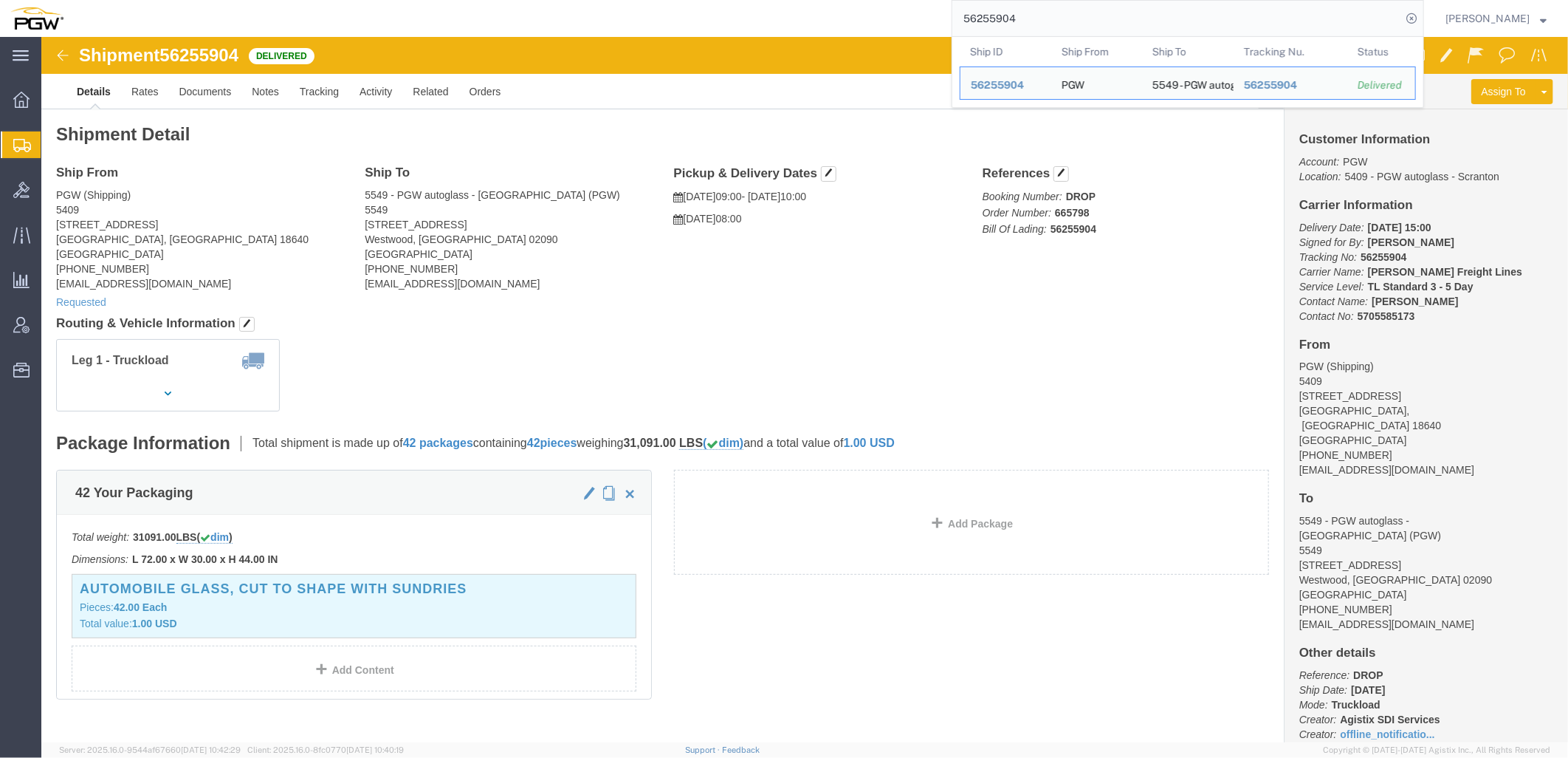
click address "5549 - PGW autoglass - [GEOGRAPHIC_DATA] (PGW) [STREET_ADDRESS] [PHONE_NUMBER] …"
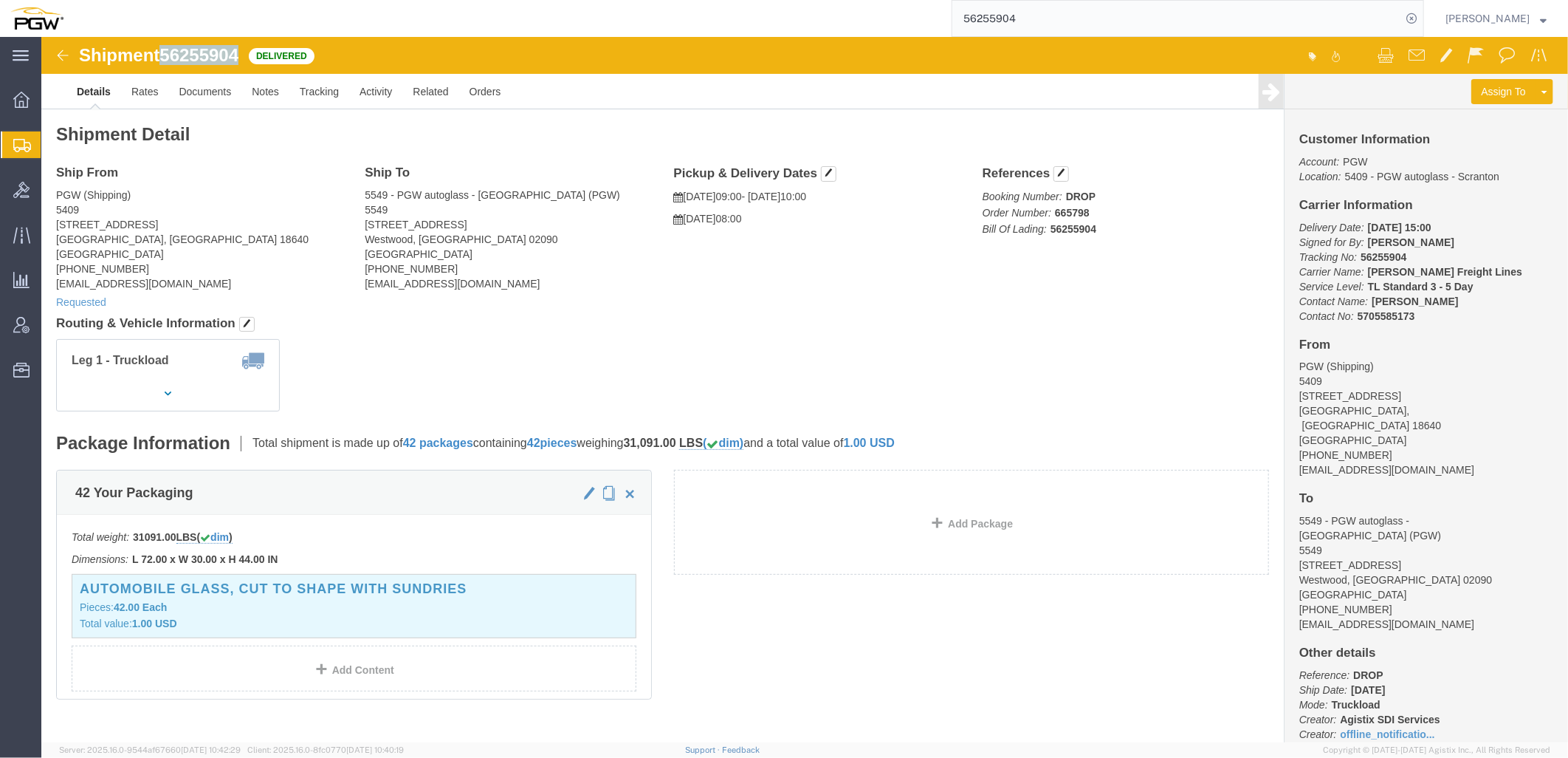
drag, startPoint x: 125, startPoint y: 22, endPoint x: 200, endPoint y: 22, distance: 75.0
click span "56255904"
copy span "56255904"
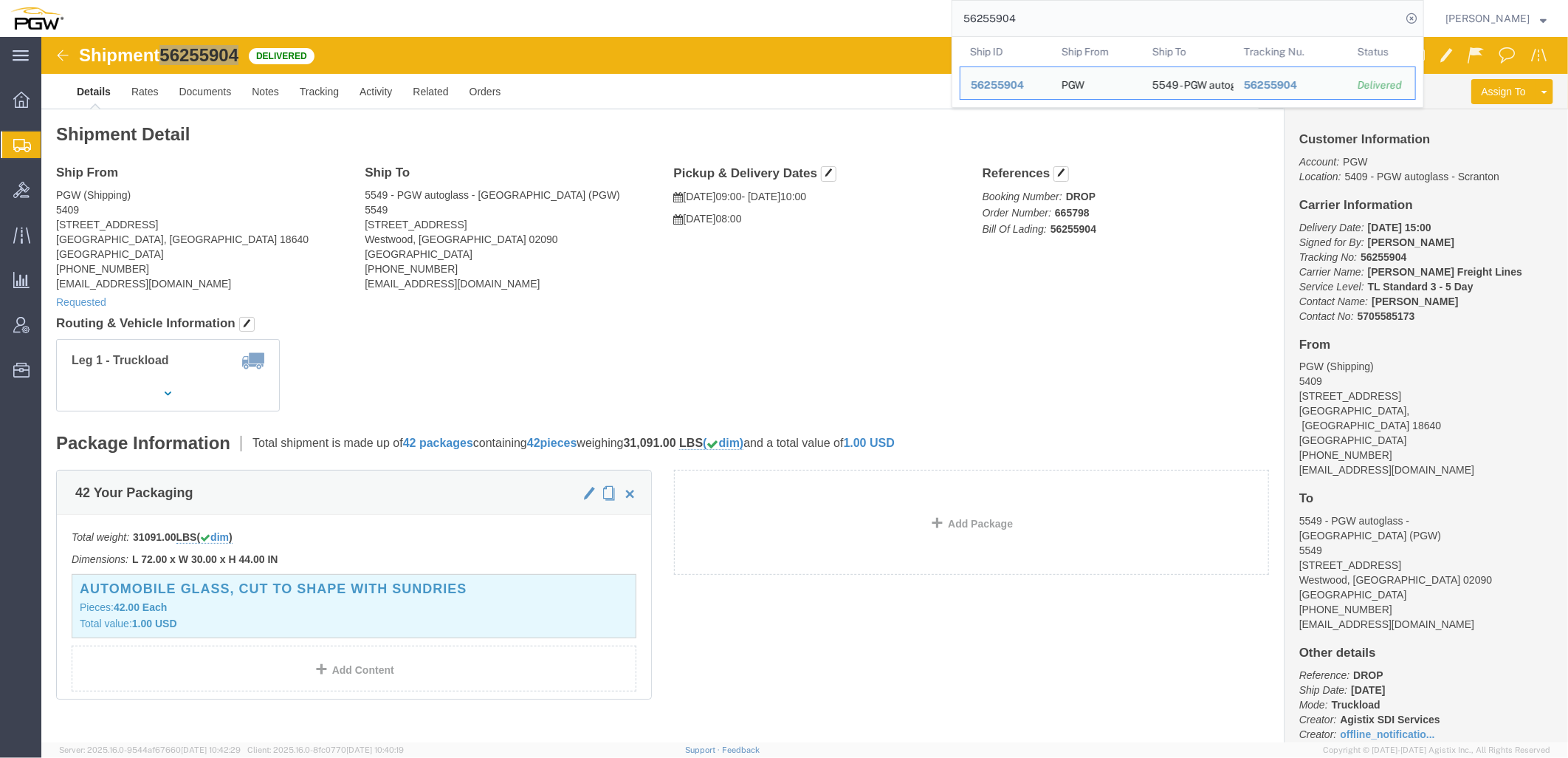
drag, startPoint x: 1095, startPoint y: 13, endPoint x: 721, endPoint y: 13, distance: 374.0
click at [707, 15] on div "56255904 Ship ID Ship From Ship To Tracking Nu. Status Ship ID 56255904 Ship Fr…" at bounding box center [749, 18] width 1350 height 37
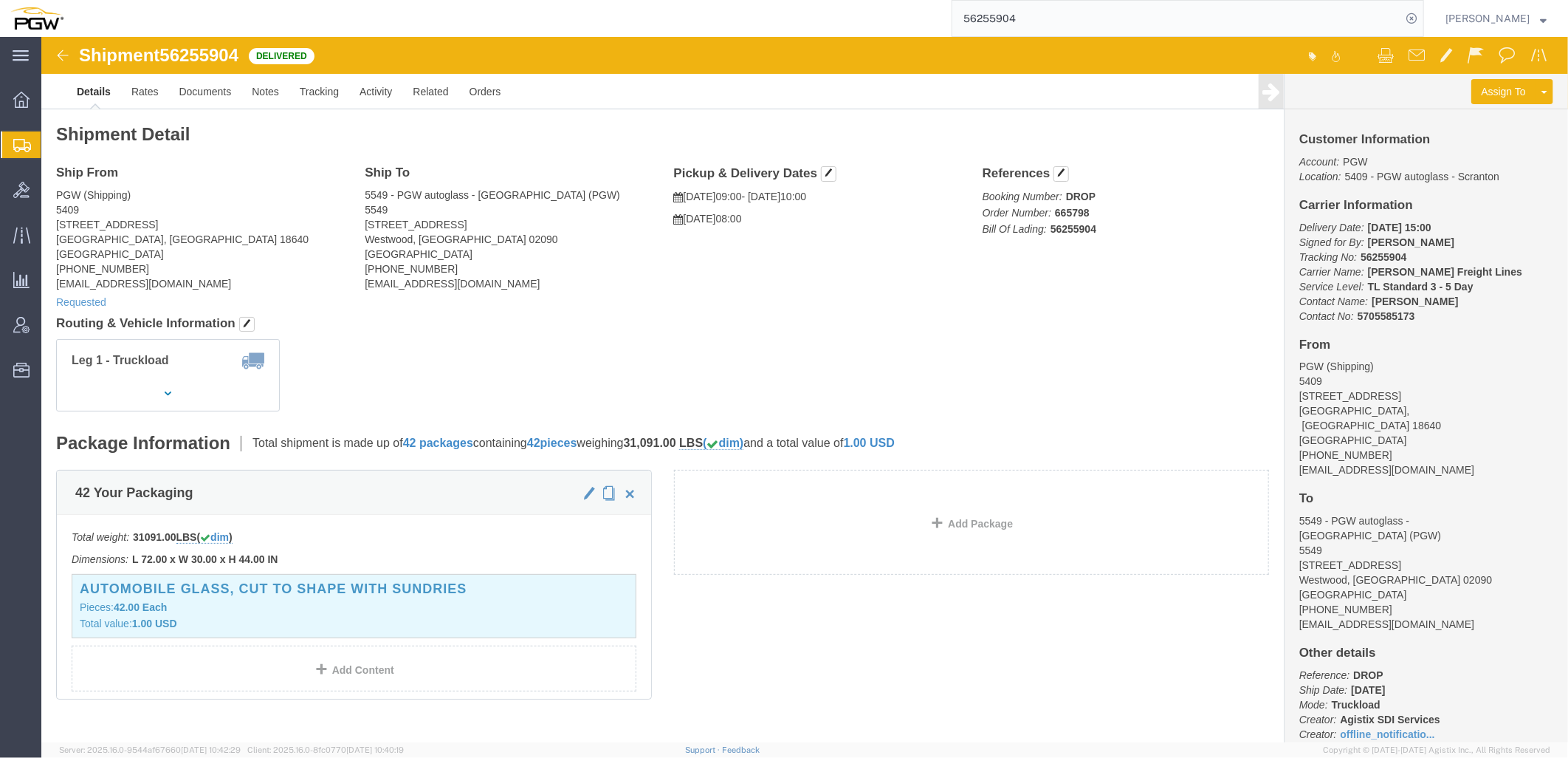
click div "Ship From PGW (Shipping) [STREET_ADDRESS] [PHONE_NUMBER] [EMAIL_ADDRESS][DOMAIN…"
click link "Rates"
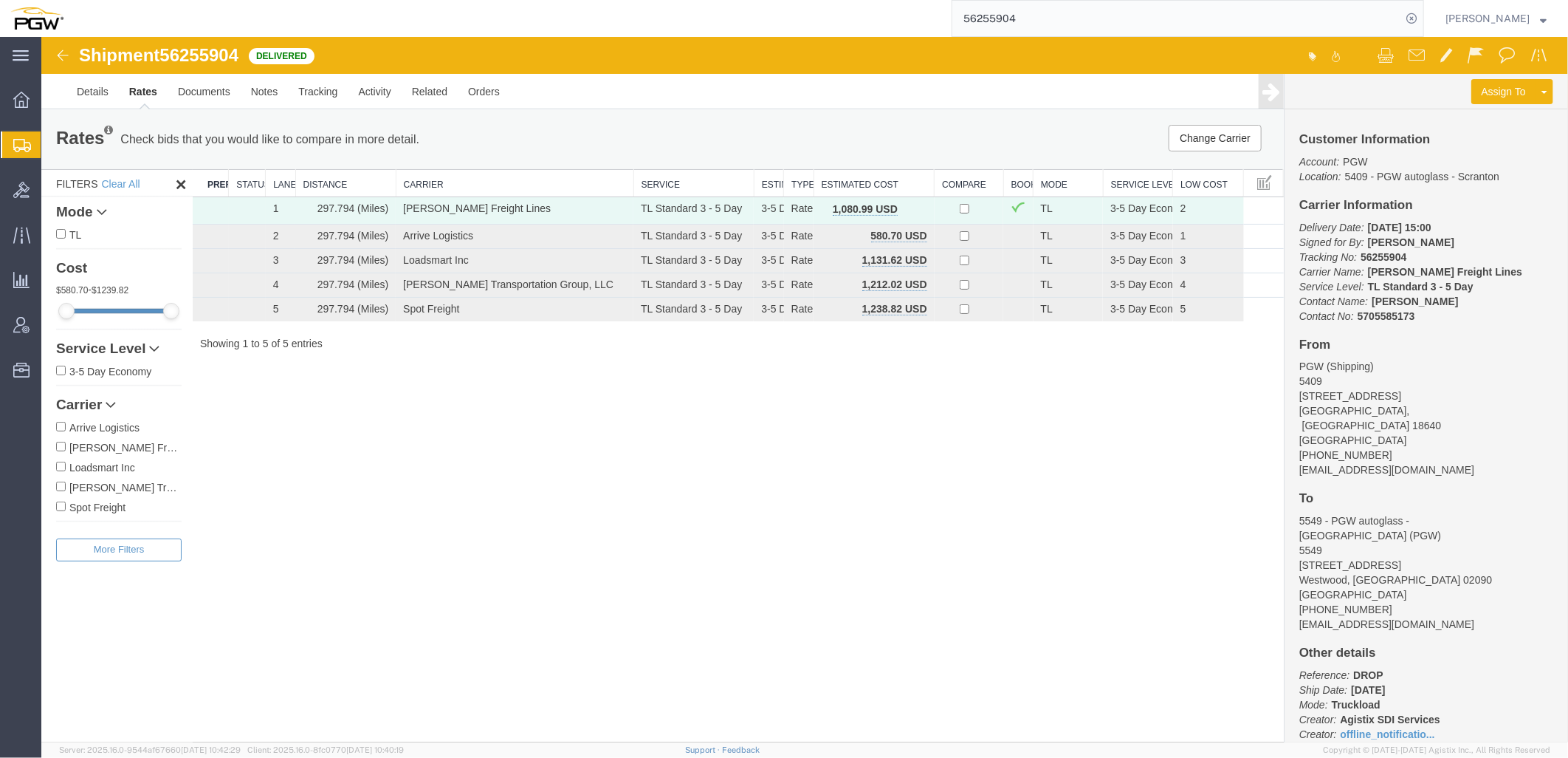
click at [517, 535] on div "Shipment 56255904 5 of 5 Delivered Details Rates Documents Notes Tracking Activ…" at bounding box center [804, 388] width 1526 height 705
click at [1270, 92] on icon at bounding box center [1270, 90] width 18 height 20
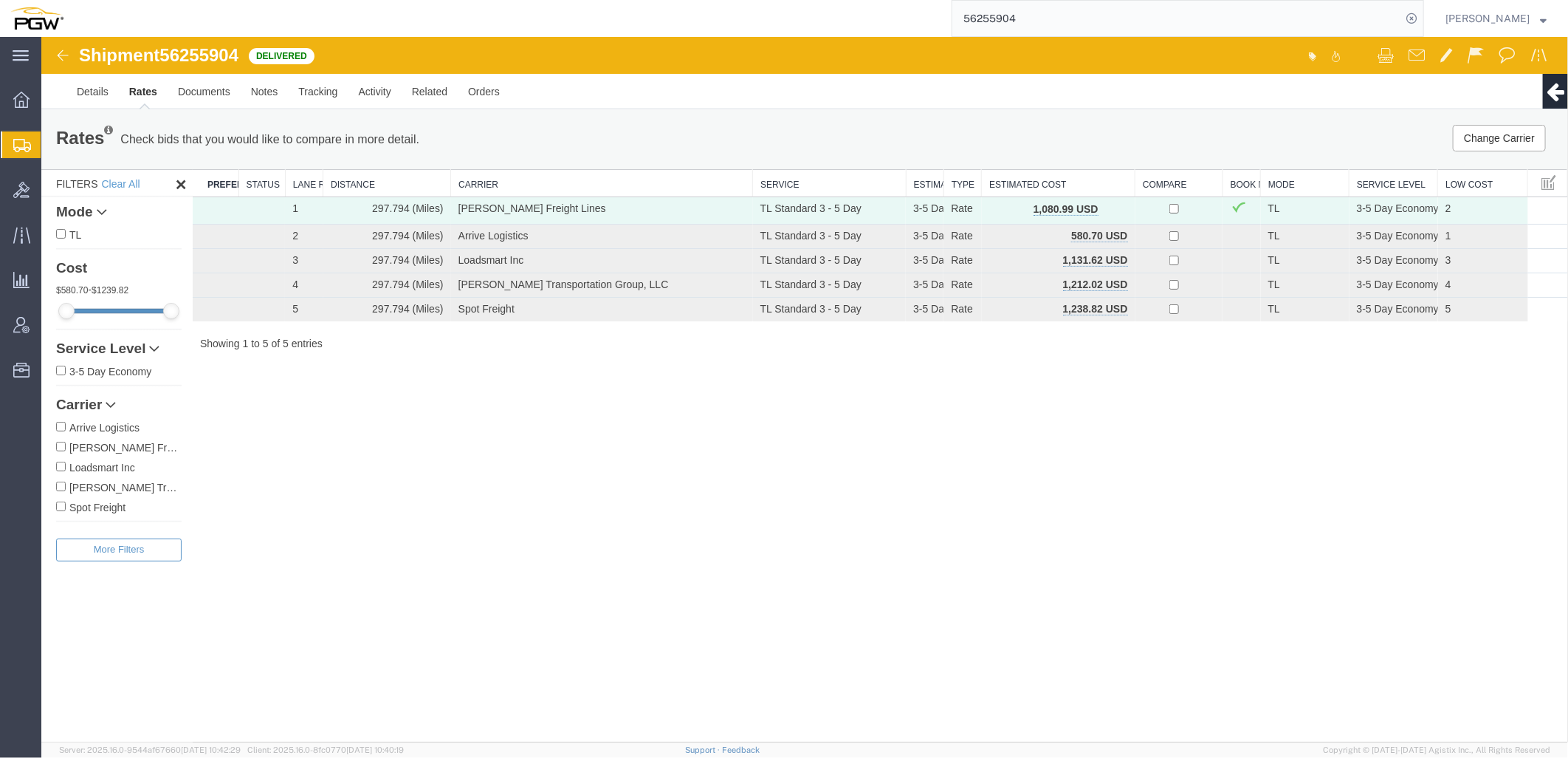
click at [810, 540] on div "Shipment 56255904 5 of 5 Delivered Details Rates Documents Notes Tracking Activ…" at bounding box center [804, 388] width 1526 height 705
click at [572, 477] on div "Shipment 56255904 5 of 5 Delivered Details Rates Documents Notes Tracking Activ…" at bounding box center [804, 388] width 1526 height 705
click at [560, 504] on div "Shipment 56255904 5 of 5 Delivered Details Rates Documents Notes Tracking Activ…" at bounding box center [804, 388] width 1526 height 705
click at [86, 94] on link "Details" at bounding box center [91, 91] width 52 height 36
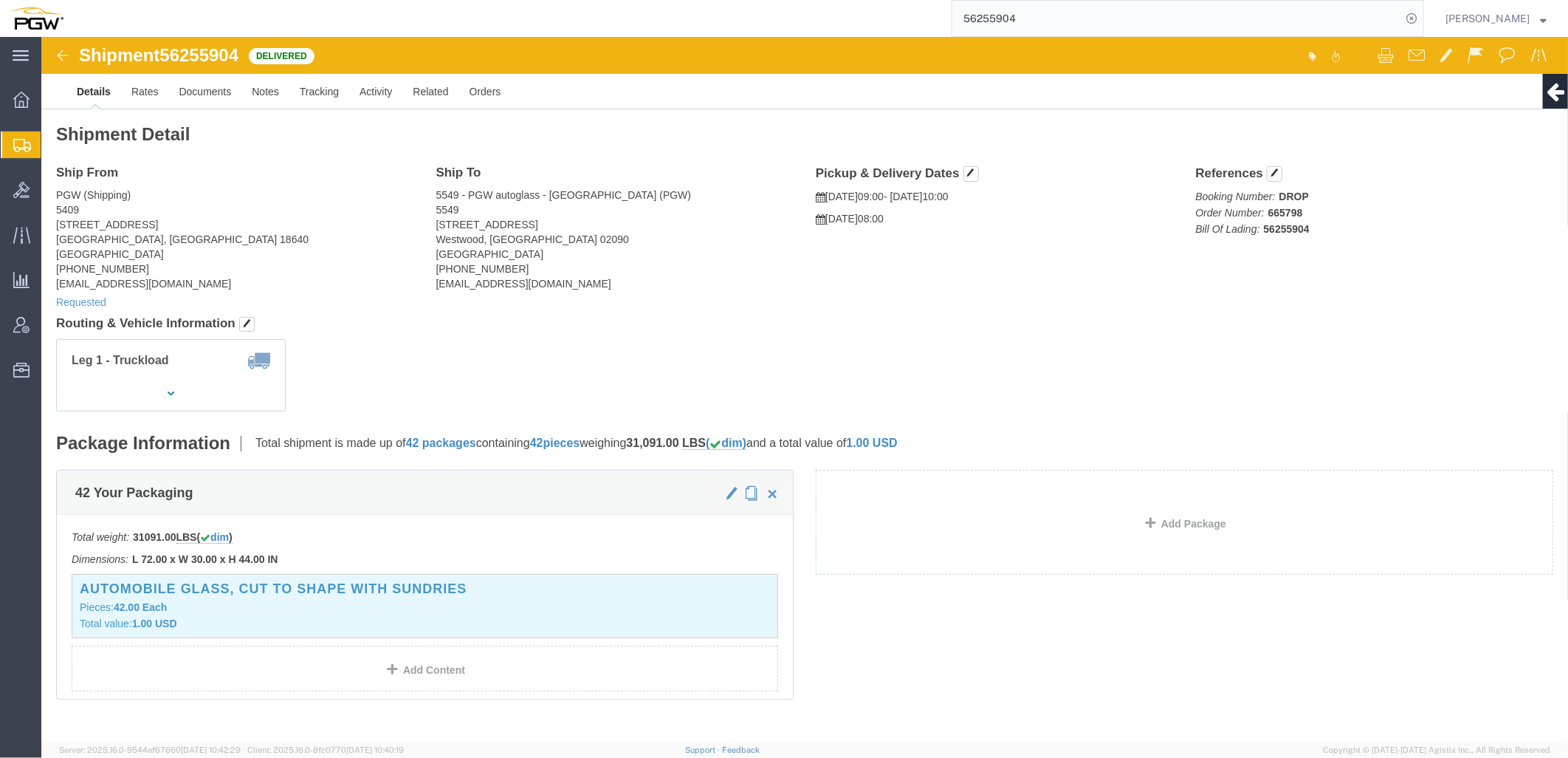
click div "Leg 1 - Truckload"
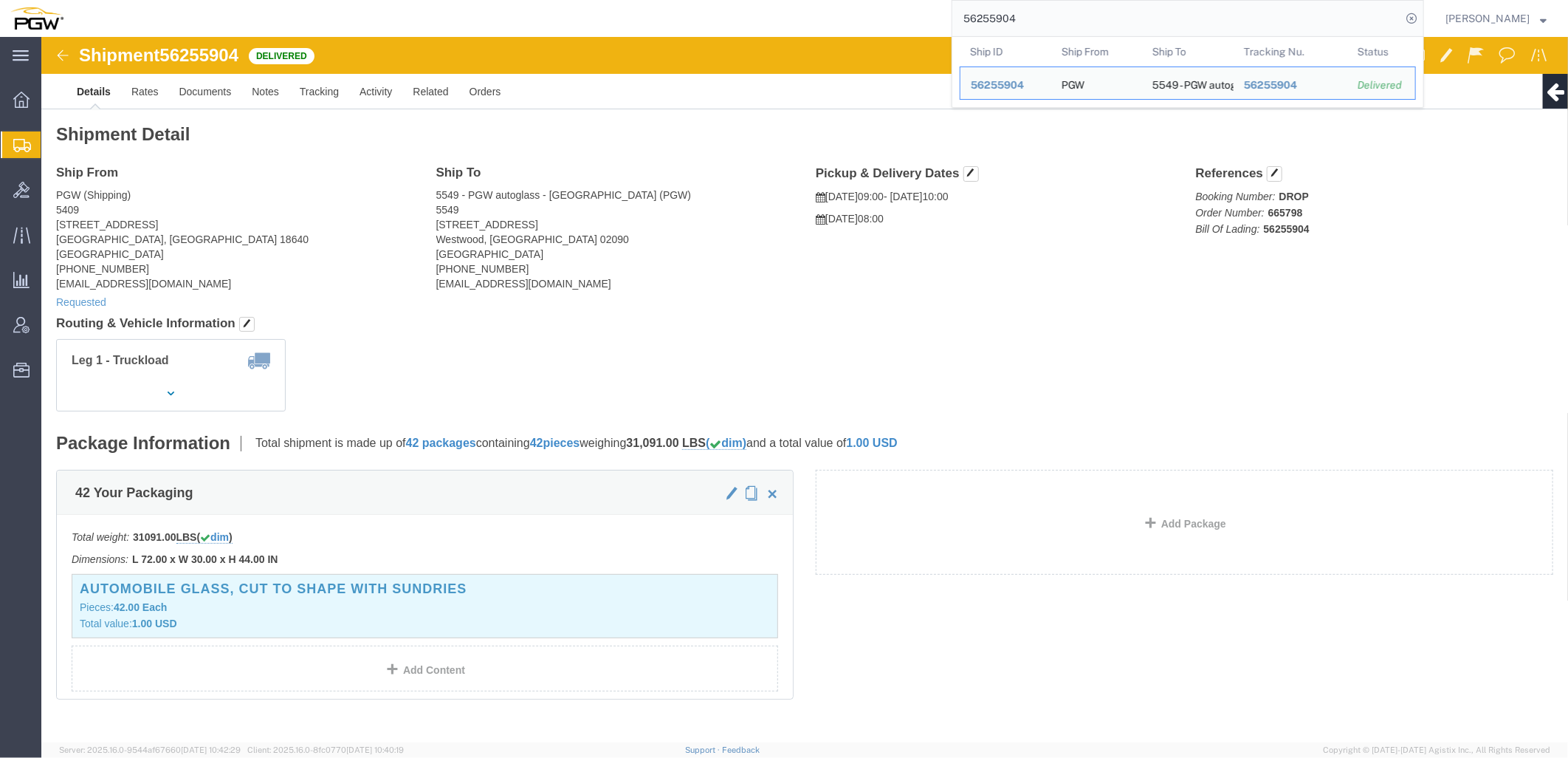
drag, startPoint x: 1076, startPoint y: 10, endPoint x: 430, endPoint y: -9, distance: 646.3
click at [430, 0] on html "main_menu Created with Sketch. Collapse Menu Overview Shipments Shipment Manage…" at bounding box center [784, 379] width 1568 height 758
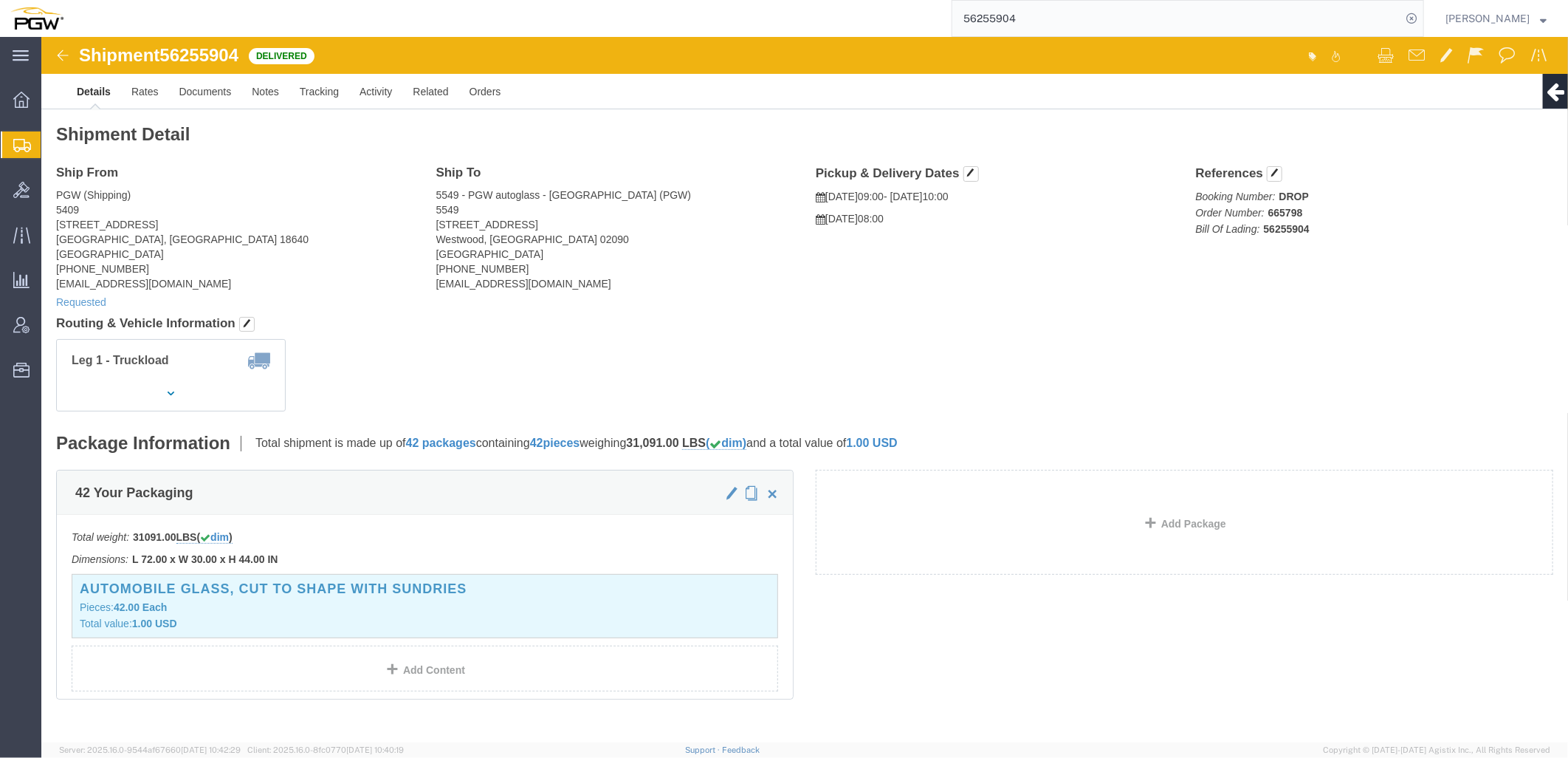
paste input "378052"
type input "56378052"
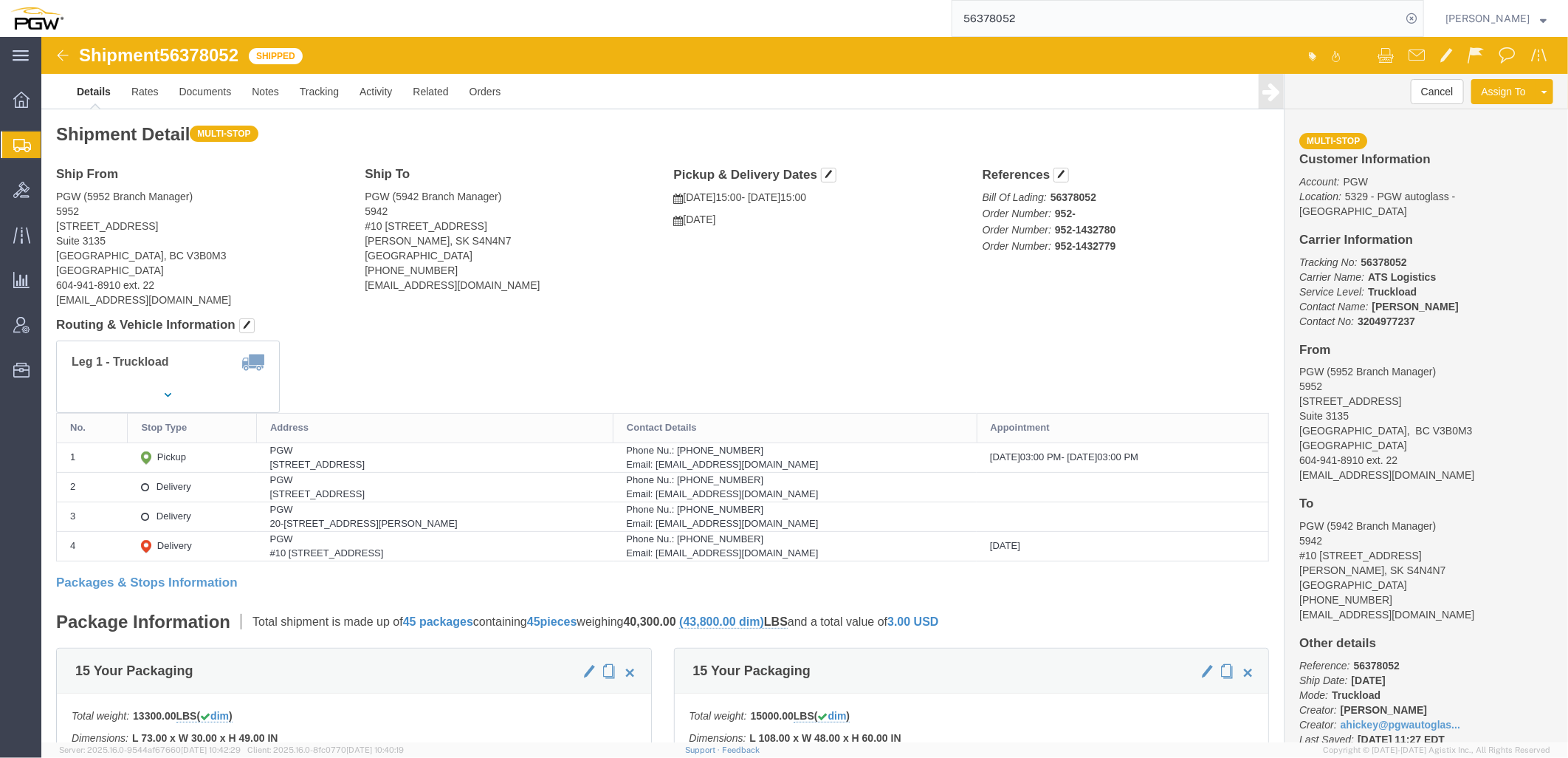
click div "20-[STREET_ADDRESS][PERSON_NAME]"
drag, startPoint x: 376, startPoint y: 487, endPoint x: 394, endPoint y: 482, distance: 18.7
click div "20-[STREET_ADDRESS][PERSON_NAME]"
copy div "S7L"
click div "Phone Nu.: [PHONE_NUMBER]"
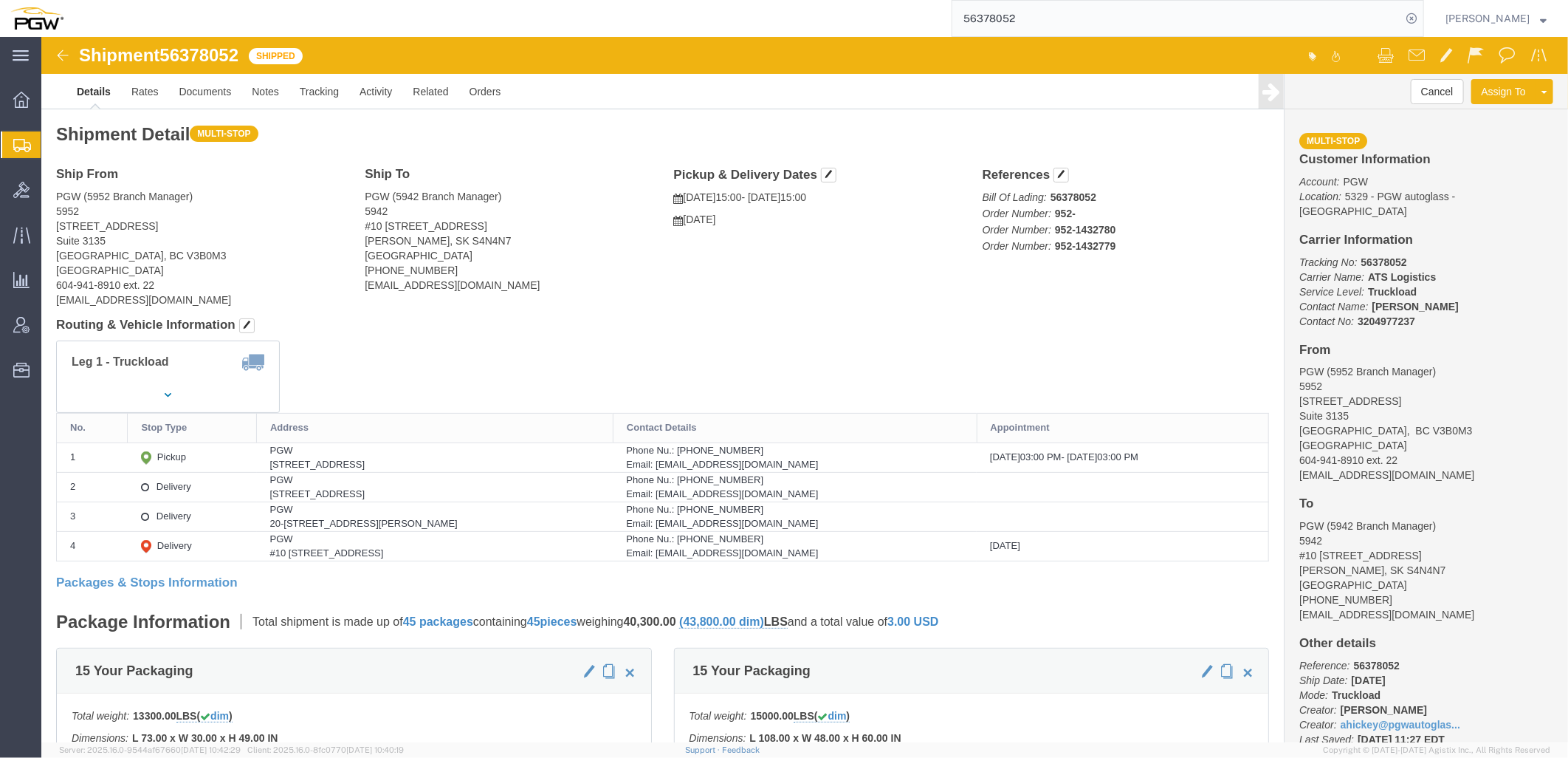
drag, startPoint x: 361, startPoint y: 457, endPoint x: 380, endPoint y: 455, distance: 19.1
click div "[STREET_ADDRESS]"
copy div "T2C"
click th "Address"
drag, startPoint x: 377, startPoint y: 482, endPoint x: 396, endPoint y: 484, distance: 19.1
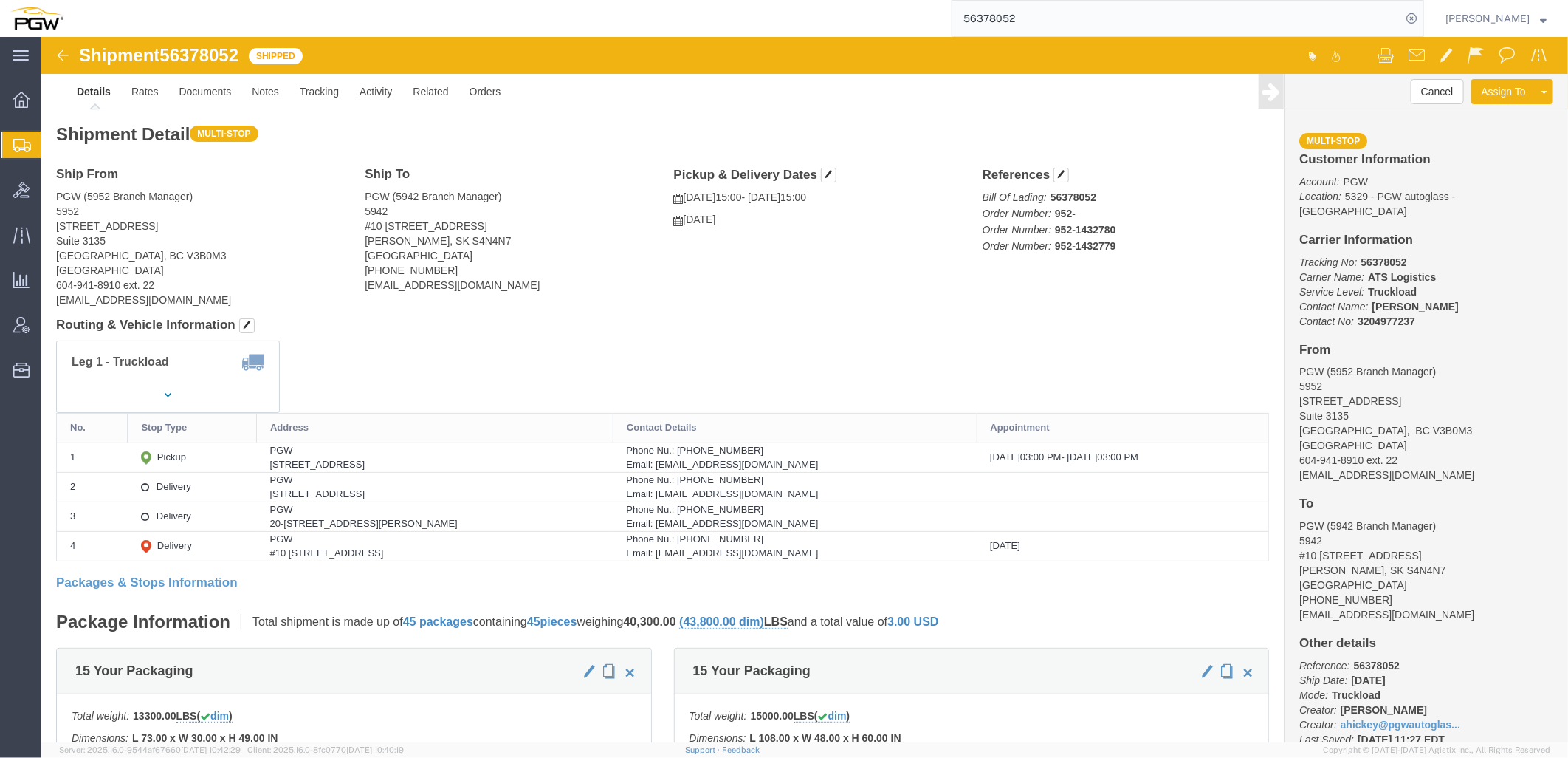
click div "20-[STREET_ADDRESS][PERSON_NAME]"
copy div "S7L"
click div "Email: [EMAIL_ADDRESS][DOMAIN_NAME]"
click div "20-[STREET_ADDRESS][PERSON_NAME]"
drag, startPoint x: 370, startPoint y: 516, endPoint x: 387, endPoint y: 512, distance: 17.5
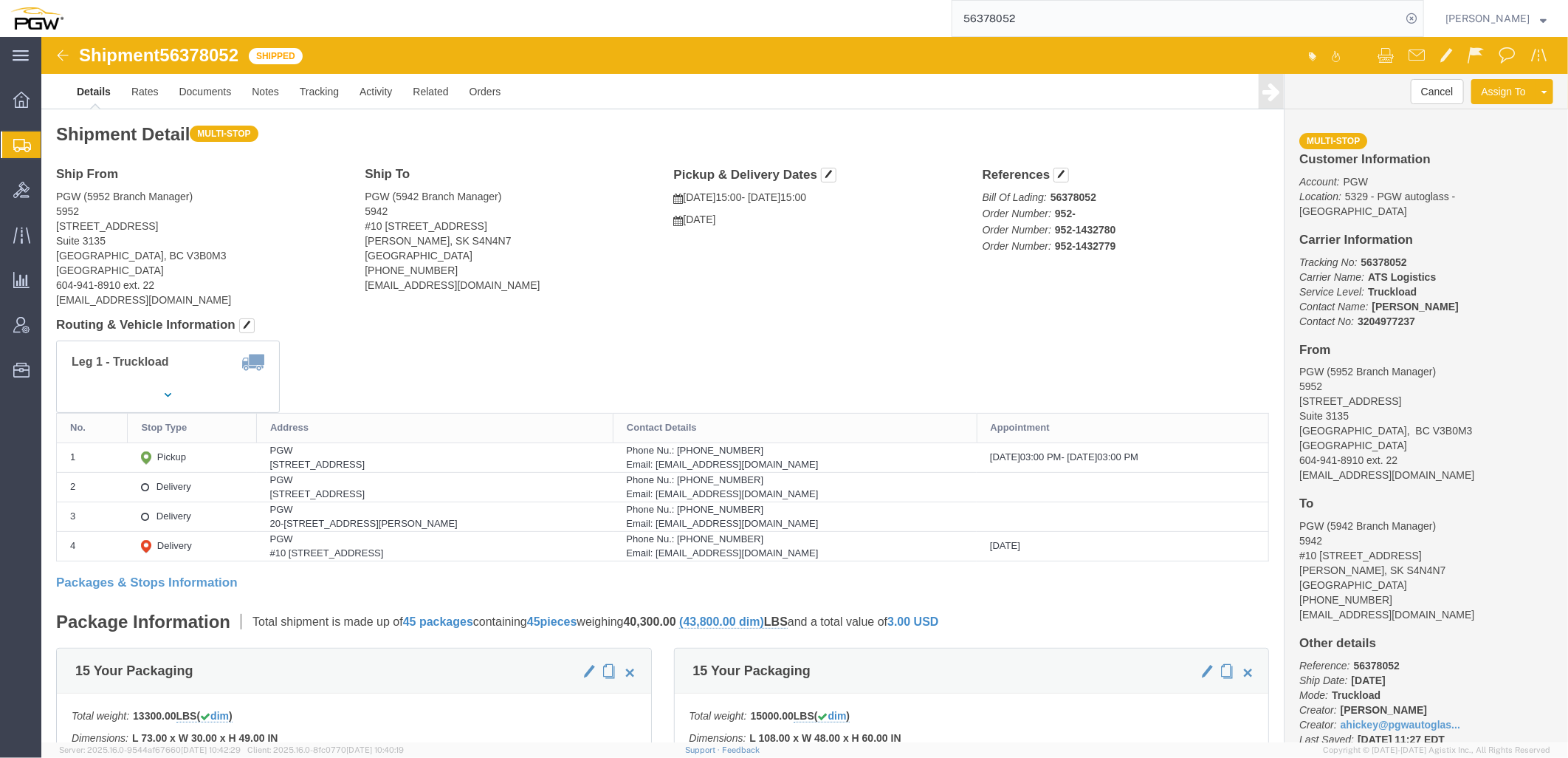
click div "#10 [STREET_ADDRESS]"
copy div "S4N"
click h4 "Routing & Vehicle Information"
click link "Rates"
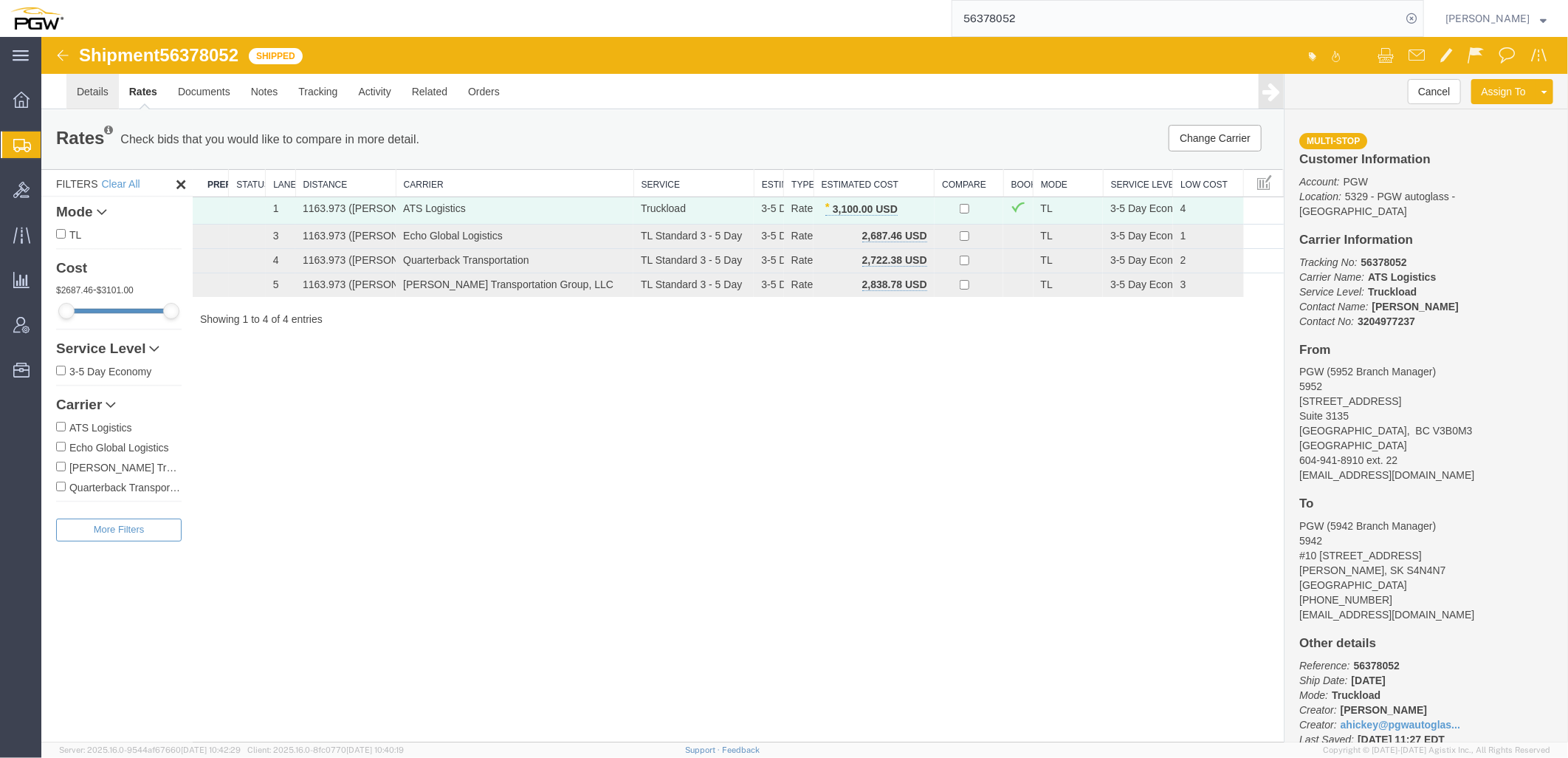
click at [78, 89] on link "Details" at bounding box center [91, 91] width 52 height 36
